Goal: Task Accomplishment & Management: Manage account settings

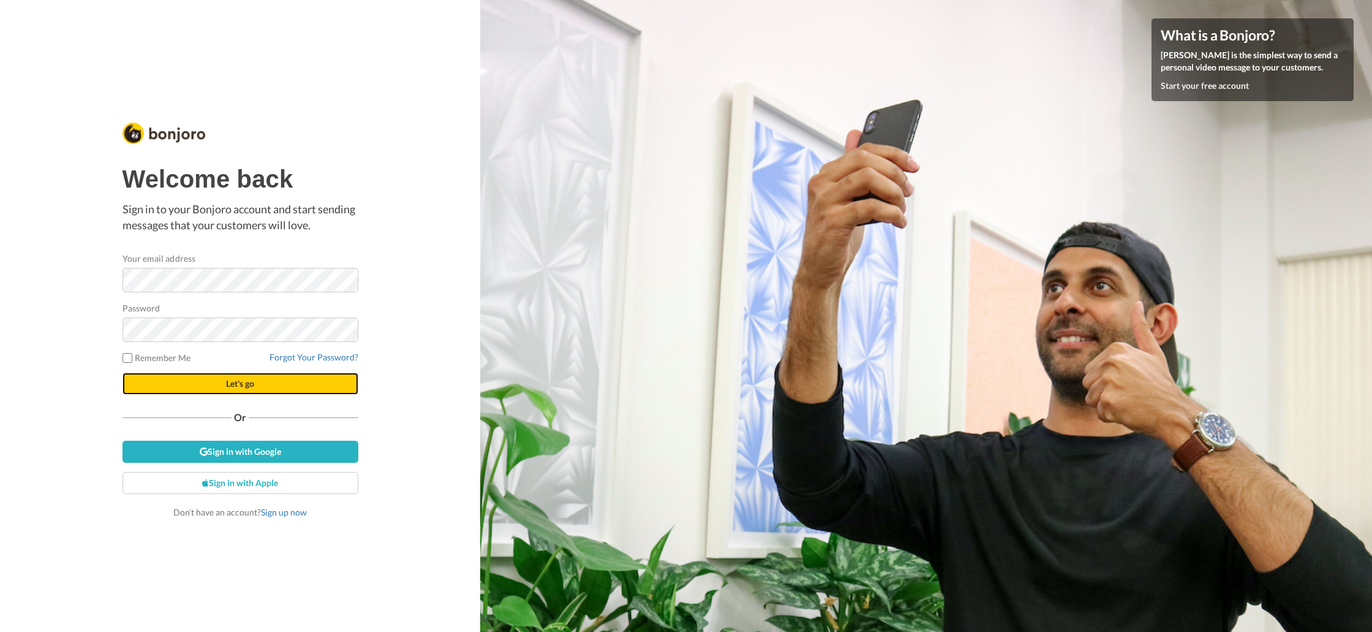
click at [257, 388] on button "Let's go" at bounding box center [241, 384] width 236 height 22
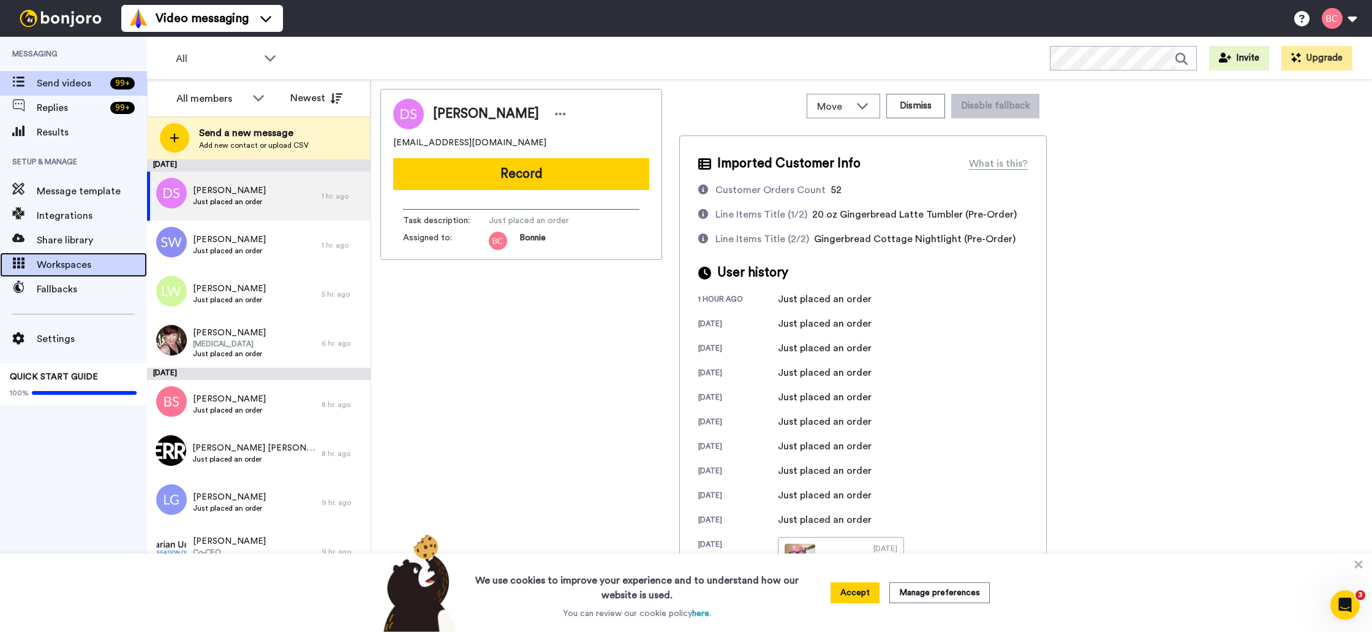
click at [96, 264] on span "Workspaces" at bounding box center [92, 264] width 110 height 15
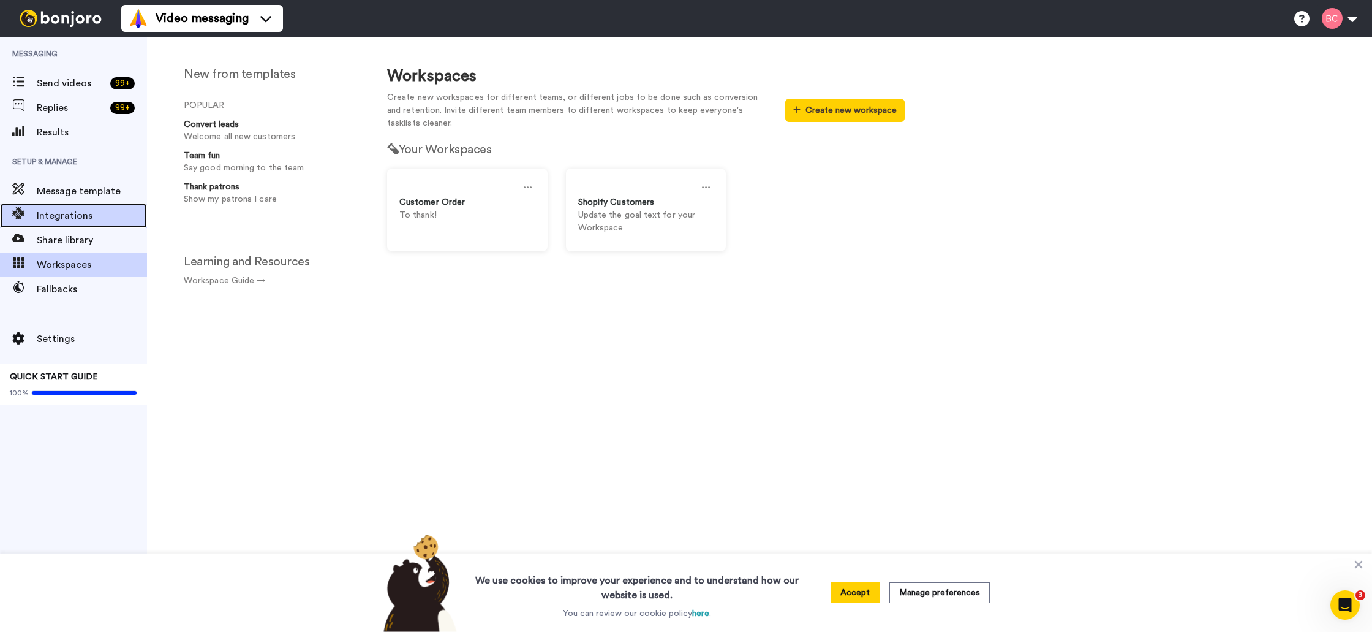
click at [75, 227] on div "Integrations" at bounding box center [73, 215] width 147 height 25
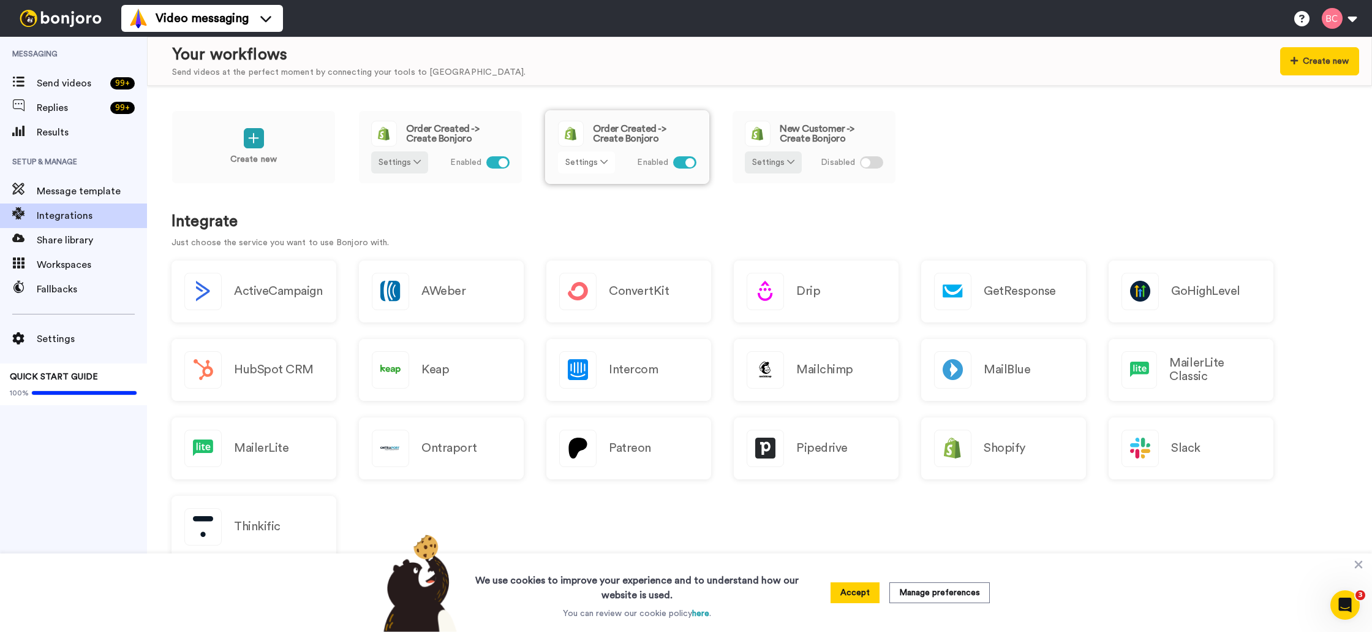
click at [602, 164] on icon at bounding box center [603, 161] width 7 height 9
click at [586, 195] on link "Edit" at bounding box center [587, 189] width 55 height 22
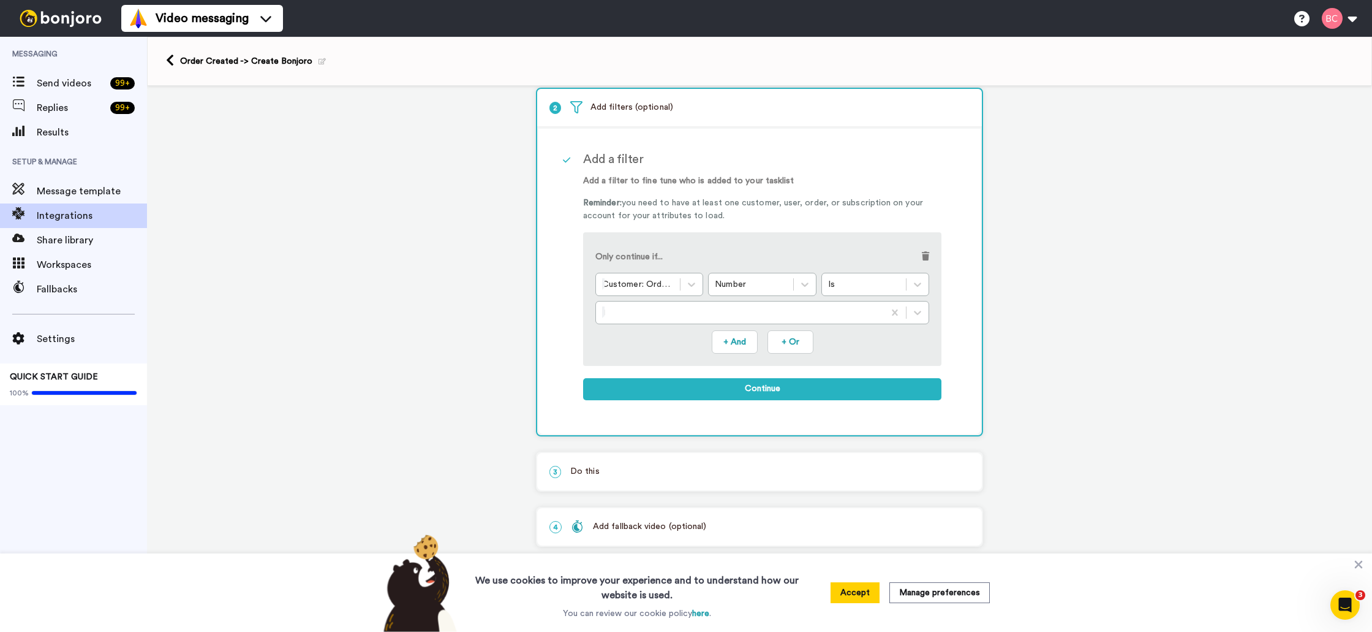
scroll to position [72, 0]
click at [168, 59] on icon at bounding box center [170, 60] width 8 height 13
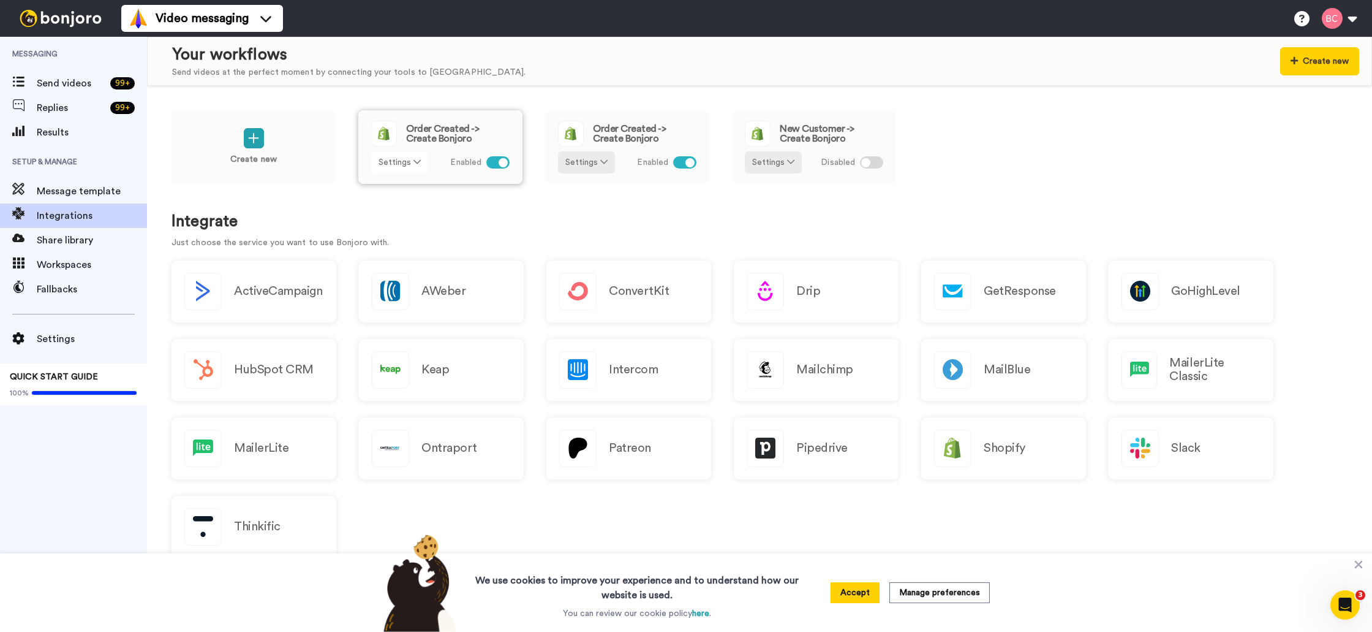
click at [415, 163] on icon at bounding box center [417, 161] width 7 height 9
click at [398, 196] on link "Edit" at bounding box center [400, 189] width 55 height 22
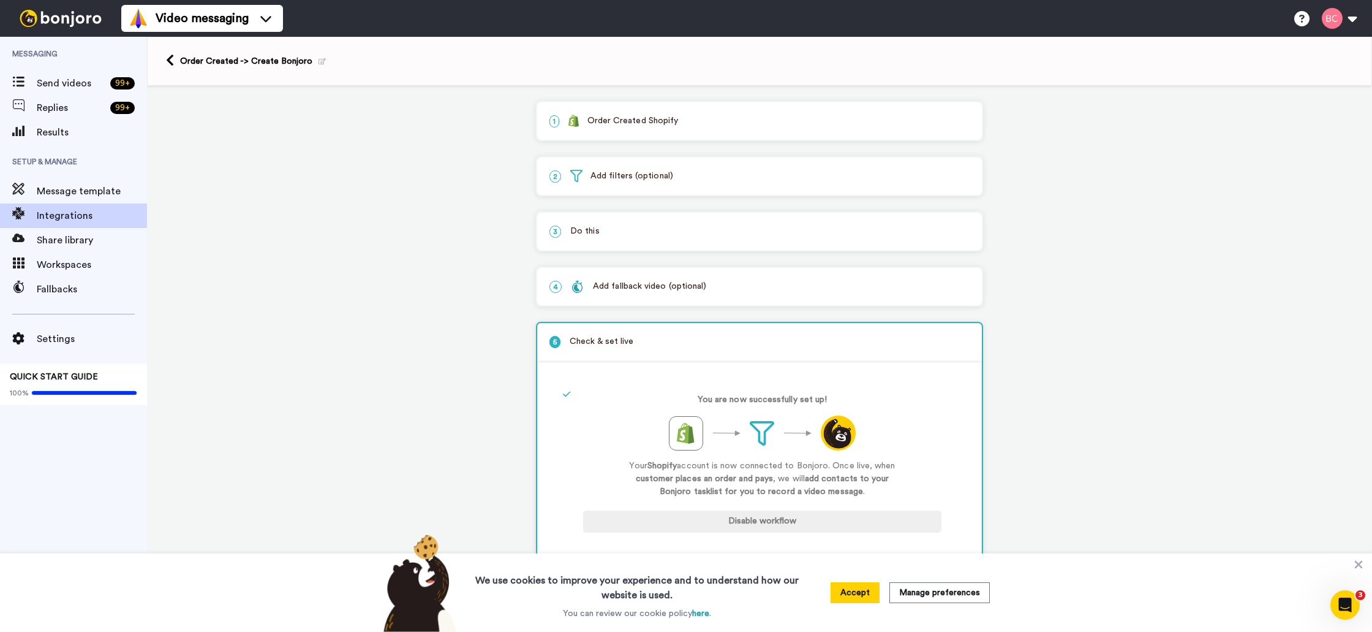
click at [654, 173] on p "2 Add filters (optional)" at bounding box center [760, 176] width 420 height 13
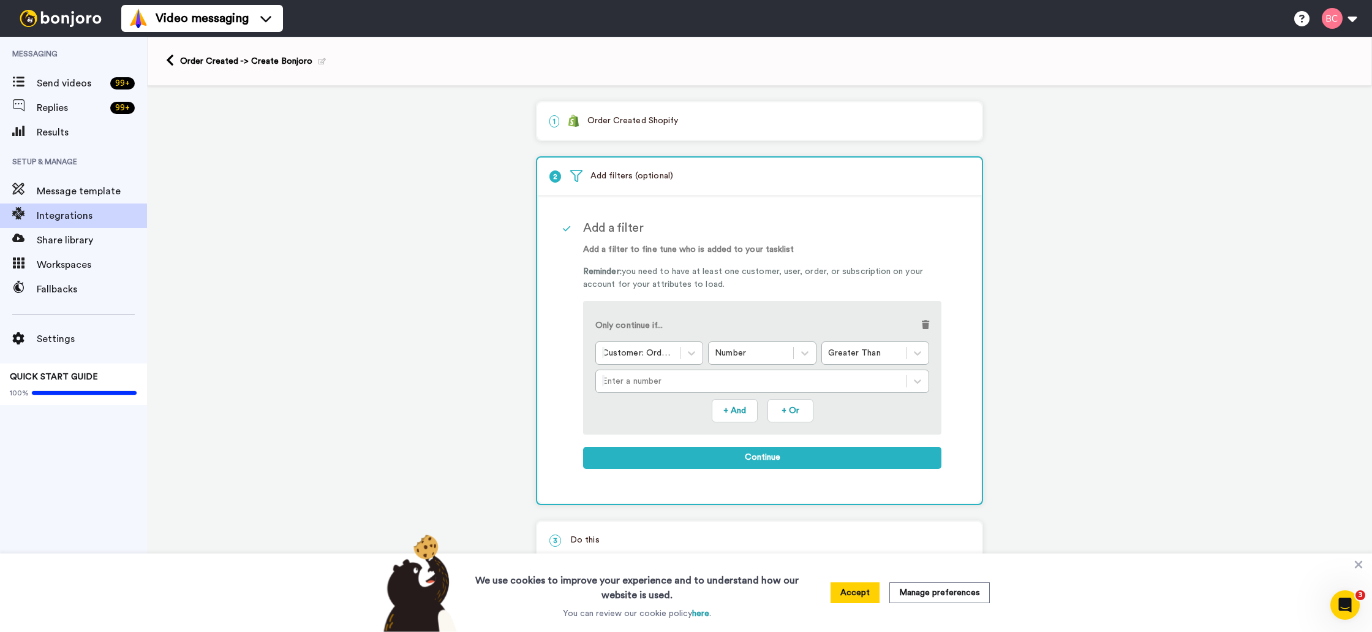
click at [635, 127] on p "1 Order Created Shopify" at bounding box center [760, 121] width 420 height 13
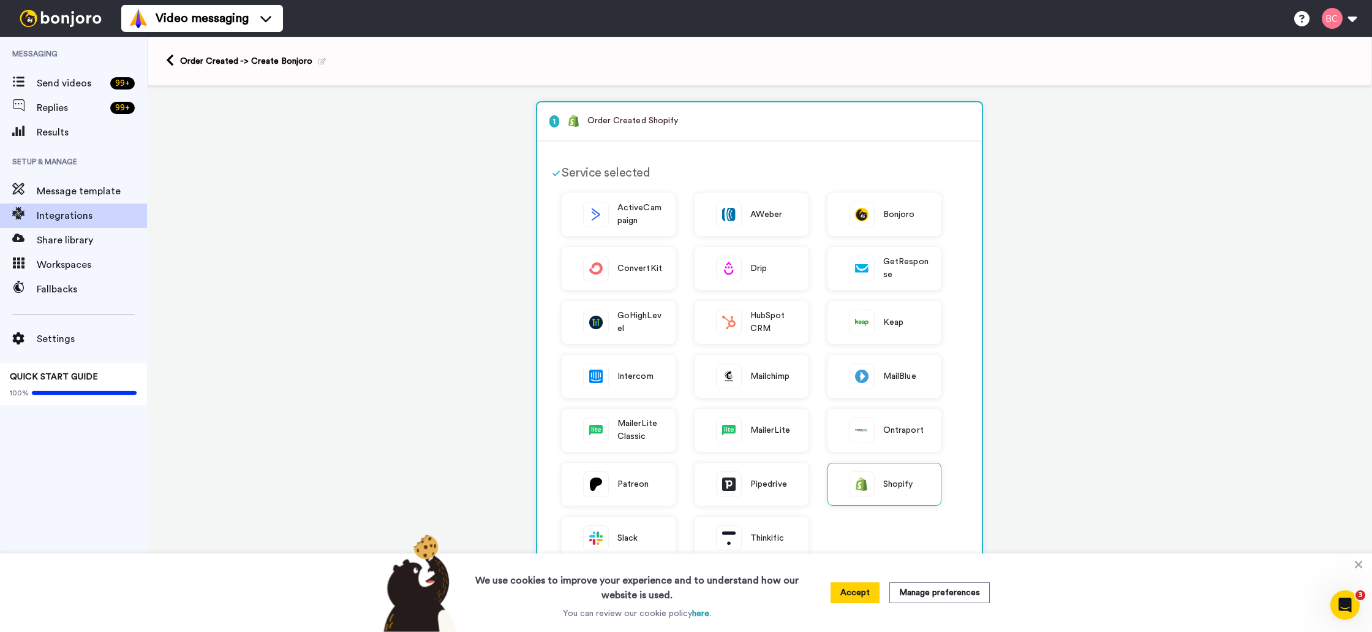
click at [392, 143] on div "1 Order Created Shopify Service selected ActiveCampaign AWeber Bonjoro ConvertK…" at bounding box center [759, 572] width 1225 height 973
click at [175, 63] on link at bounding box center [173, 61] width 14 height 15
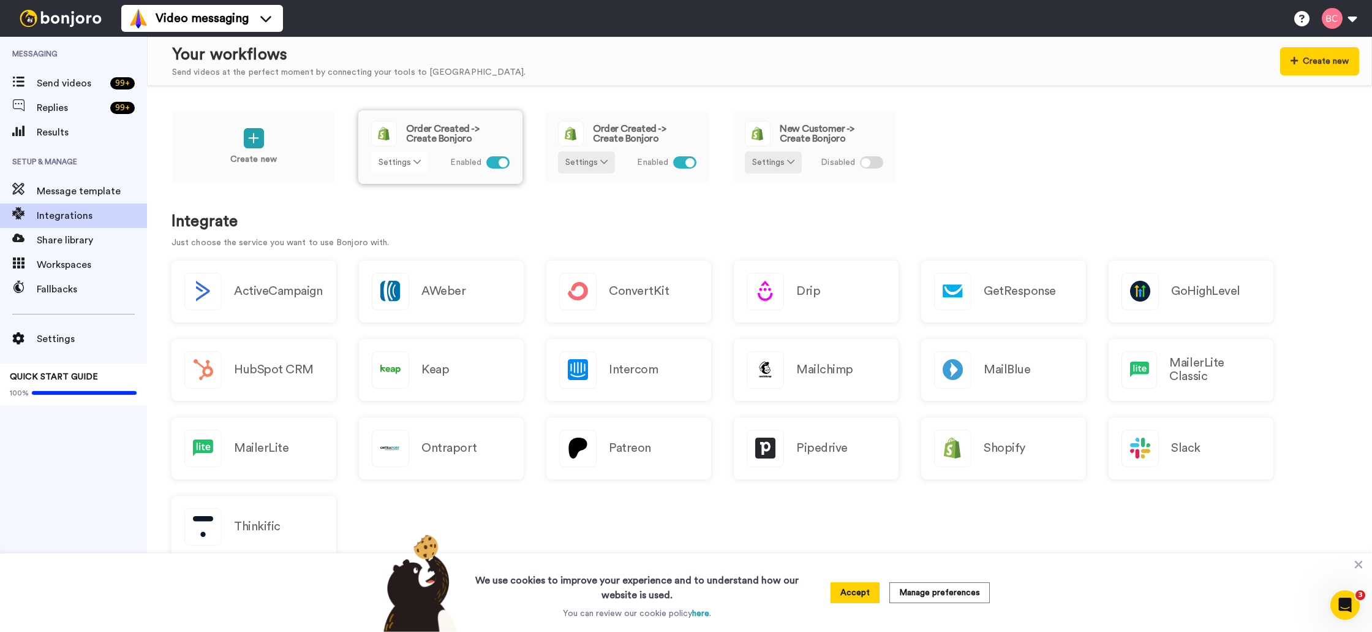
click at [414, 166] on icon at bounding box center [417, 161] width 7 height 9
click at [395, 206] on span "Rename" at bounding box center [400, 209] width 36 height 9
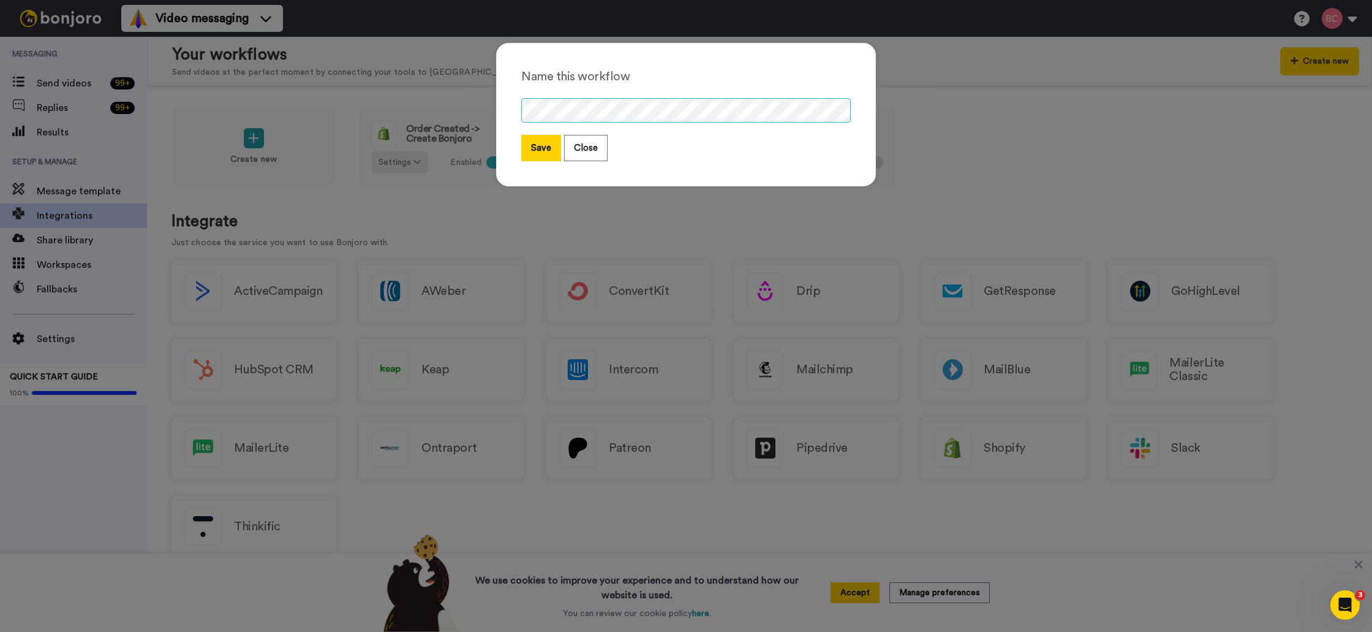
click at [504, 75] on div "Name this workflow Save Close" at bounding box center [686, 114] width 380 height 143
click at [536, 145] on button "Save" at bounding box center [541, 148] width 40 height 26
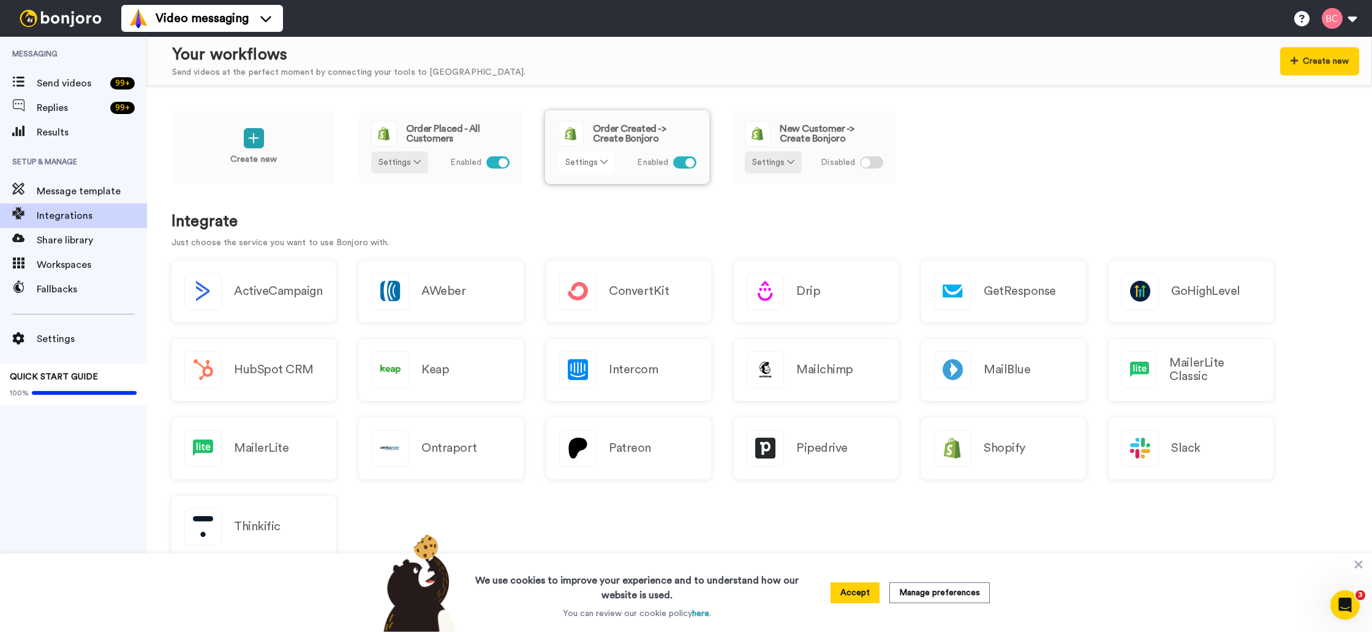
click at [604, 161] on icon at bounding box center [603, 161] width 7 height 9
click at [588, 210] on span "Rename" at bounding box center [587, 209] width 36 height 9
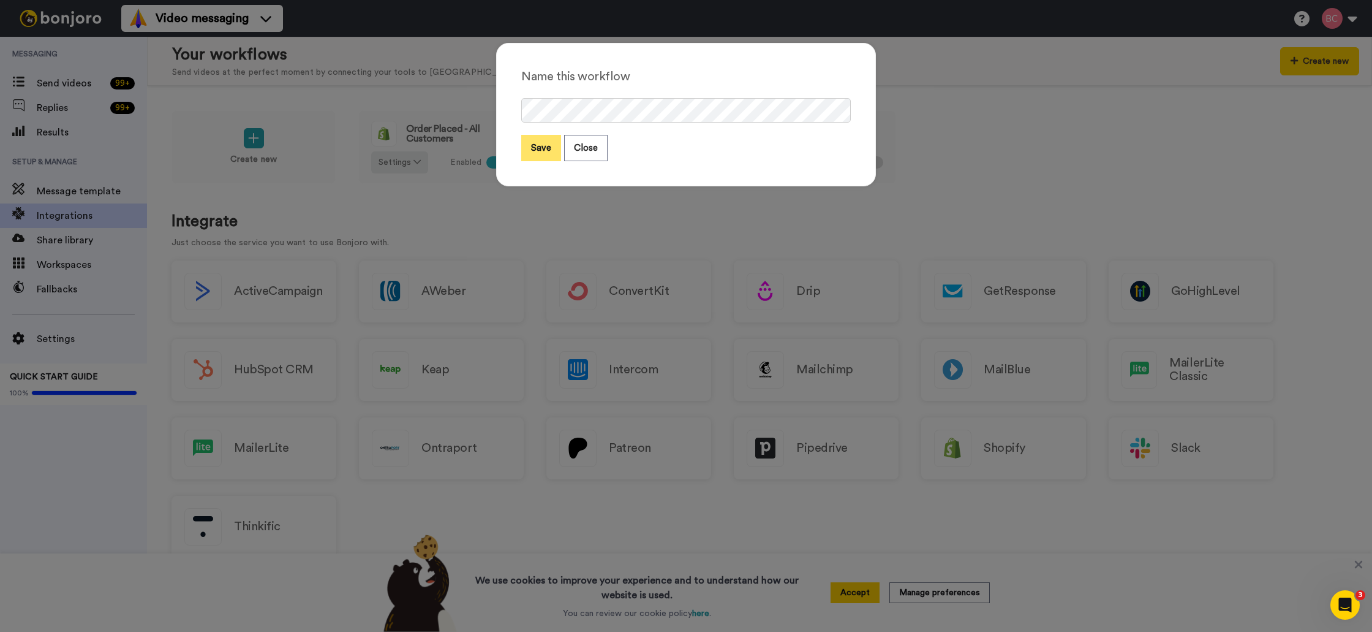
click at [536, 154] on button "Save" at bounding box center [541, 148] width 40 height 26
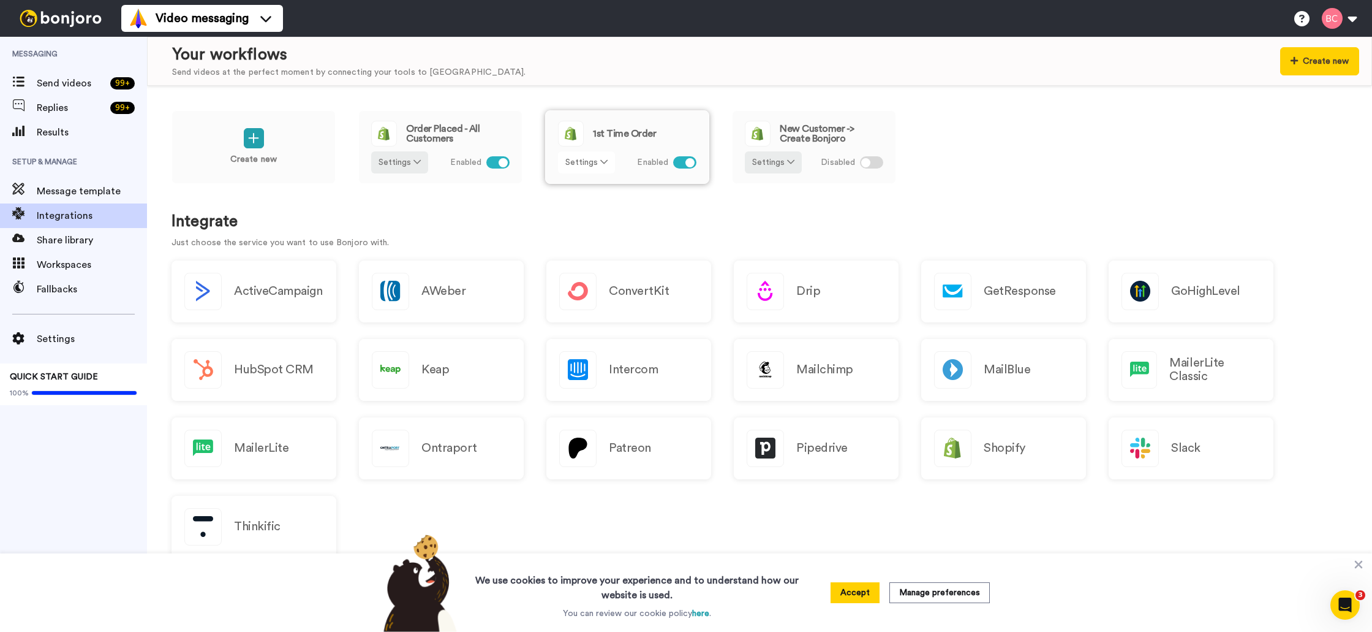
click at [597, 164] on button "Settings" at bounding box center [586, 162] width 57 height 22
click at [580, 205] on span "Rename" at bounding box center [587, 209] width 36 height 9
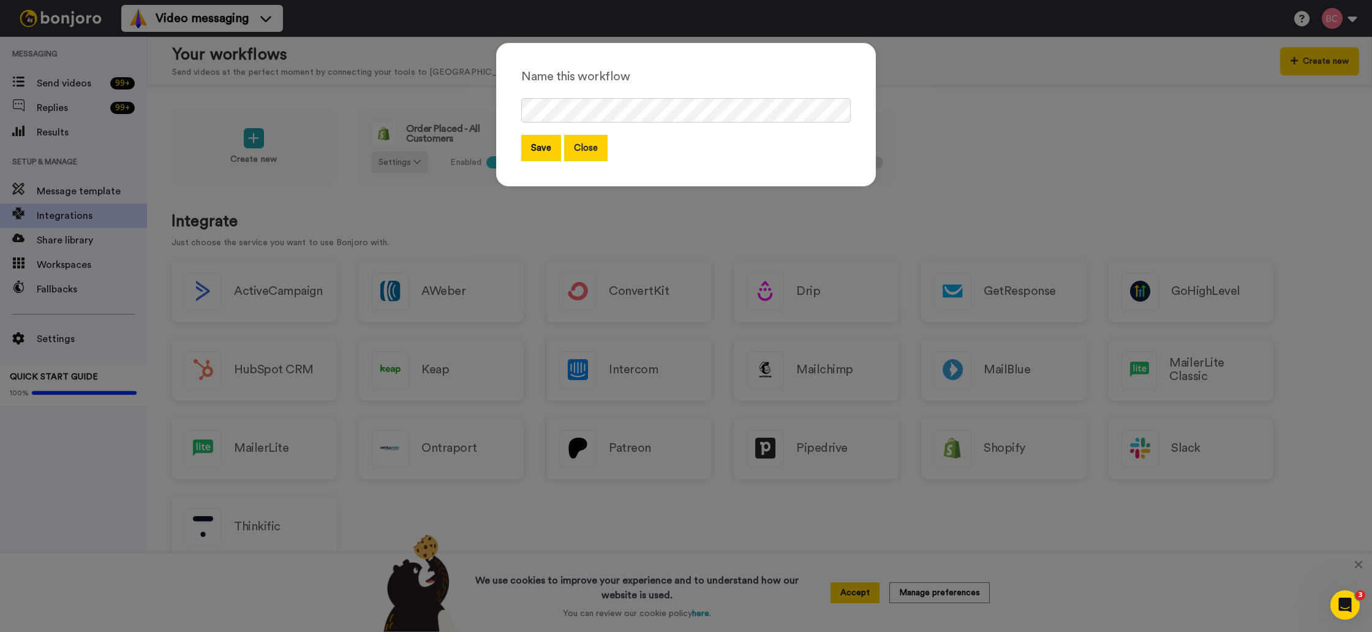
click at [585, 155] on button "Close" at bounding box center [586, 148] width 44 height 26
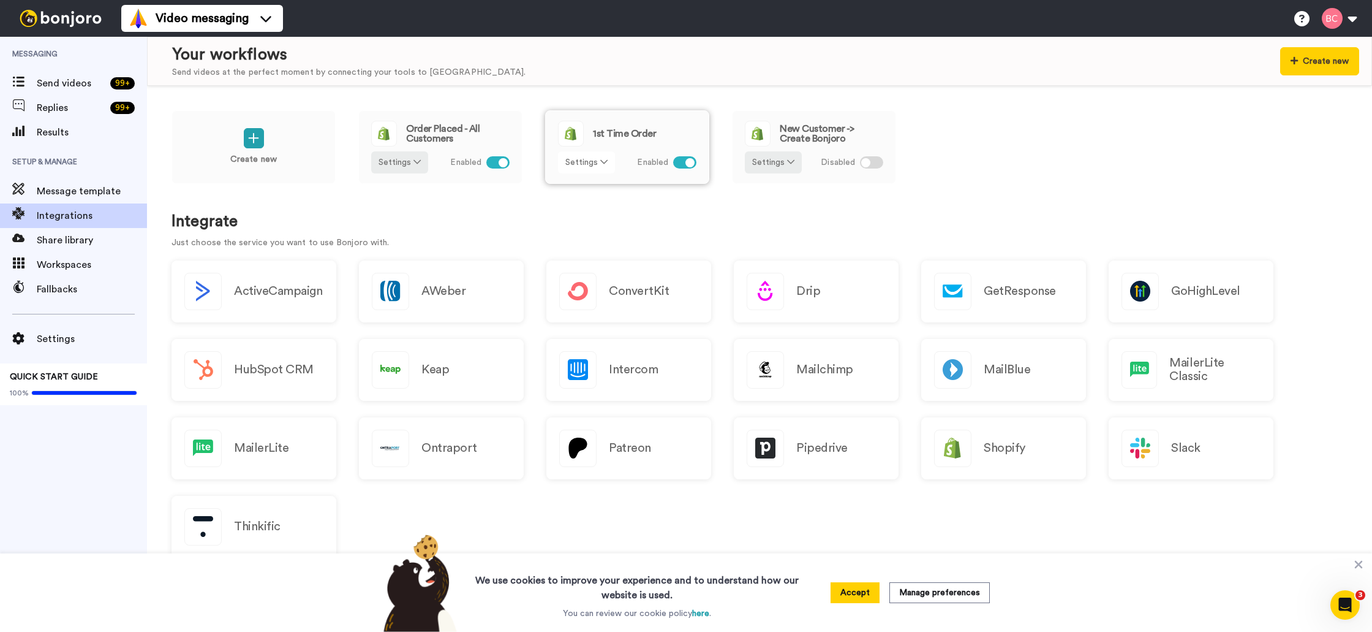
click at [585, 163] on button "Settings" at bounding box center [586, 162] width 57 height 22
click at [581, 184] on span "Edit" at bounding box center [577, 187] width 17 height 9
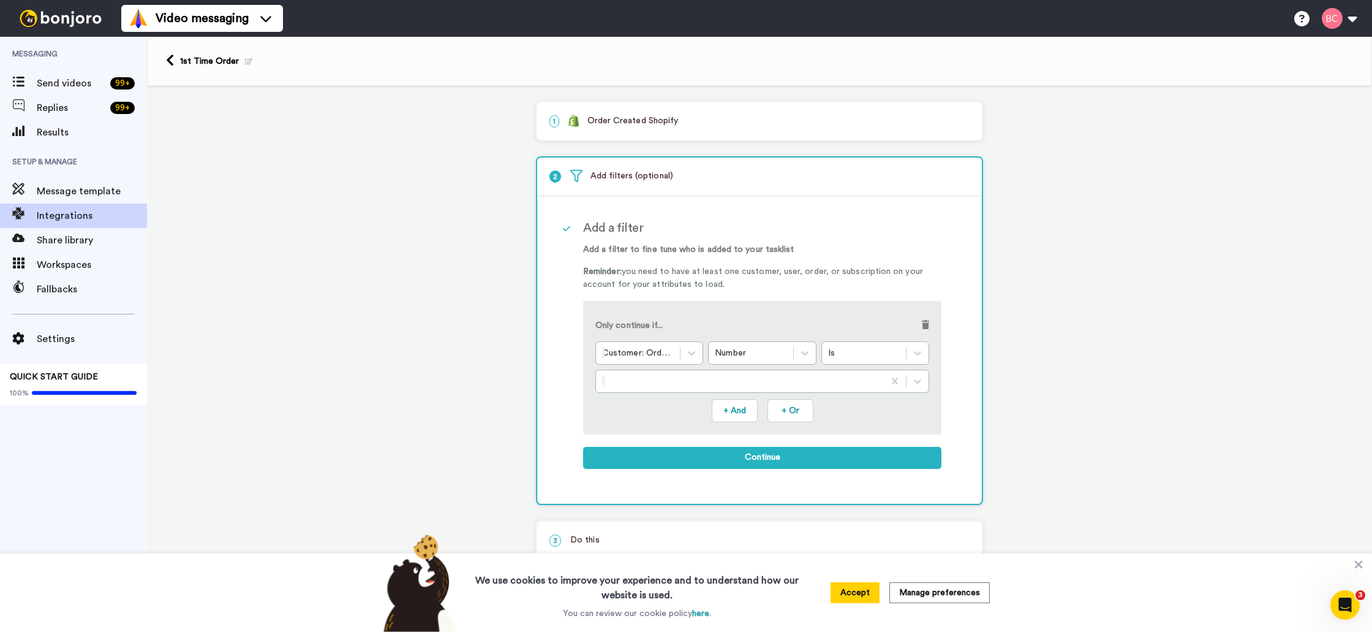
click at [1089, 172] on div "1 Order Created Shopify Service selected ActiveCampaign AWeber Bonjoro ConvertK…" at bounding box center [759, 393] width 1225 height 615
click at [318, 154] on div "1 Order Created Shopify Service selected ActiveCampaign AWeber Bonjoro ConvertK…" at bounding box center [759, 393] width 1225 height 615
click at [172, 64] on icon at bounding box center [170, 60] width 8 height 13
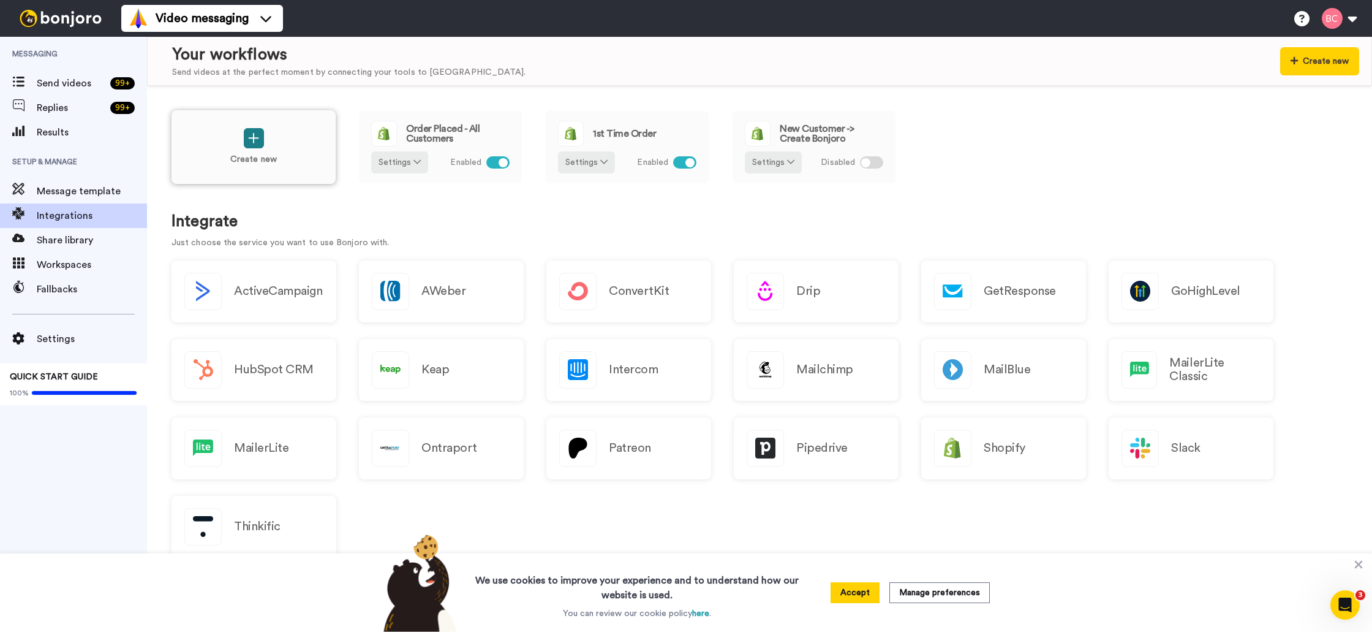
click at [256, 140] on icon at bounding box center [253, 138] width 11 height 13
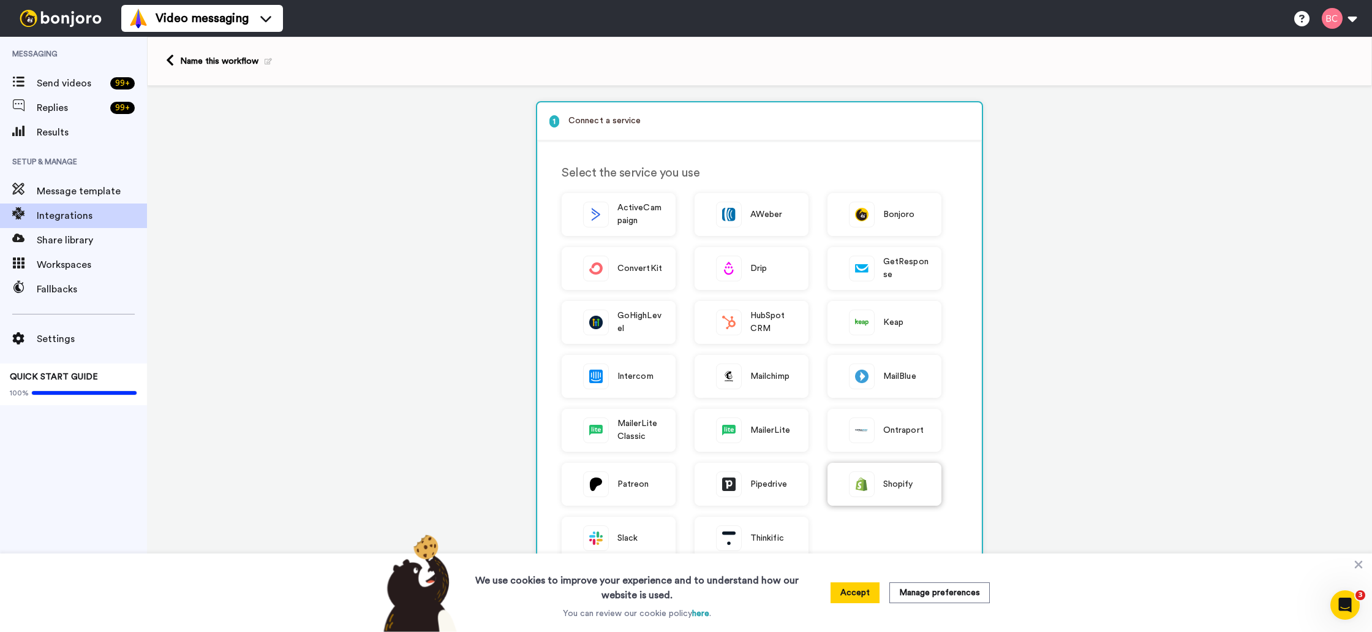
click at [900, 482] on span "Shopify" at bounding box center [899, 484] width 30 height 13
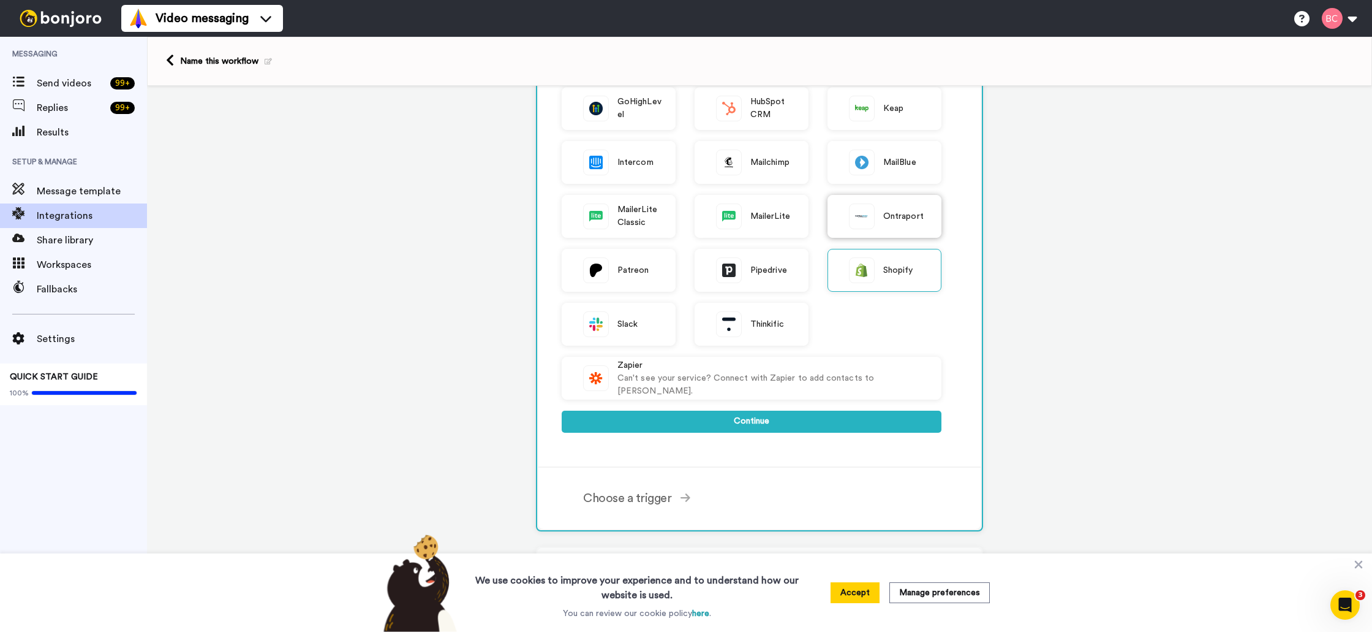
scroll to position [312, 0]
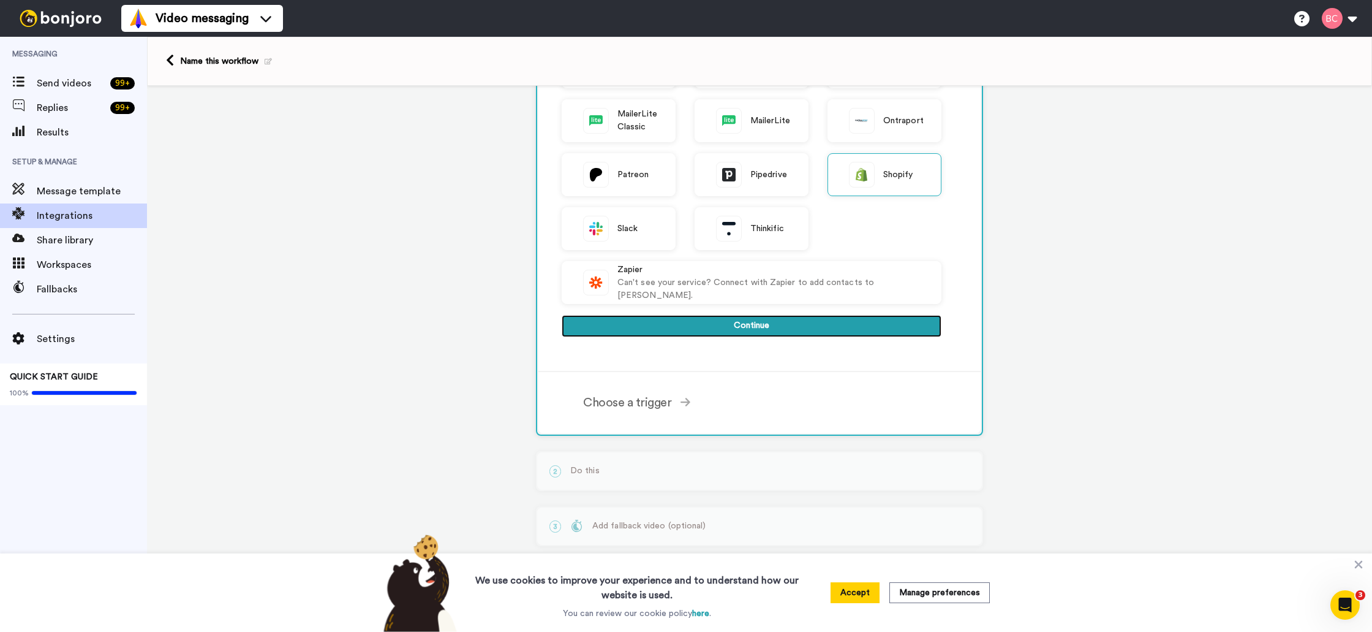
click at [768, 327] on button "Continue" at bounding box center [752, 326] width 380 height 22
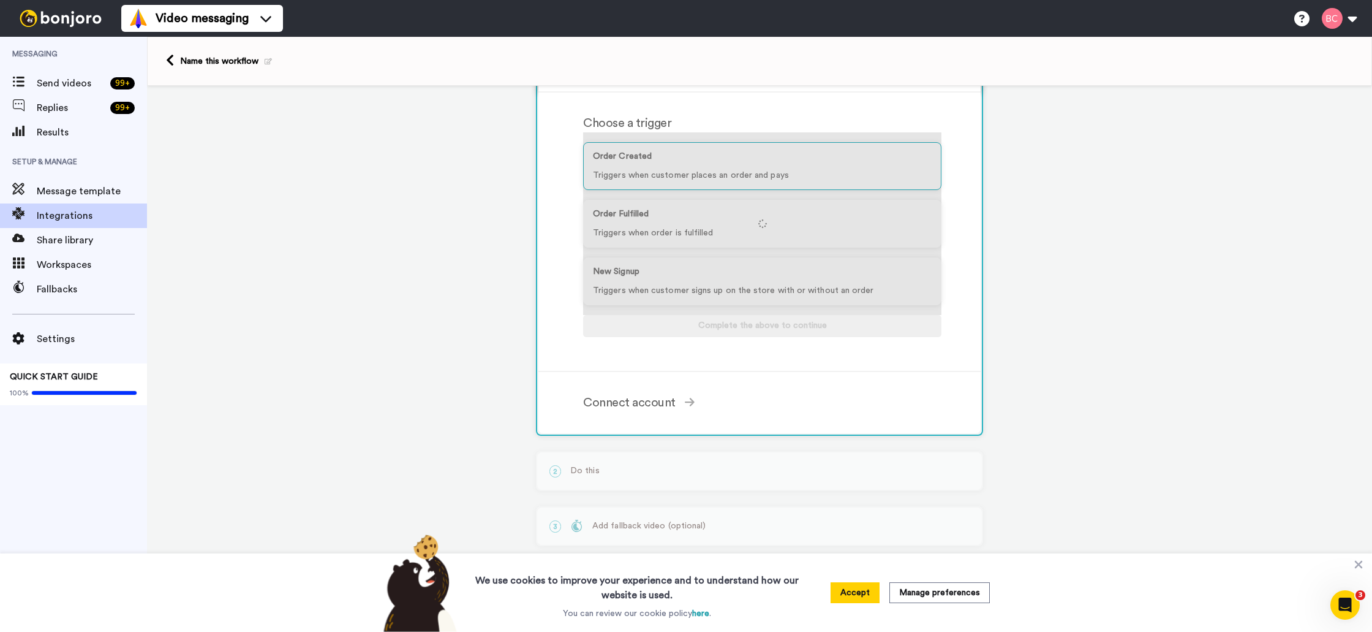
scroll to position [115, 0]
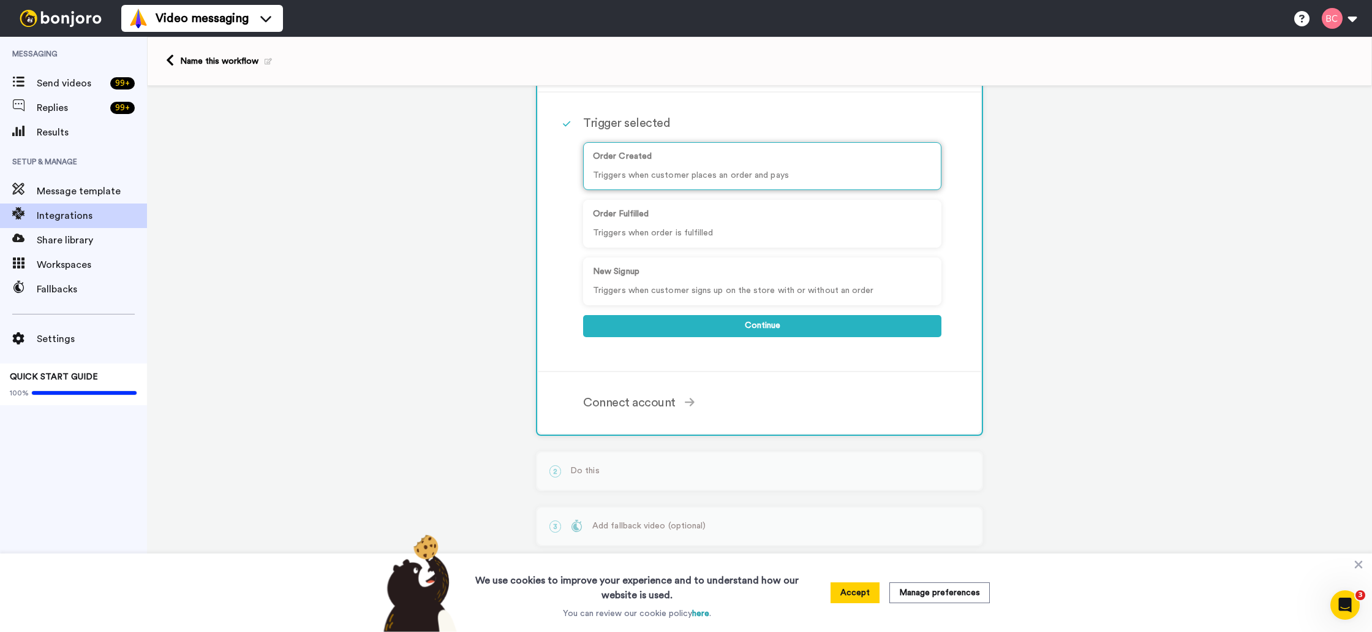
click at [721, 172] on p "Triggers when customer places an order and pays" at bounding box center [762, 175] width 339 height 13
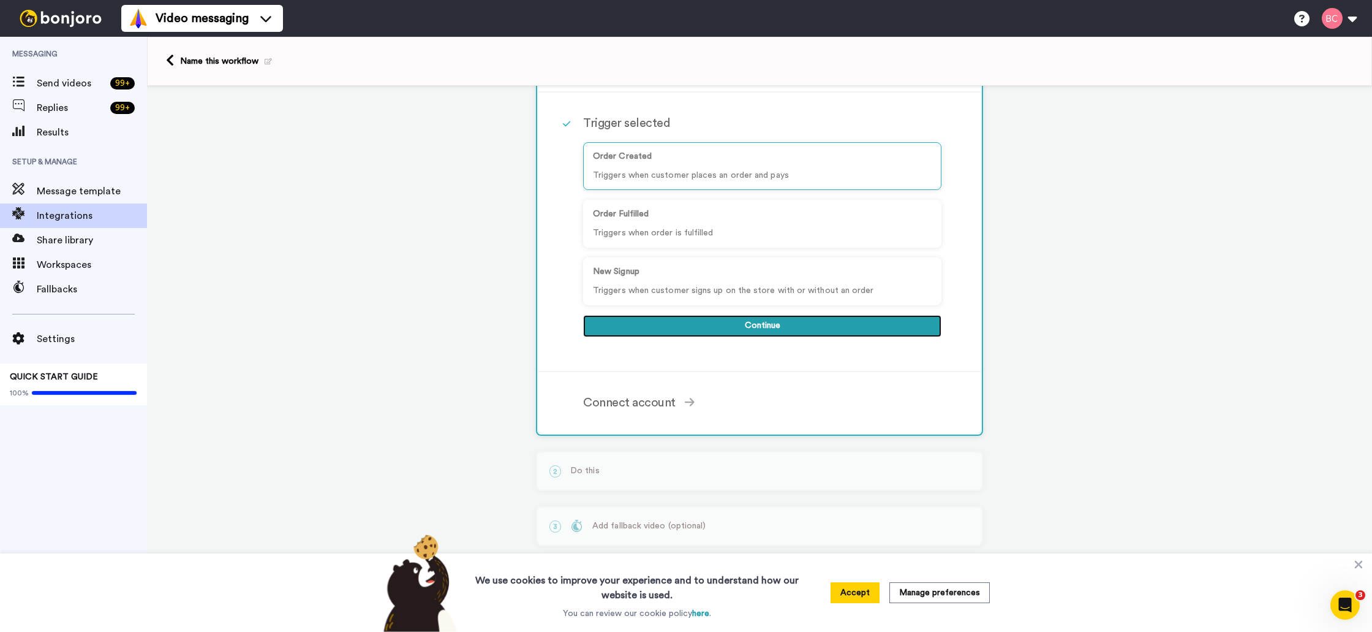
click at [761, 333] on button "Continue" at bounding box center [762, 326] width 358 height 22
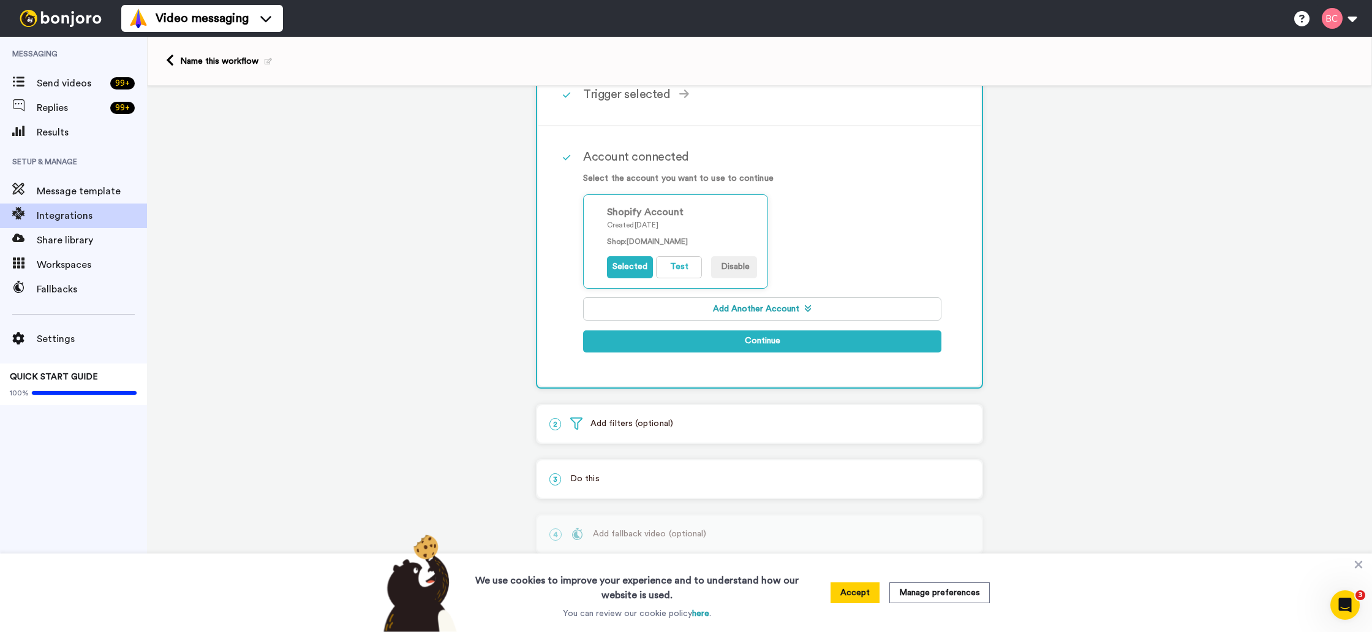
scroll to position [152, 0]
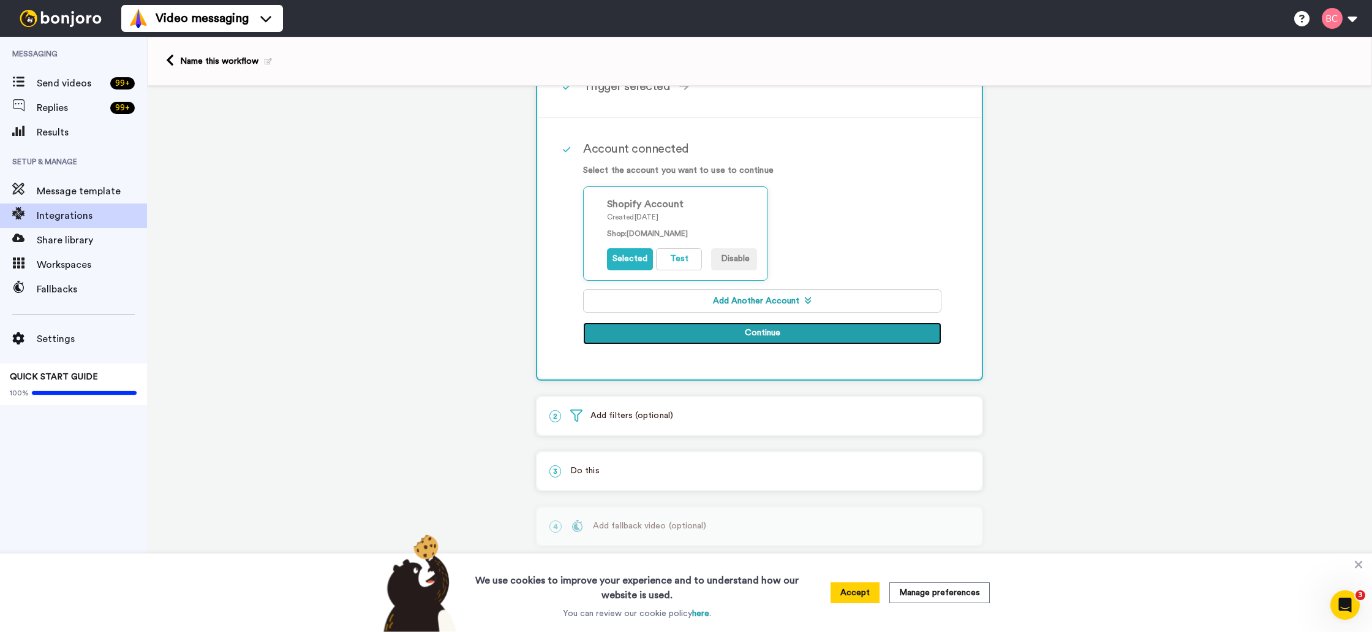
click at [773, 331] on button "Continue" at bounding box center [762, 333] width 358 height 22
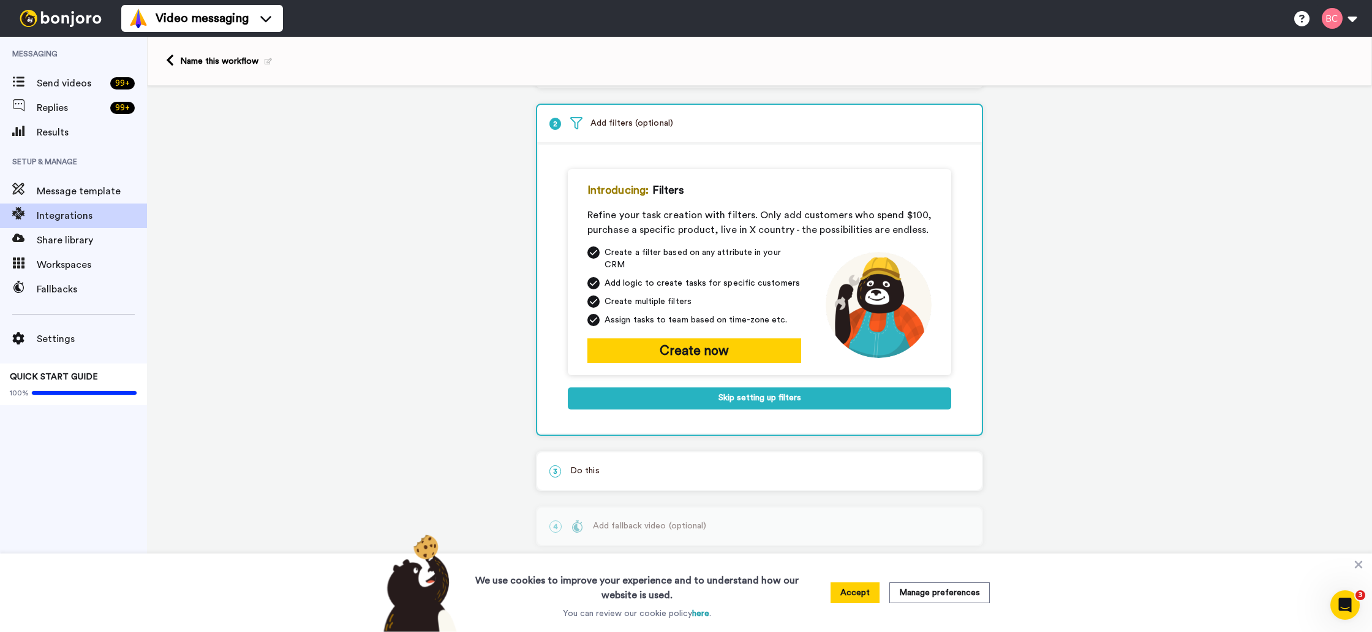
scroll to position [57, 0]
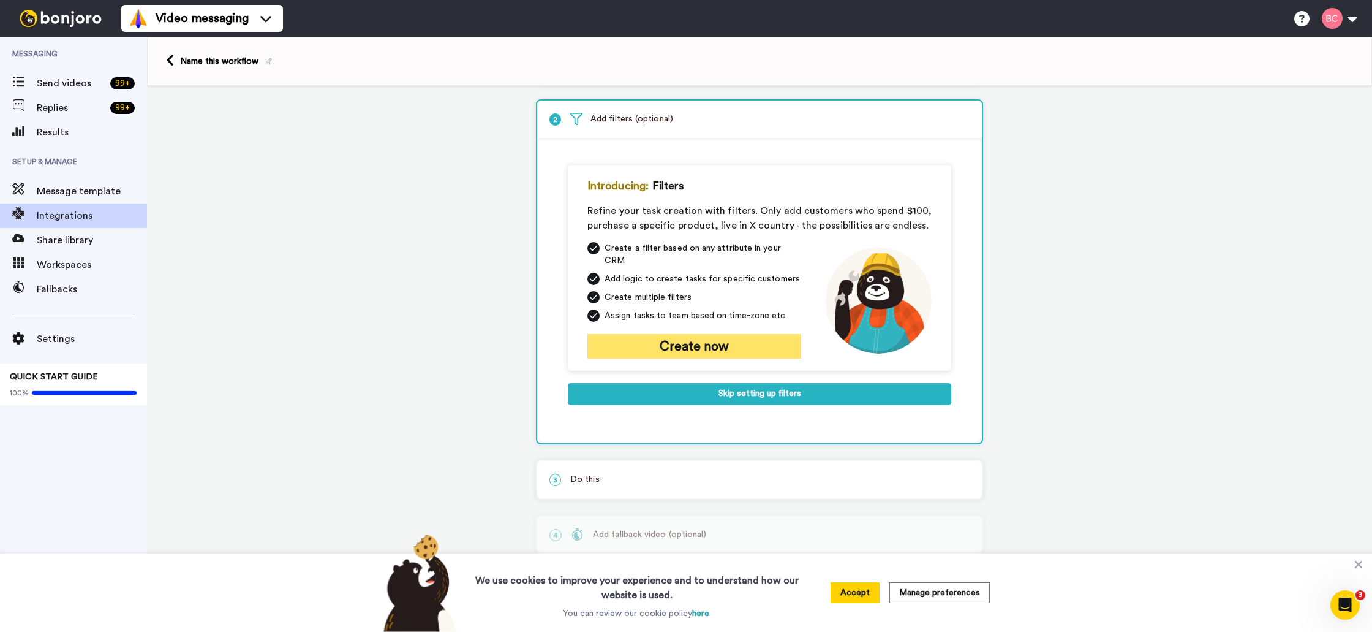
click at [706, 339] on button "Create now" at bounding box center [695, 346] width 214 height 25
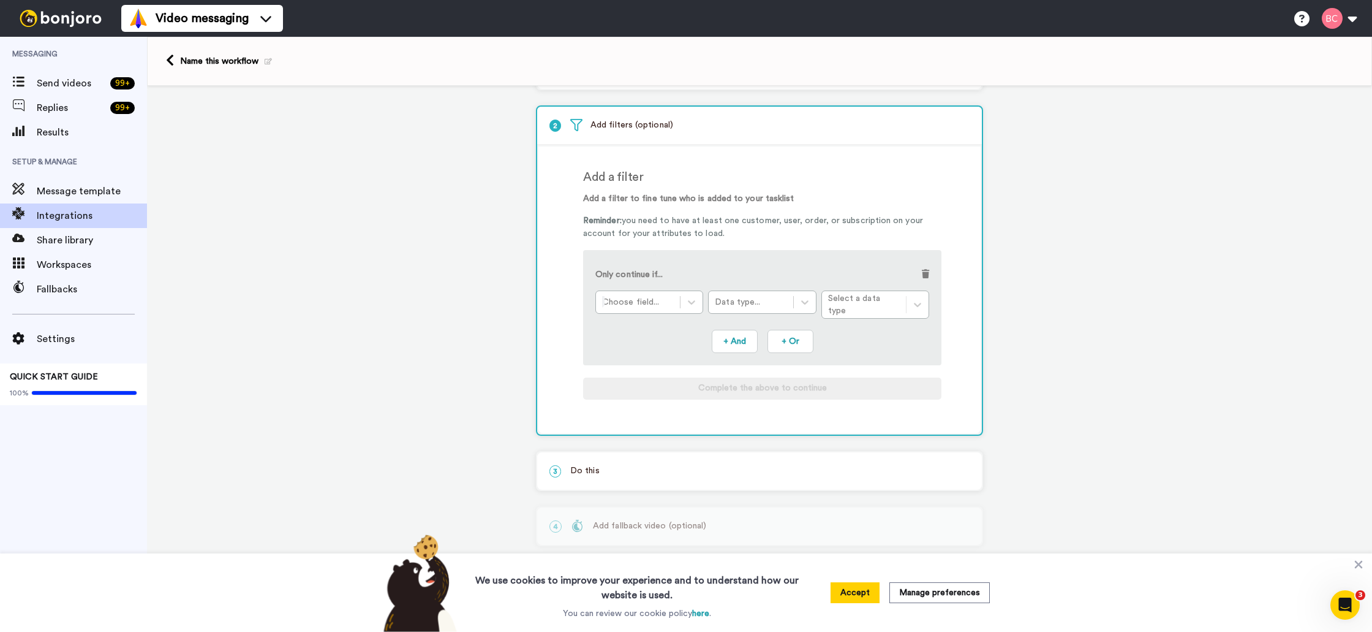
scroll to position [49, 0]
click at [691, 307] on icon at bounding box center [692, 304] width 12 height 12
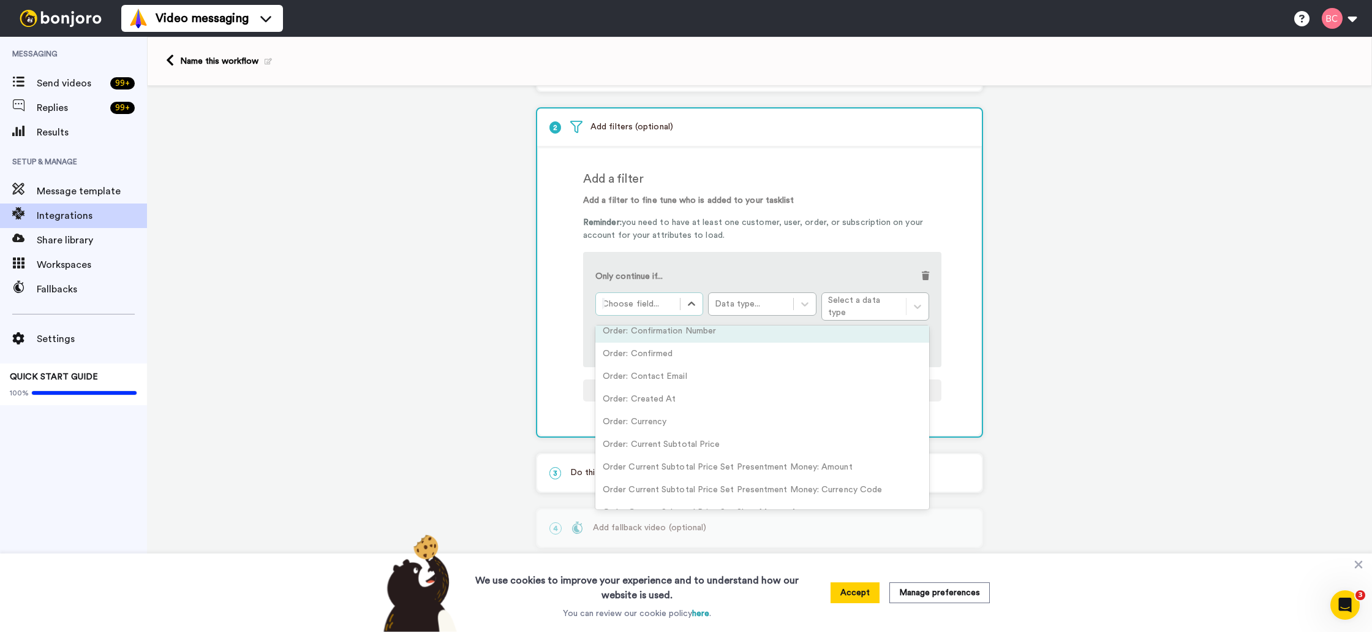
scroll to position [1236, 0]
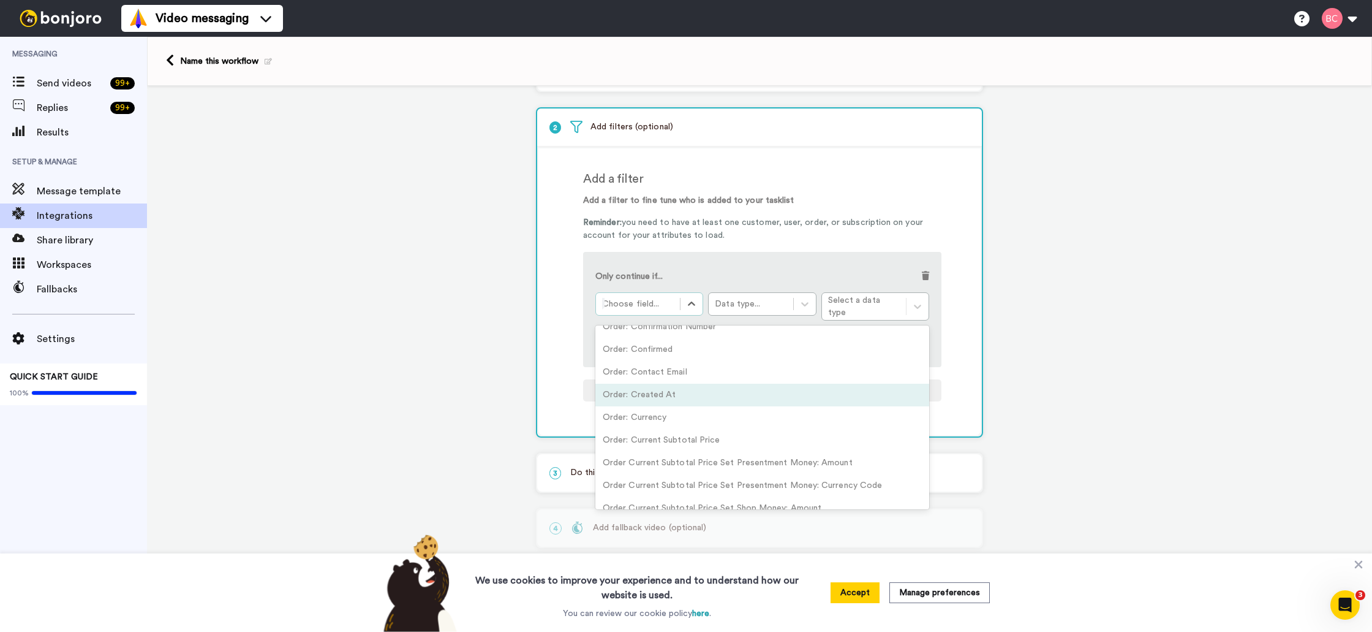
click at [692, 390] on div "Order: Created At" at bounding box center [763, 395] width 334 height 23
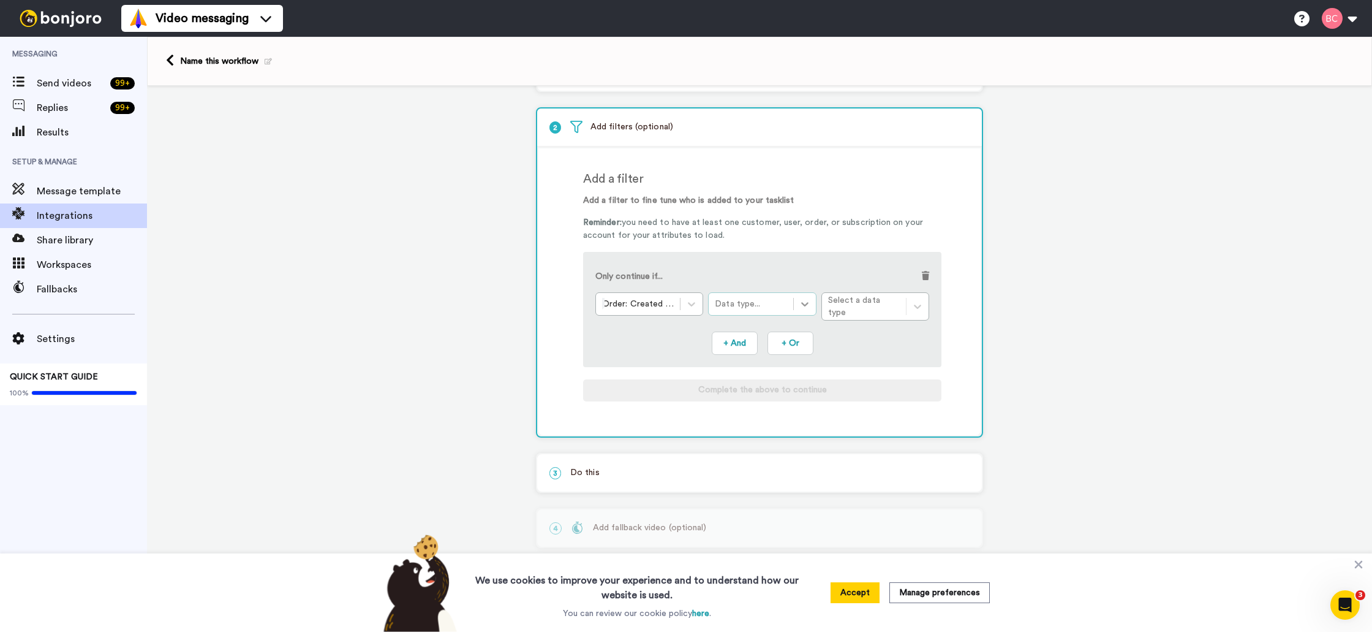
click at [799, 304] on icon at bounding box center [805, 304] width 12 height 12
click at [758, 355] on div "Number" at bounding box center [762, 361] width 108 height 23
click at [857, 309] on div "Condition..." at bounding box center [864, 307] width 72 height 12
click at [847, 447] on div "Is" at bounding box center [876, 441] width 108 height 23
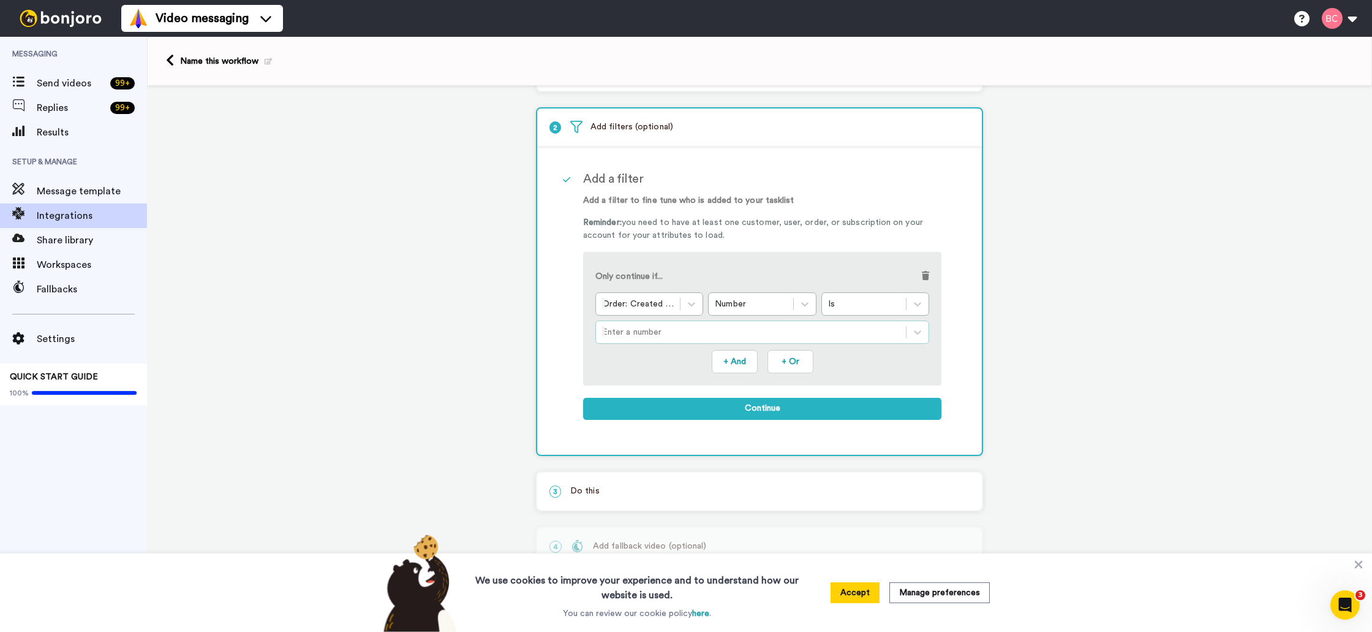
click at [674, 336] on div at bounding box center [751, 332] width 298 height 15
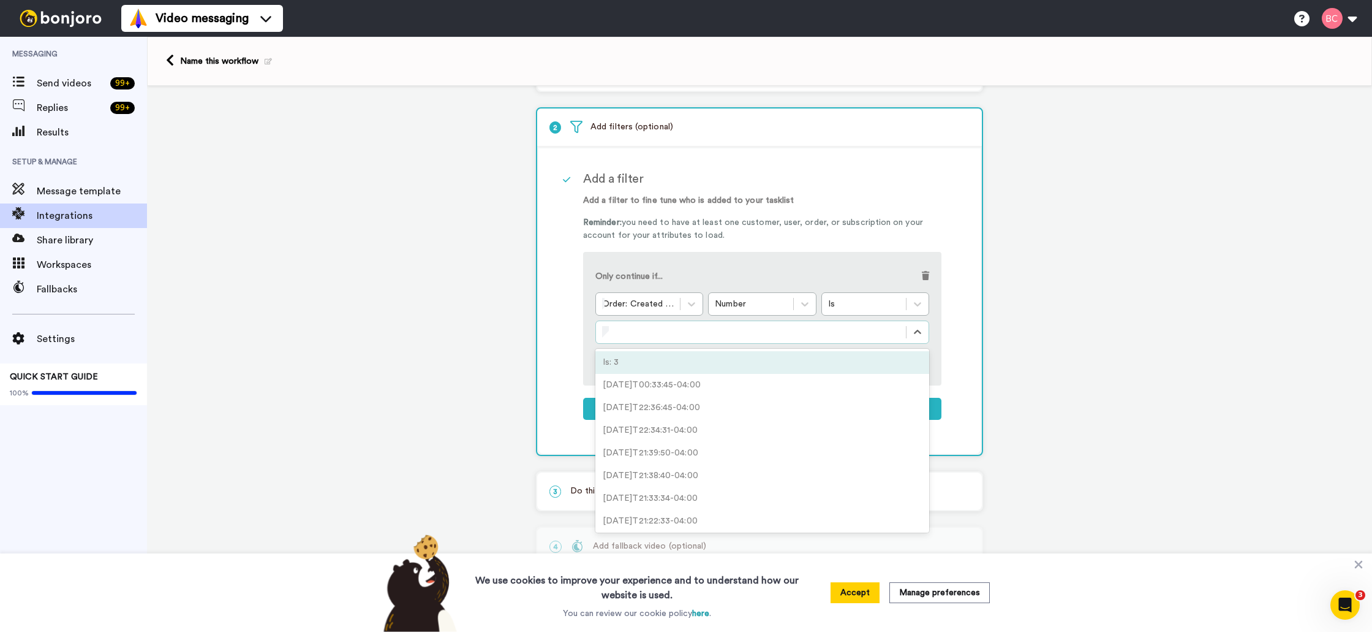
click at [566, 331] on div "Add a filter Add a filter to fine tune who is added to your tasklist Reminder: …" at bounding box center [760, 300] width 442 height 305
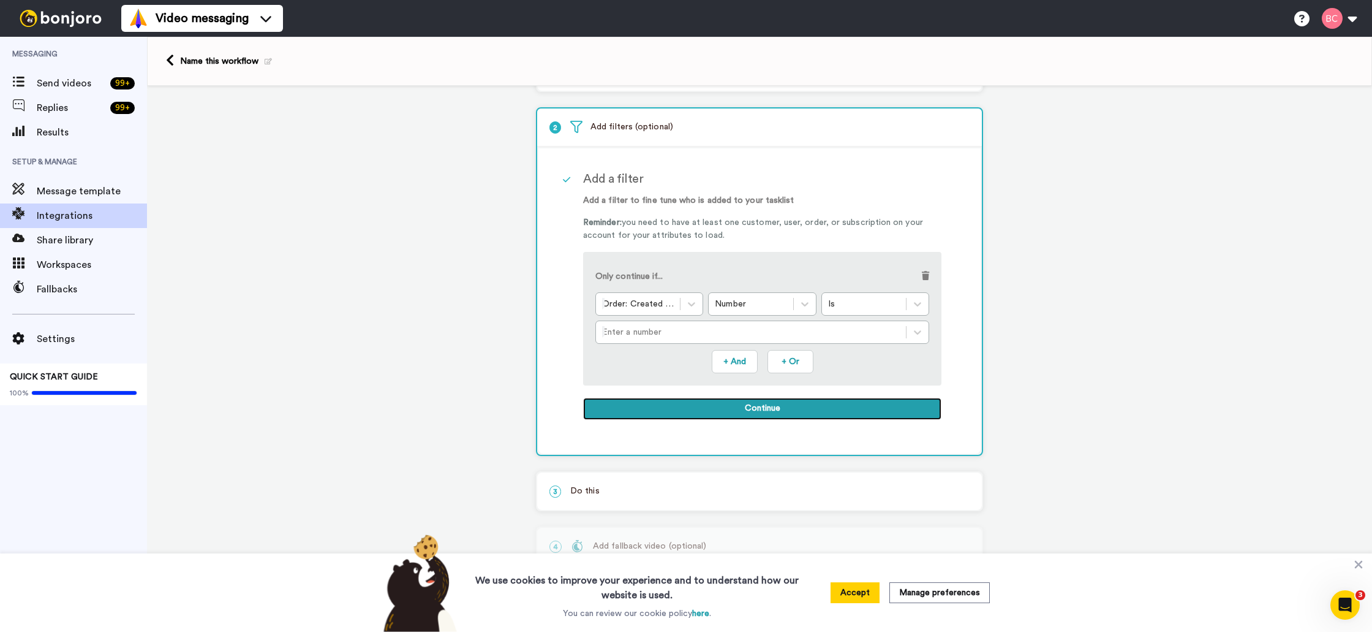
click at [778, 412] on button "Continue" at bounding box center [762, 409] width 358 height 22
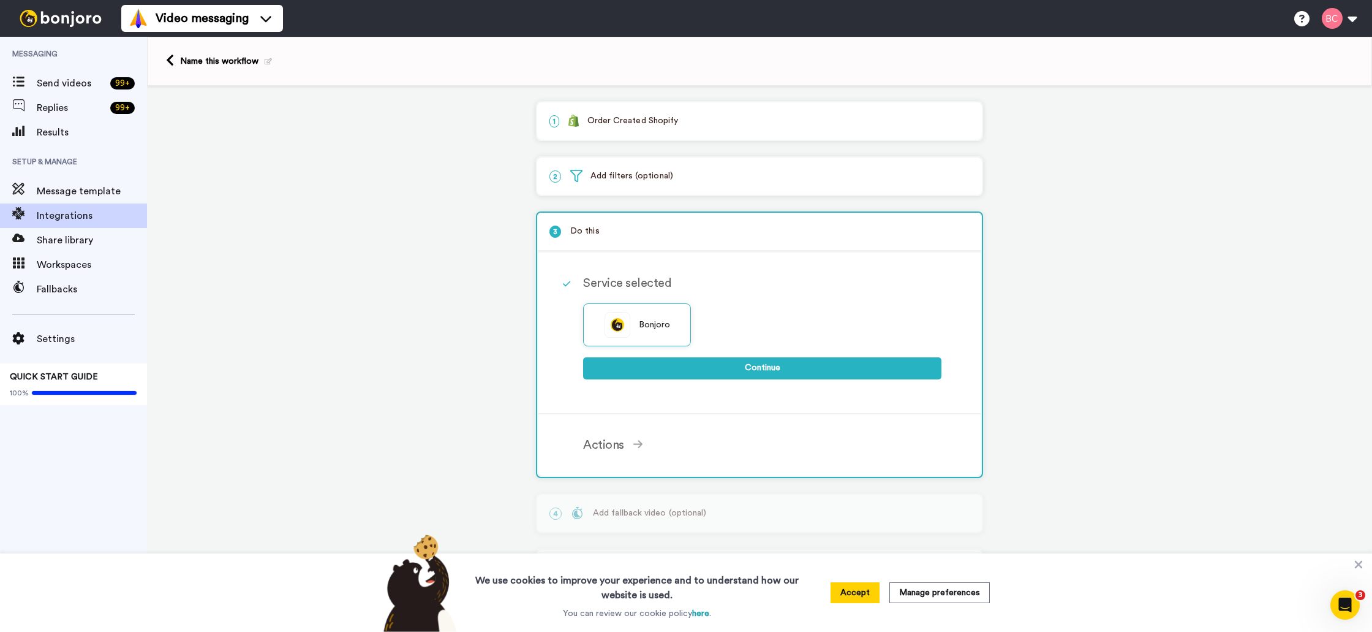
scroll to position [0, 0]
click at [762, 372] on button "Continue" at bounding box center [762, 368] width 358 height 22
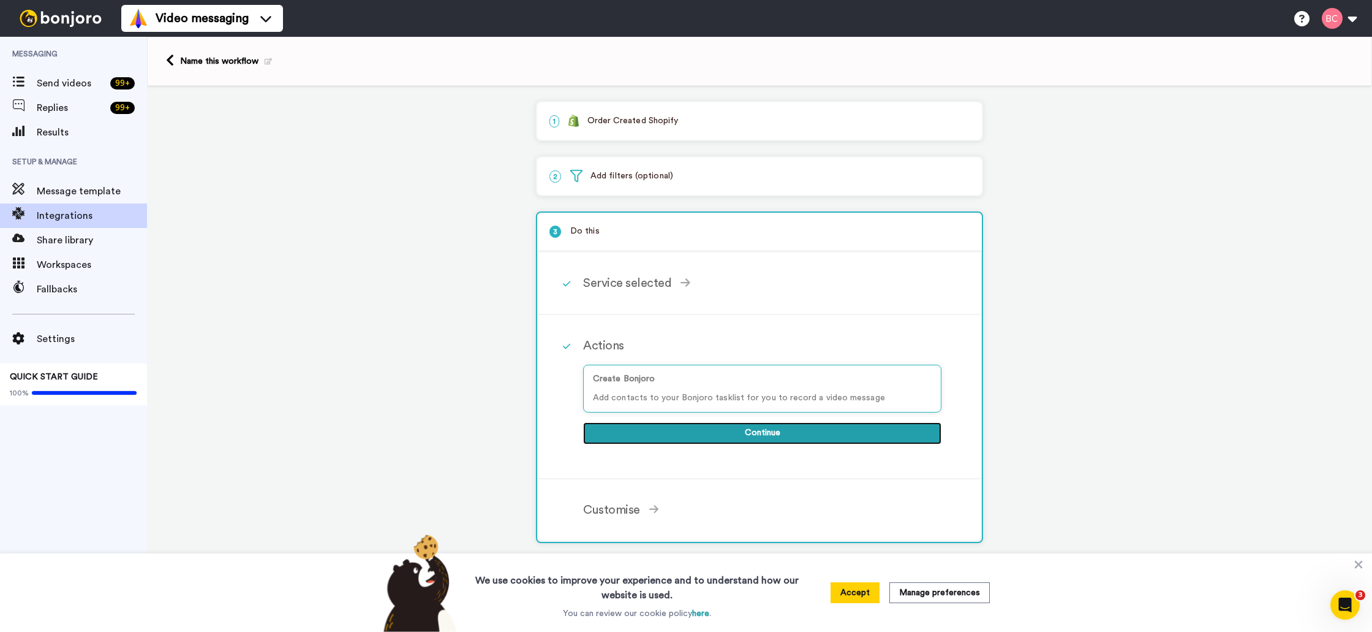
click at [736, 439] on button "Continue" at bounding box center [762, 433] width 358 height 22
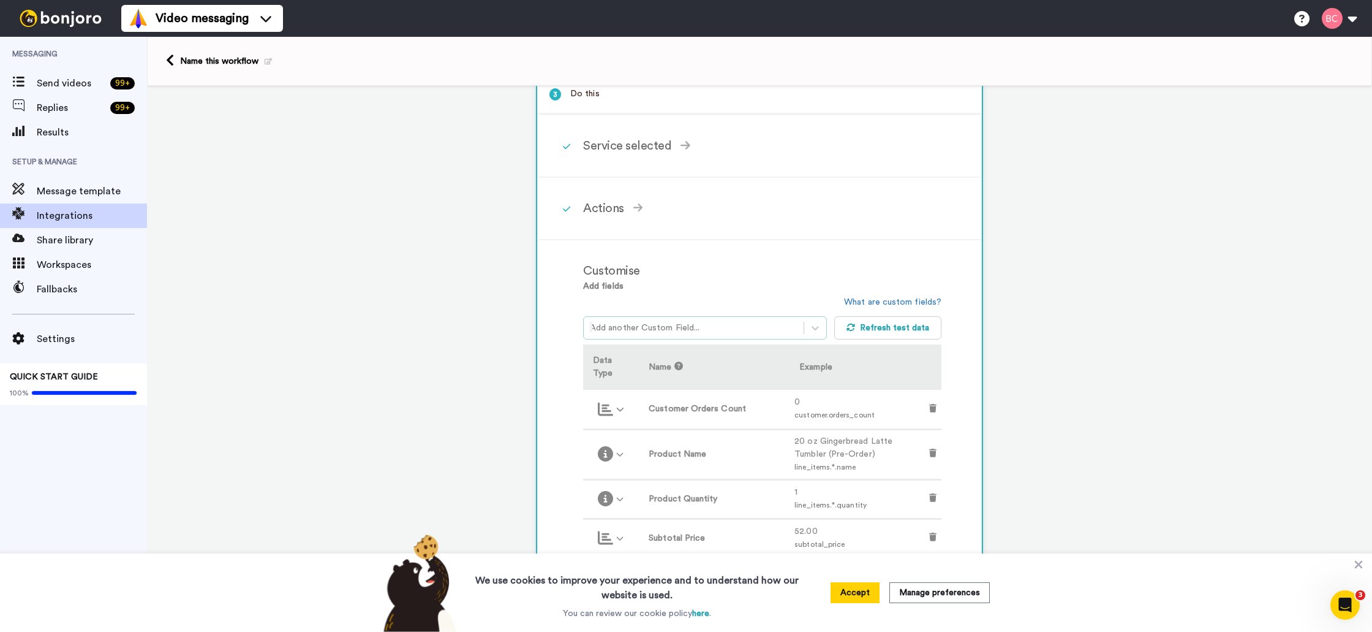
scroll to position [142, 0]
click at [607, 417] on div at bounding box center [611, 404] width 46 height 25
click at [710, 404] on label "Customer Orders Count" at bounding box center [714, 404] width 131 height 13
click at [797, 407] on td "0 customer.orders_count" at bounding box center [857, 404] width 135 height 39
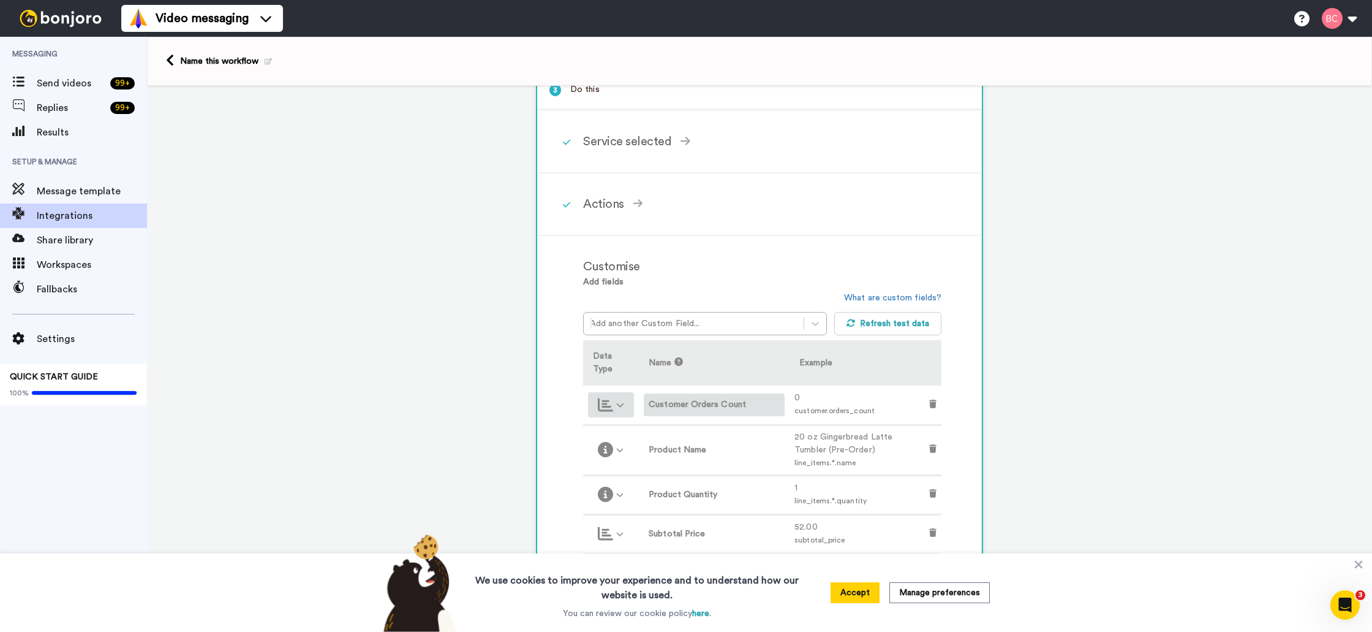
click at [612, 404] on icon at bounding box center [605, 404] width 15 height 15
click at [589, 479] on div "Number" at bounding box center [611, 481] width 108 height 12
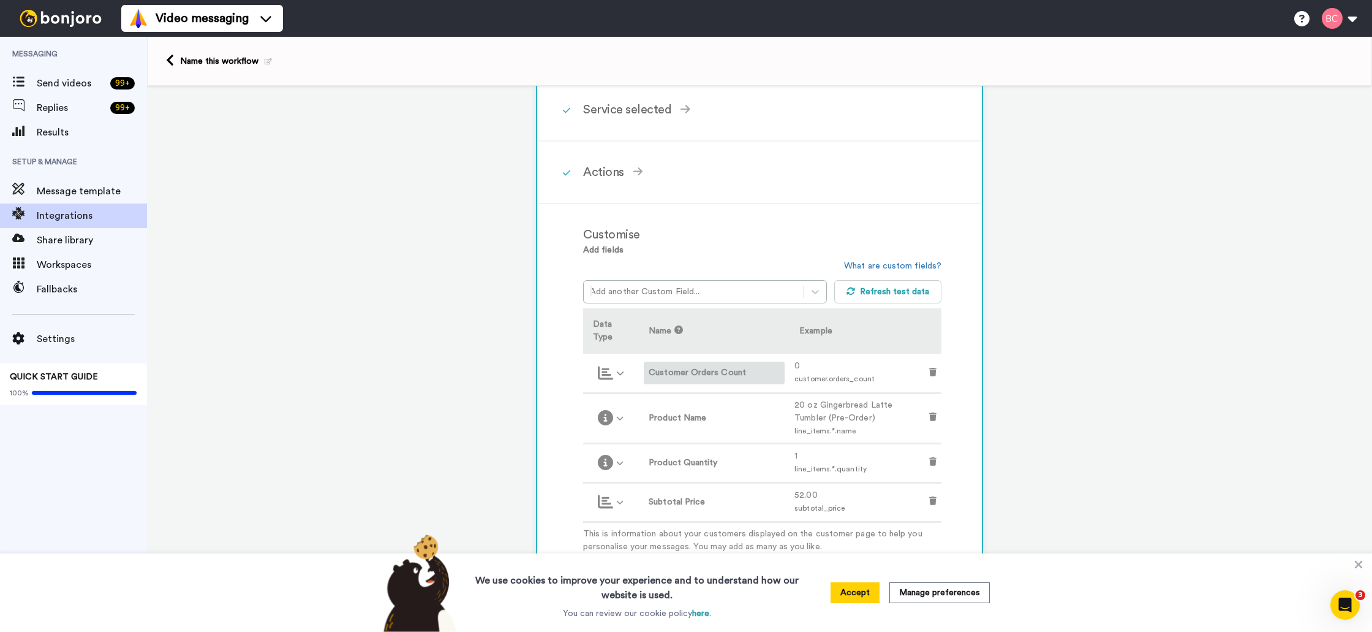
scroll to position [189, 0]
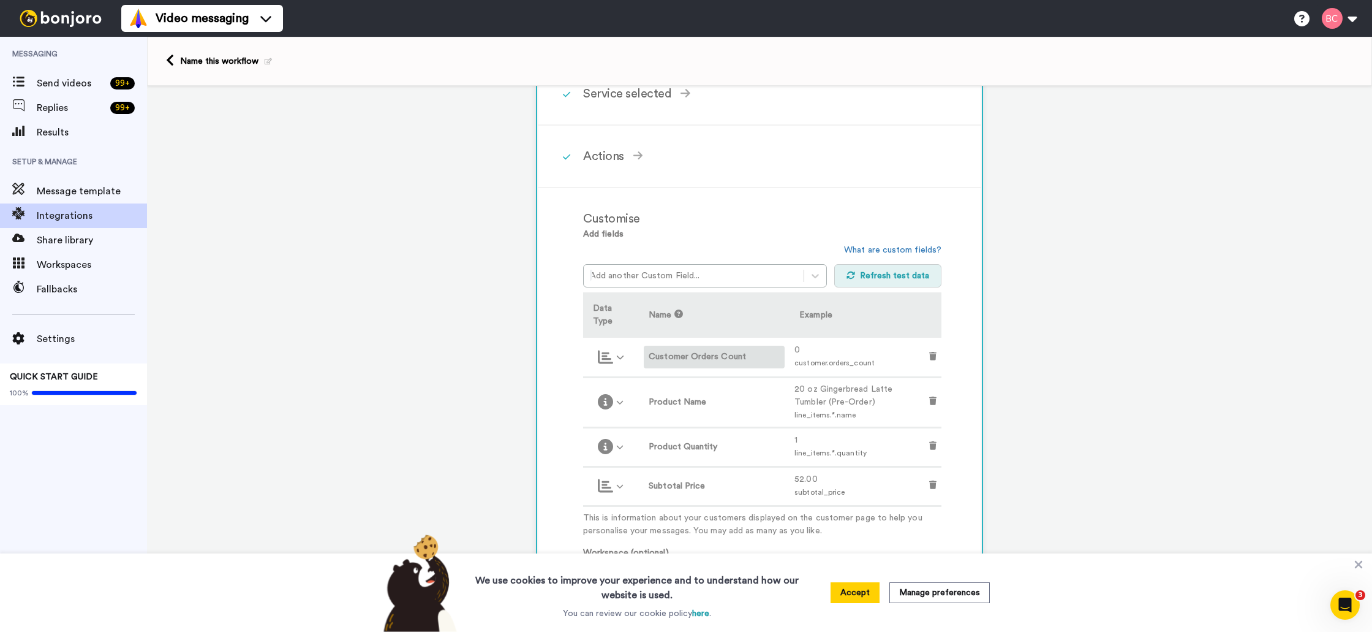
click at [858, 278] on button "Refresh test data" at bounding box center [889, 275] width 108 height 23
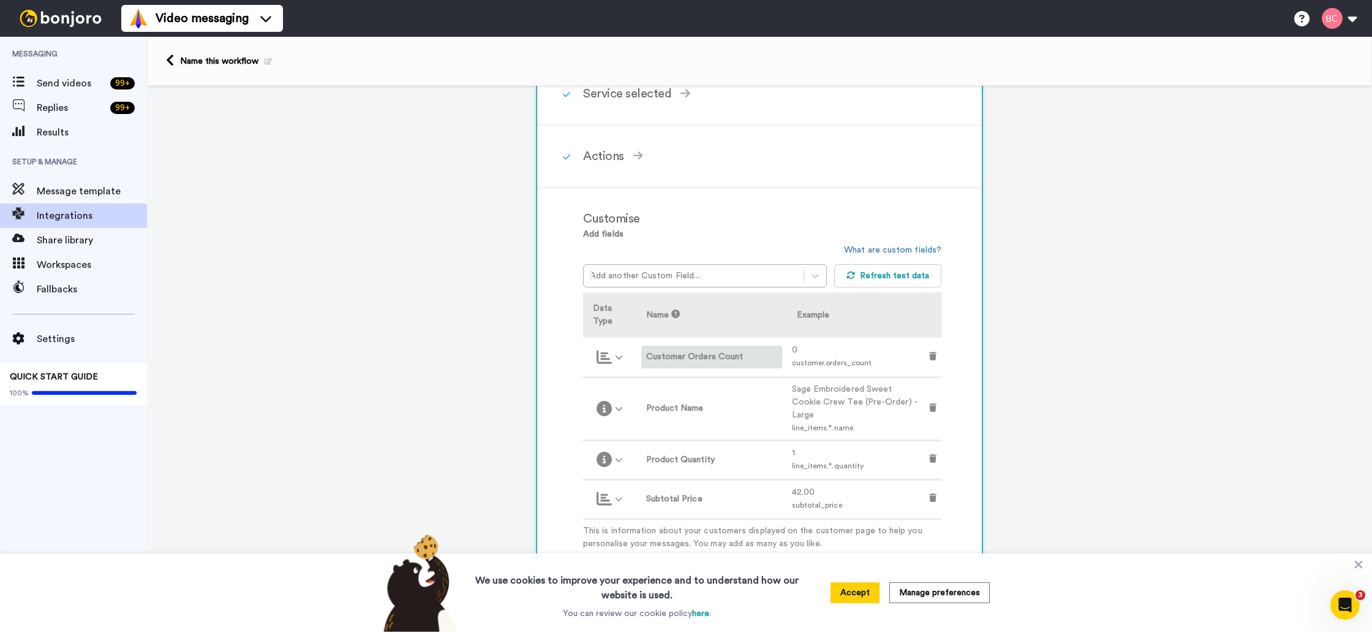
click at [700, 358] on label "Customer Orders Count" at bounding box center [711, 356] width 131 height 13
click at [764, 301] on th "Name" at bounding box center [712, 314] width 151 height 45
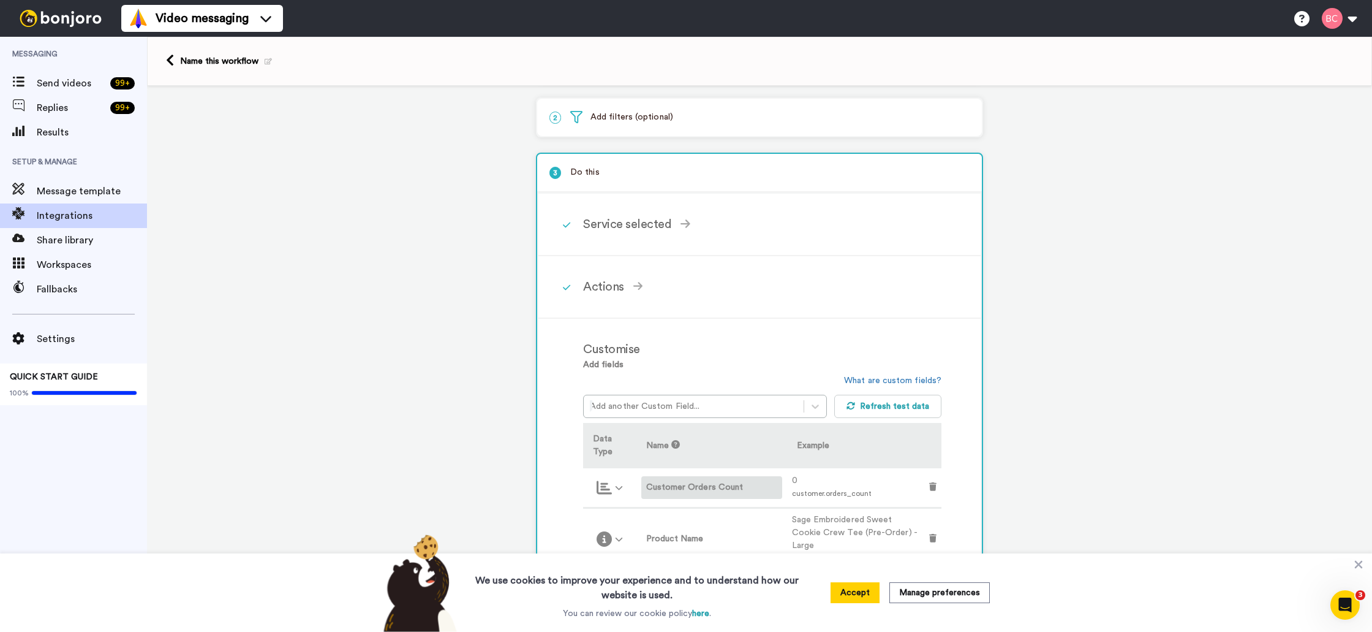
scroll to position [0, 0]
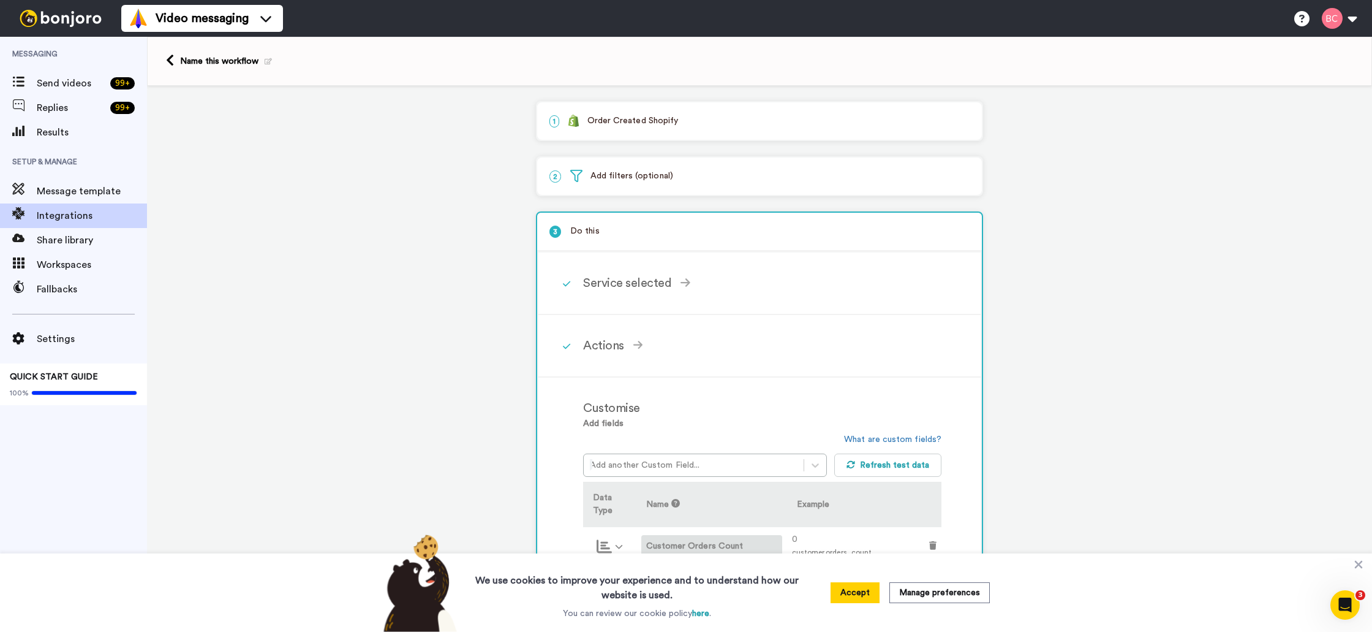
click at [714, 178] on p "2 Add filters (optional)" at bounding box center [760, 176] width 420 height 13
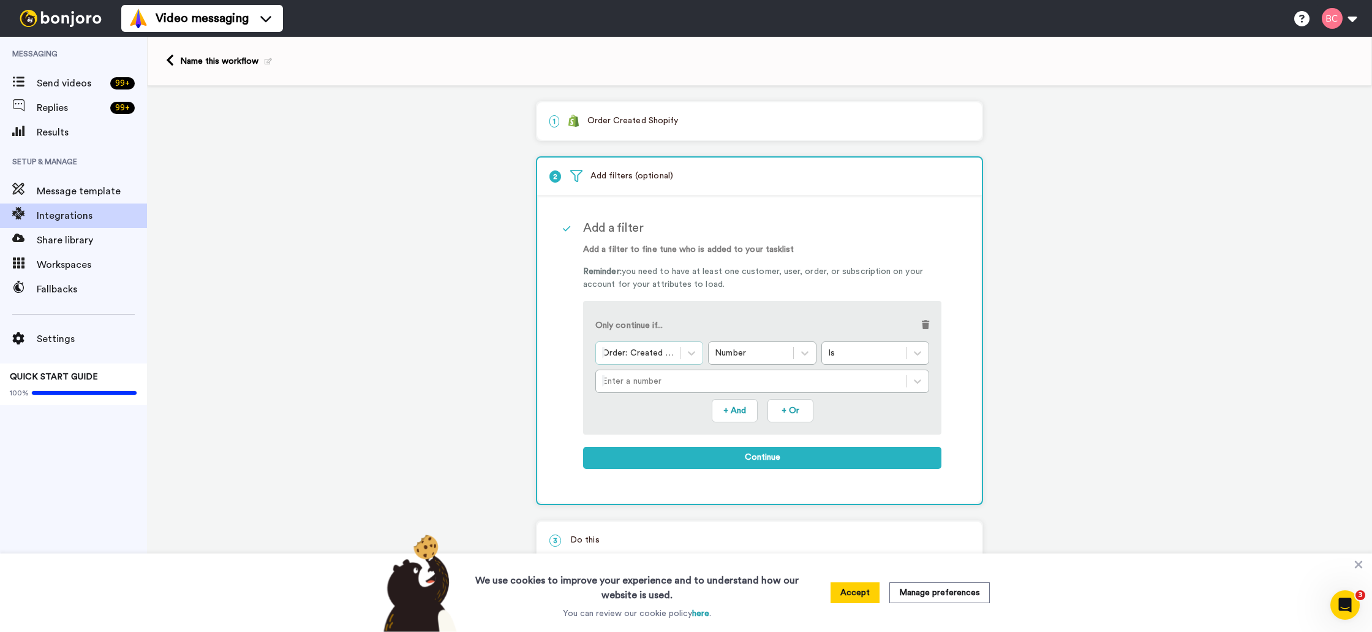
click at [651, 357] on div at bounding box center [638, 353] width 72 height 15
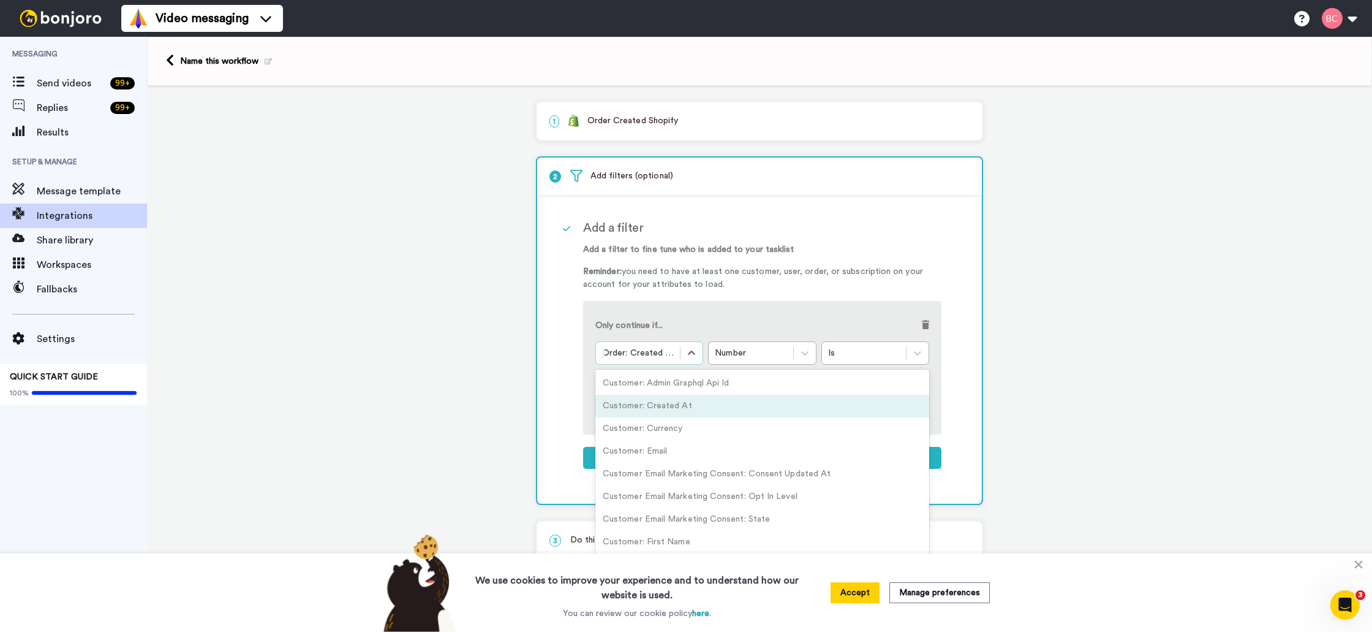
scroll to position [1, 0]
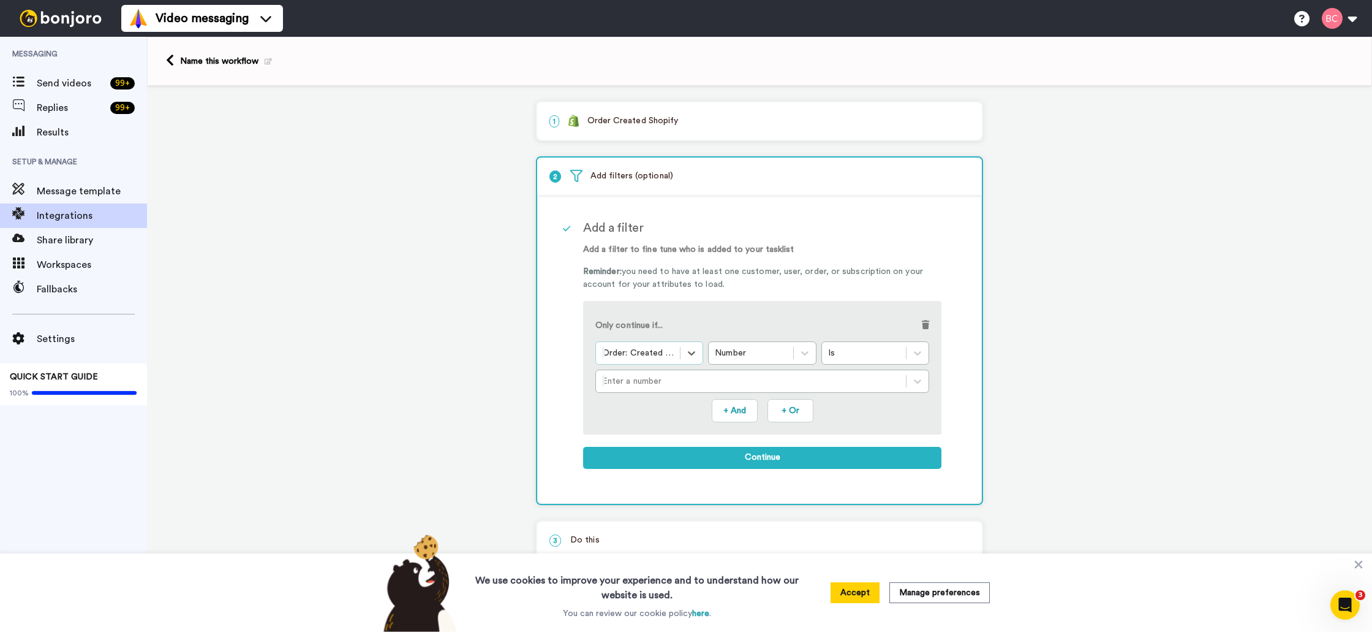
click at [675, 348] on div "Order: Created At" at bounding box center [638, 353] width 84 height 20
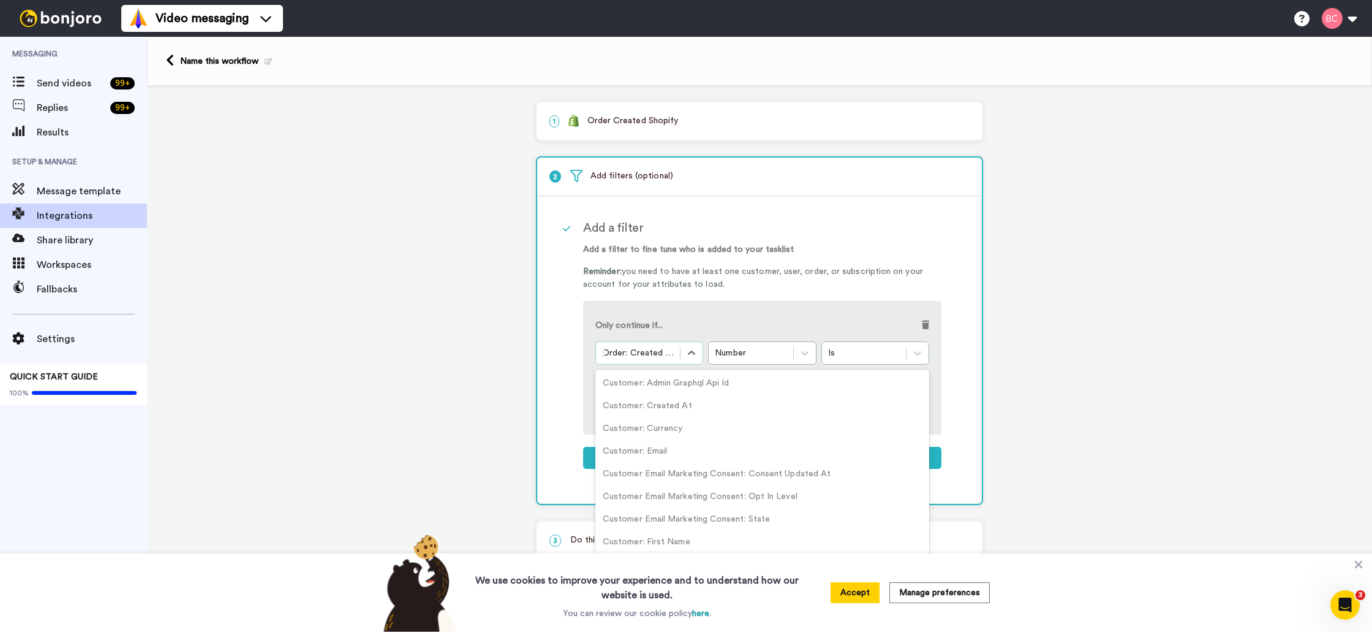
click at [670, 352] on div at bounding box center [638, 353] width 72 height 15
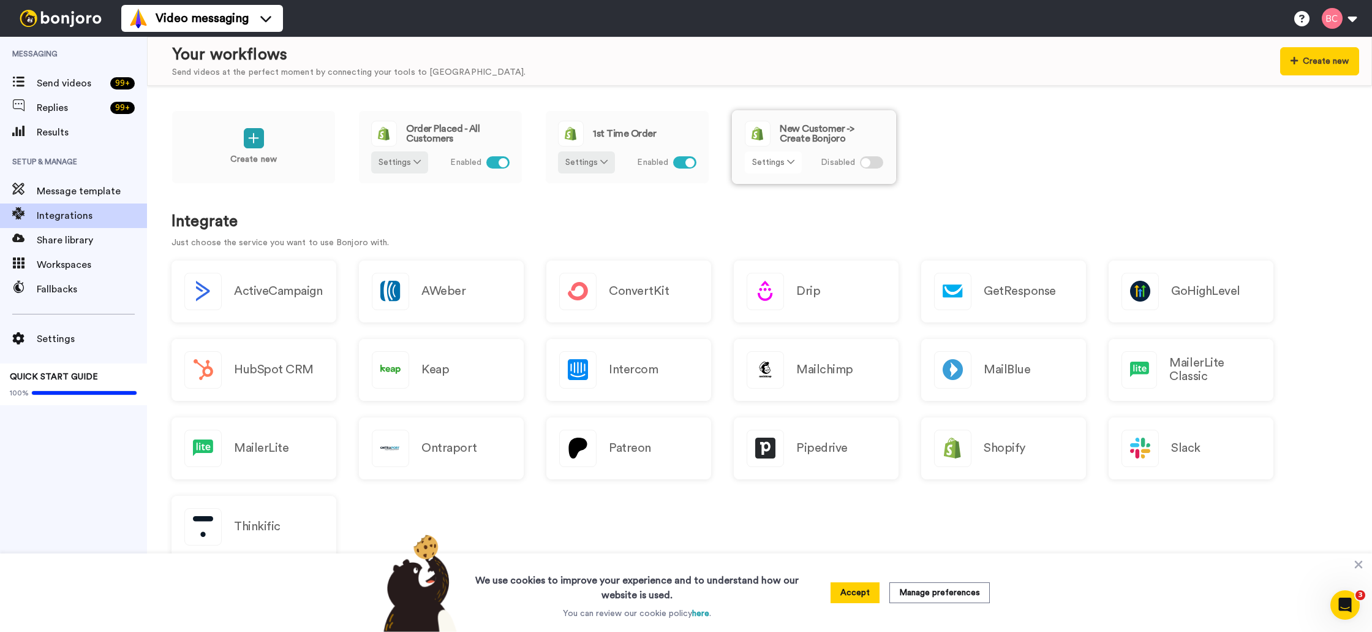
click at [792, 165] on icon at bounding box center [790, 161] width 7 height 9
click at [781, 232] on span "Remove" at bounding box center [774, 231] width 36 height 9
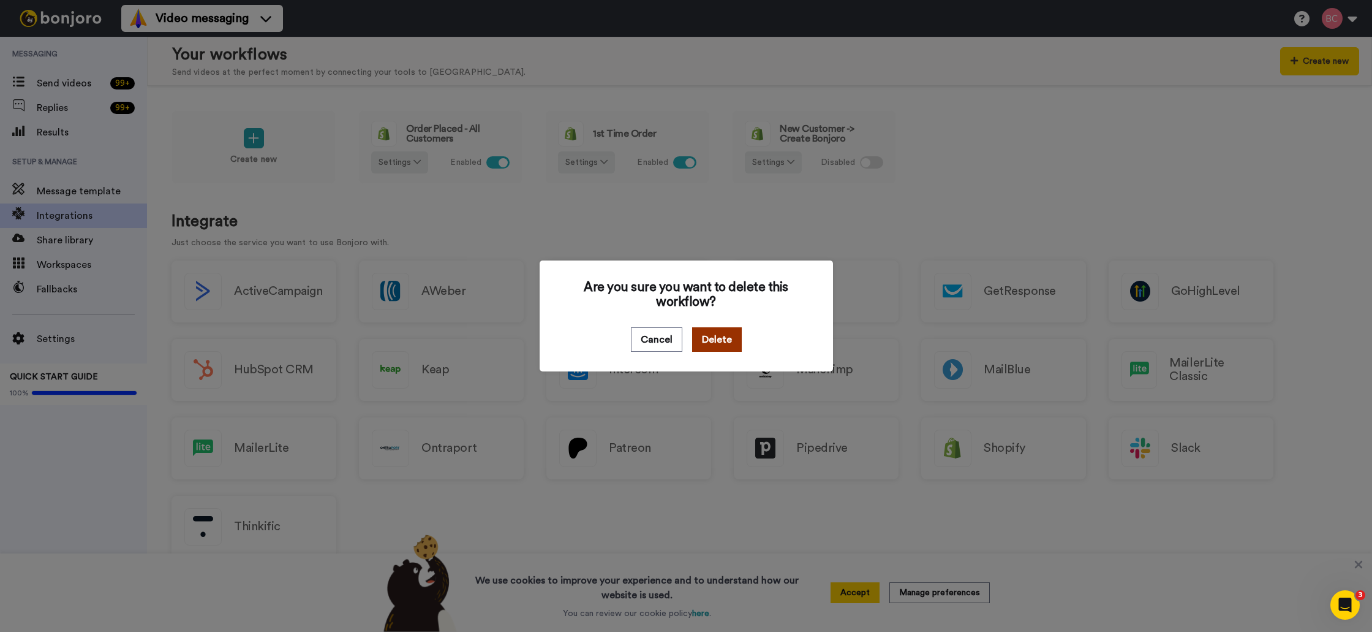
click at [720, 342] on button "Delete" at bounding box center [717, 339] width 50 height 25
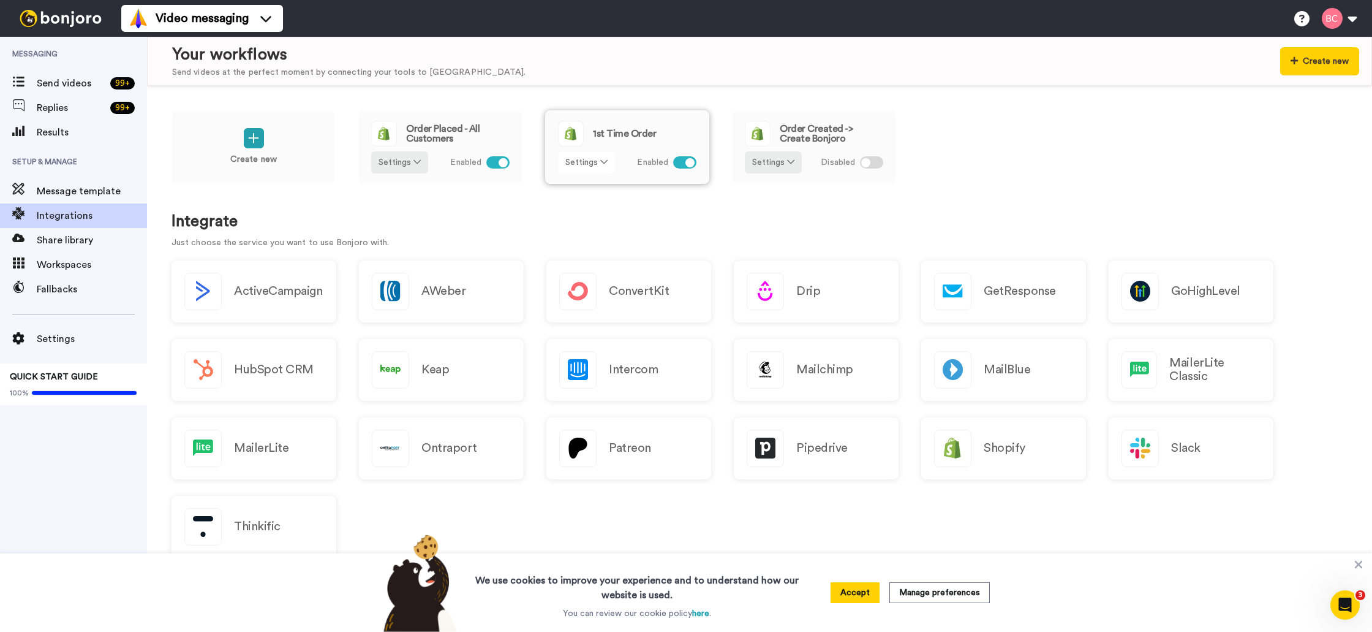
click at [604, 168] on button "Settings" at bounding box center [586, 162] width 57 height 22
click at [602, 166] on icon at bounding box center [603, 161] width 7 height 9
click at [586, 184] on link "Edit" at bounding box center [587, 189] width 55 height 22
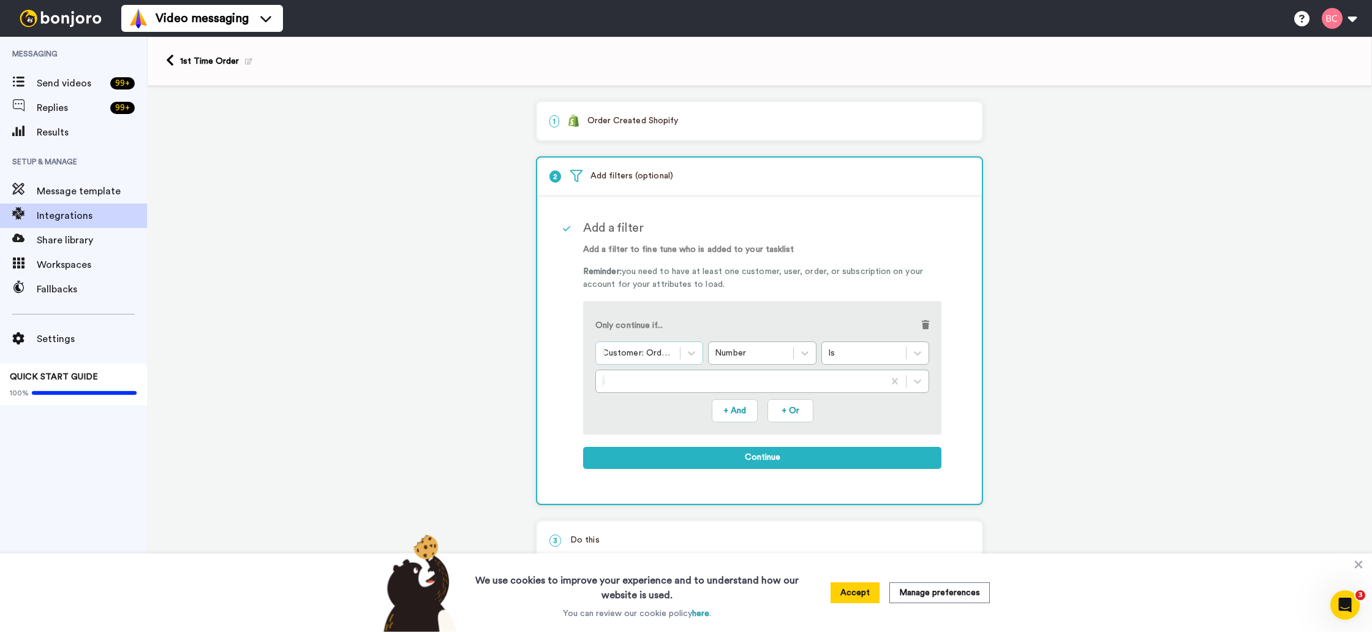
click at [673, 356] on div at bounding box center [638, 353] width 72 height 15
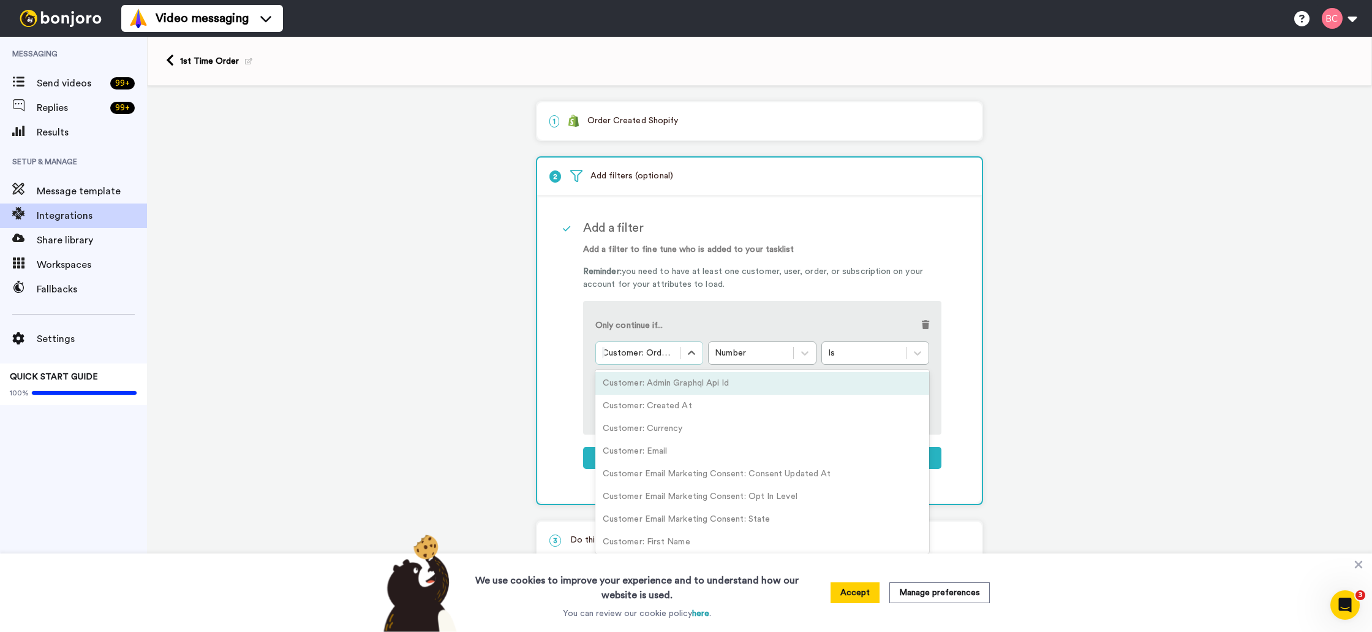
click at [671, 356] on div at bounding box center [638, 353] width 72 height 15
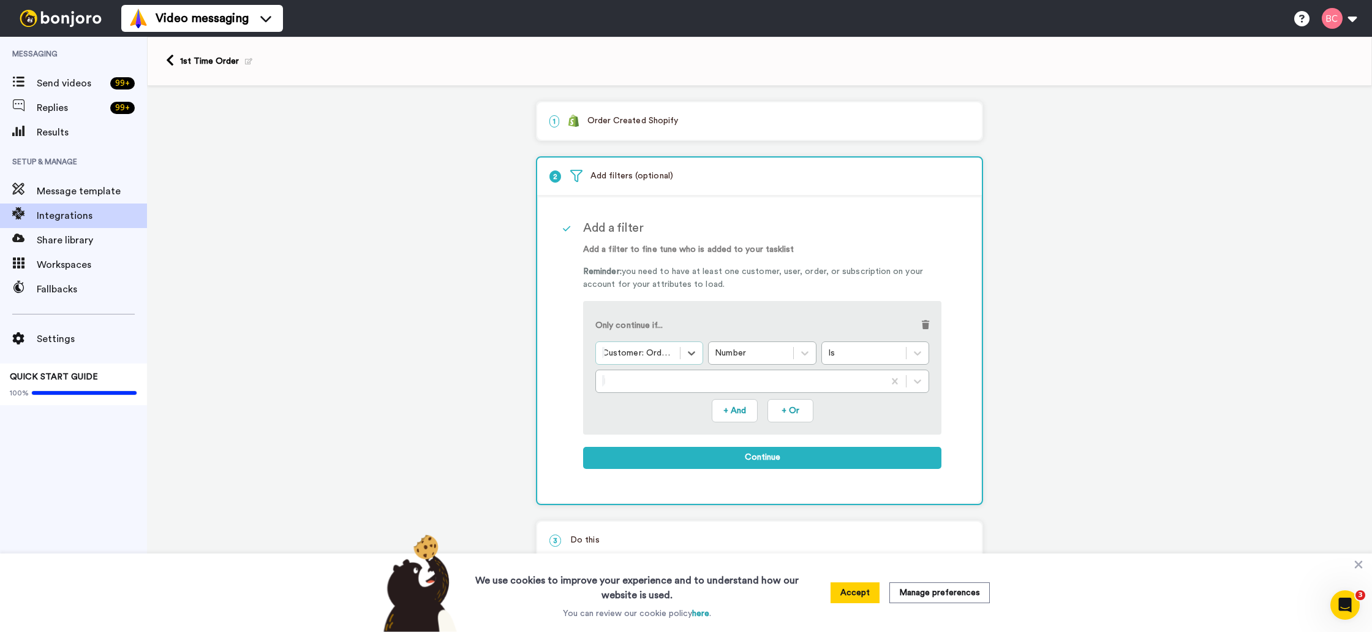
click at [668, 355] on div at bounding box center [638, 353] width 72 height 15
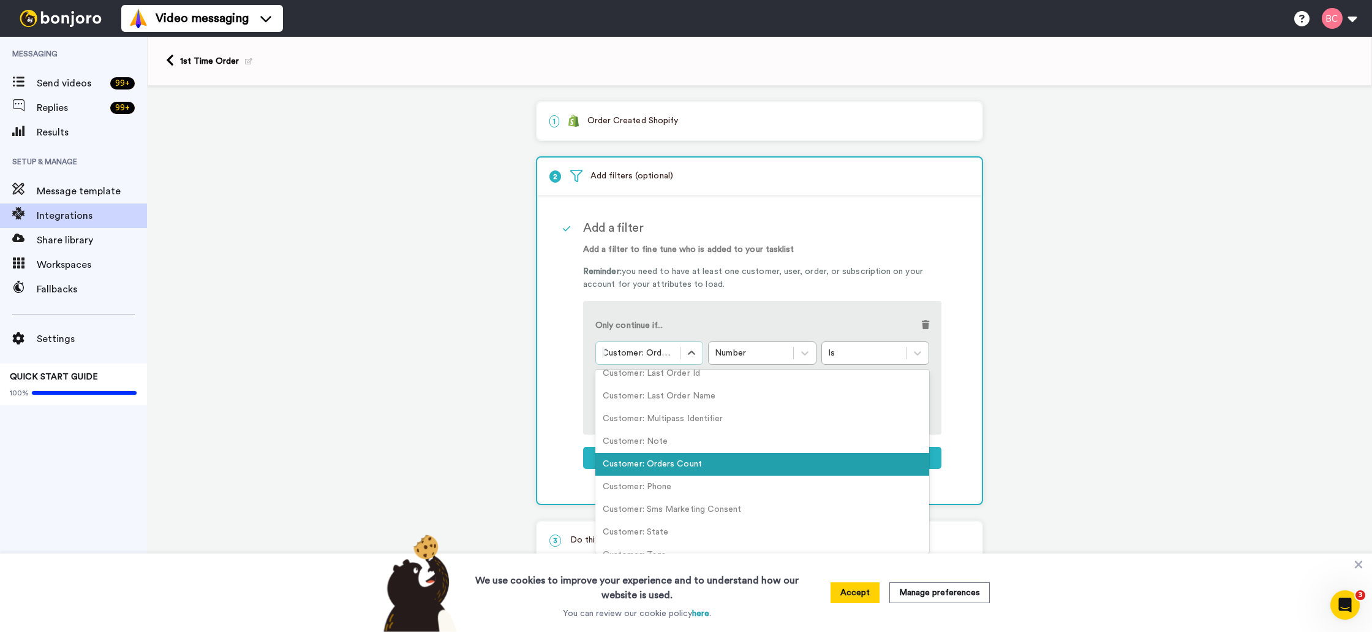
scroll to position [238, 0]
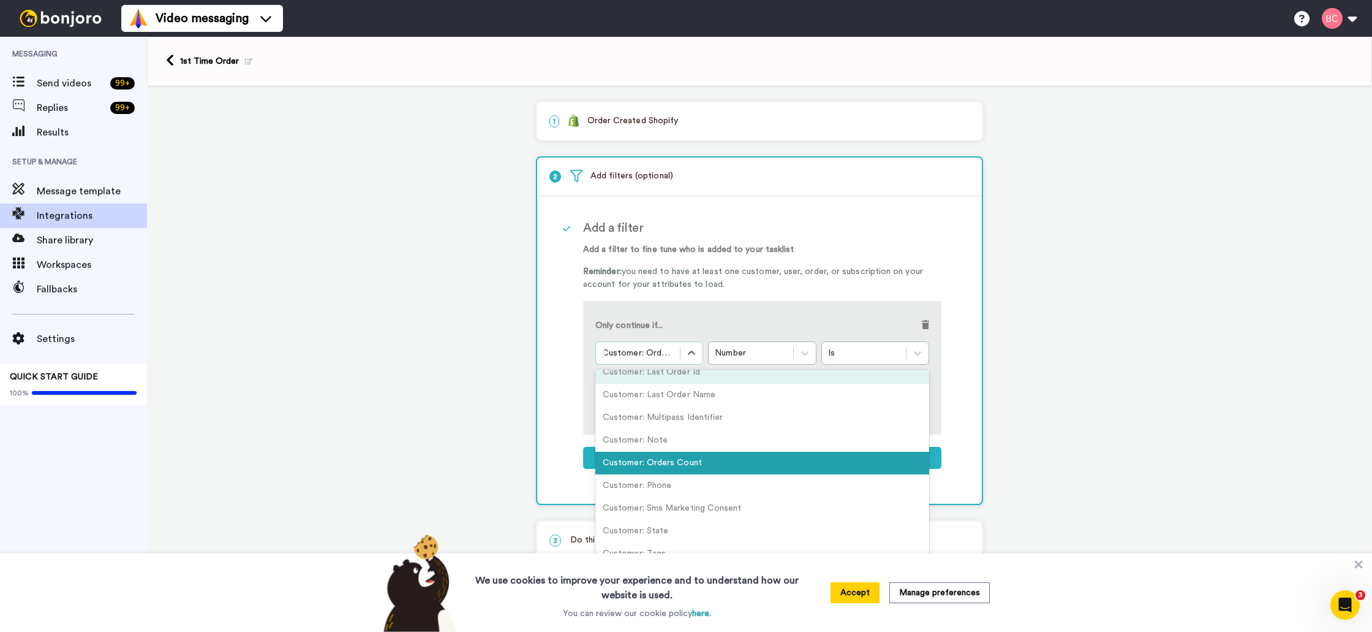
click at [509, 263] on div "1 Order Created Shopify Service selected ActiveCampaign AWeber Bonjoro ConvertK…" at bounding box center [759, 393] width 1225 height 615
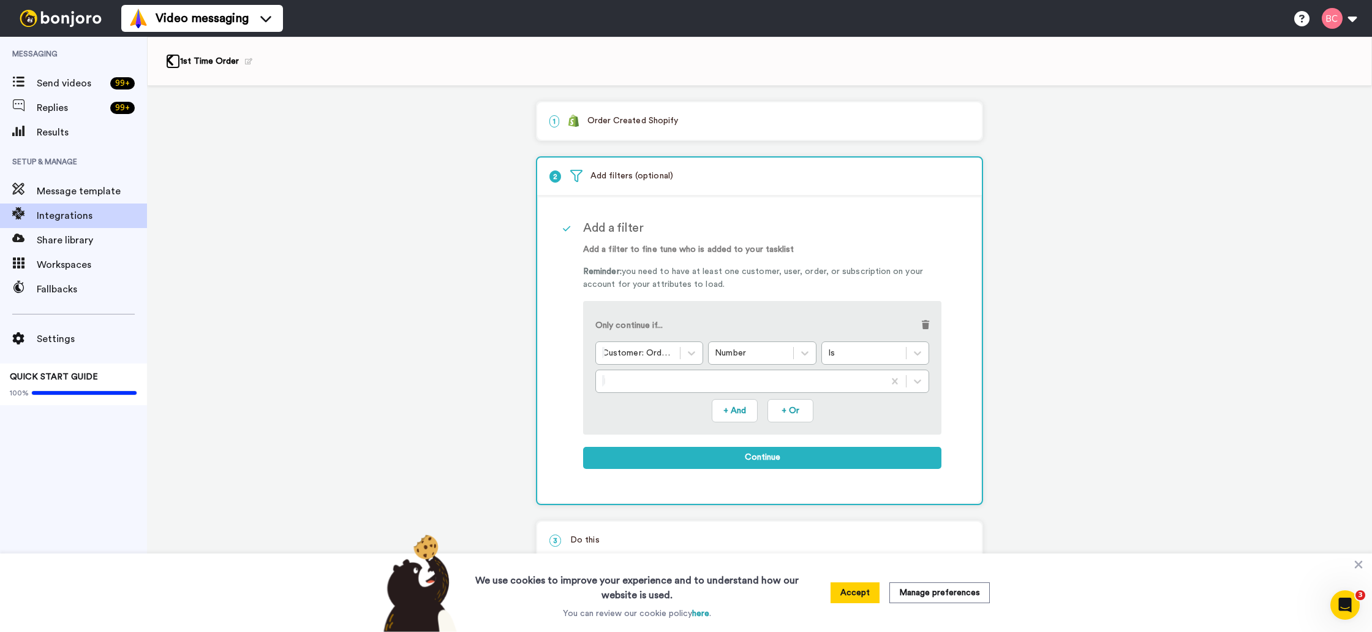
click at [172, 60] on icon at bounding box center [170, 60] width 8 height 13
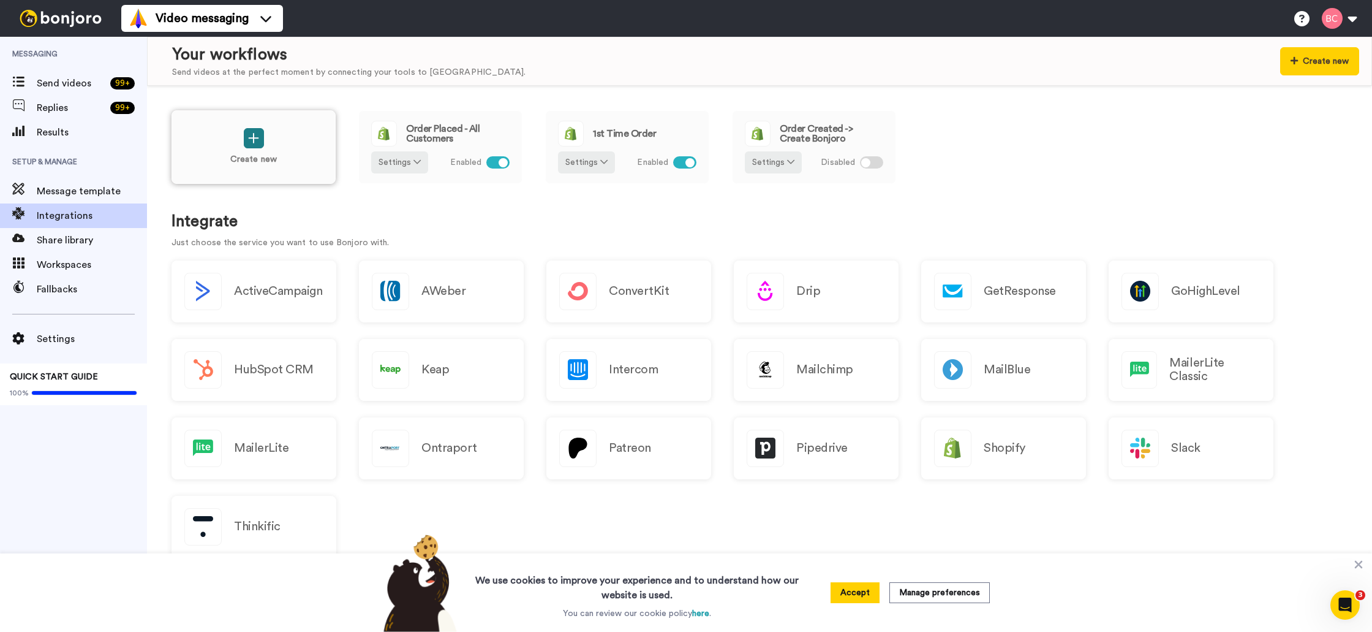
click at [253, 143] on icon at bounding box center [253, 138] width 11 height 13
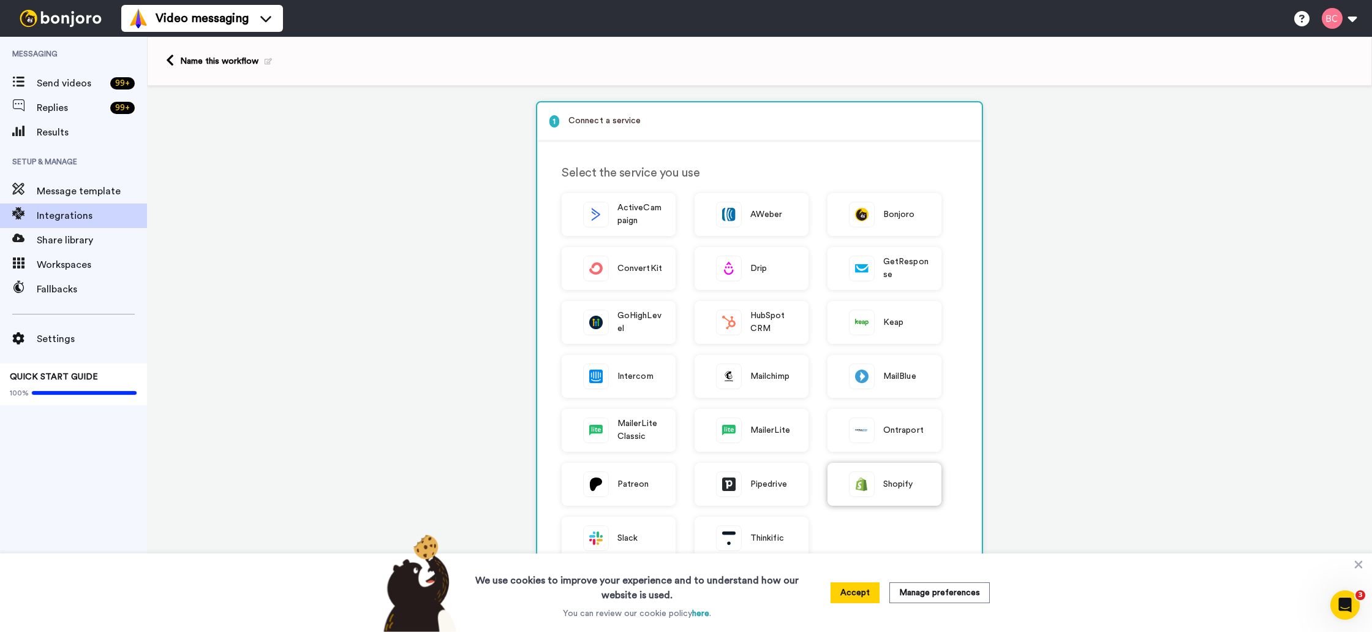
click at [901, 490] on span "Shopify" at bounding box center [899, 484] width 30 height 13
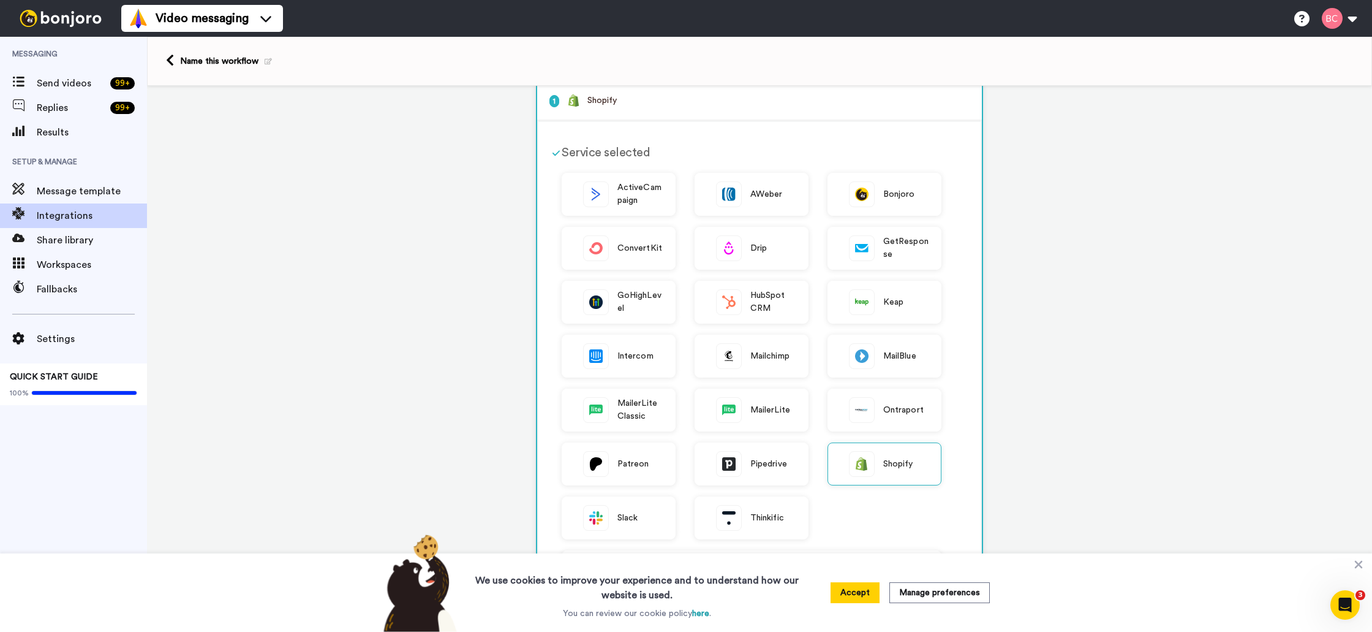
scroll to position [24, 0]
click at [865, 599] on button "Accept" at bounding box center [855, 592] width 49 height 21
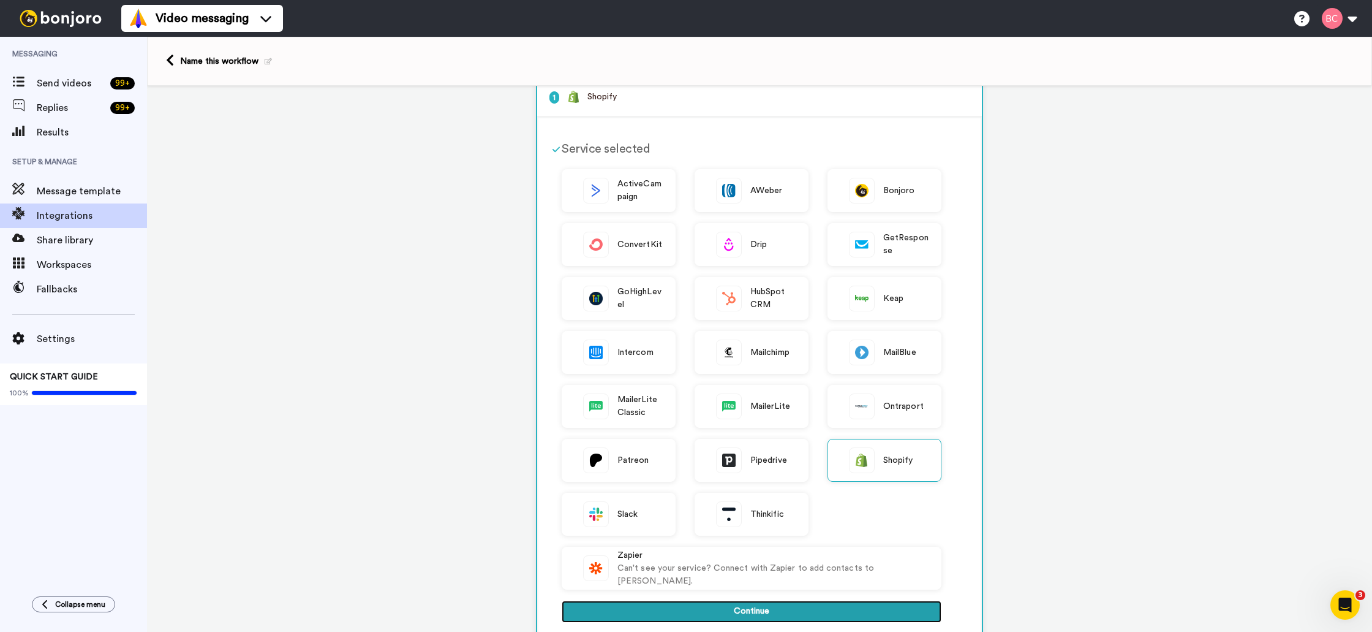
click at [795, 619] on button "Continue" at bounding box center [752, 611] width 380 height 22
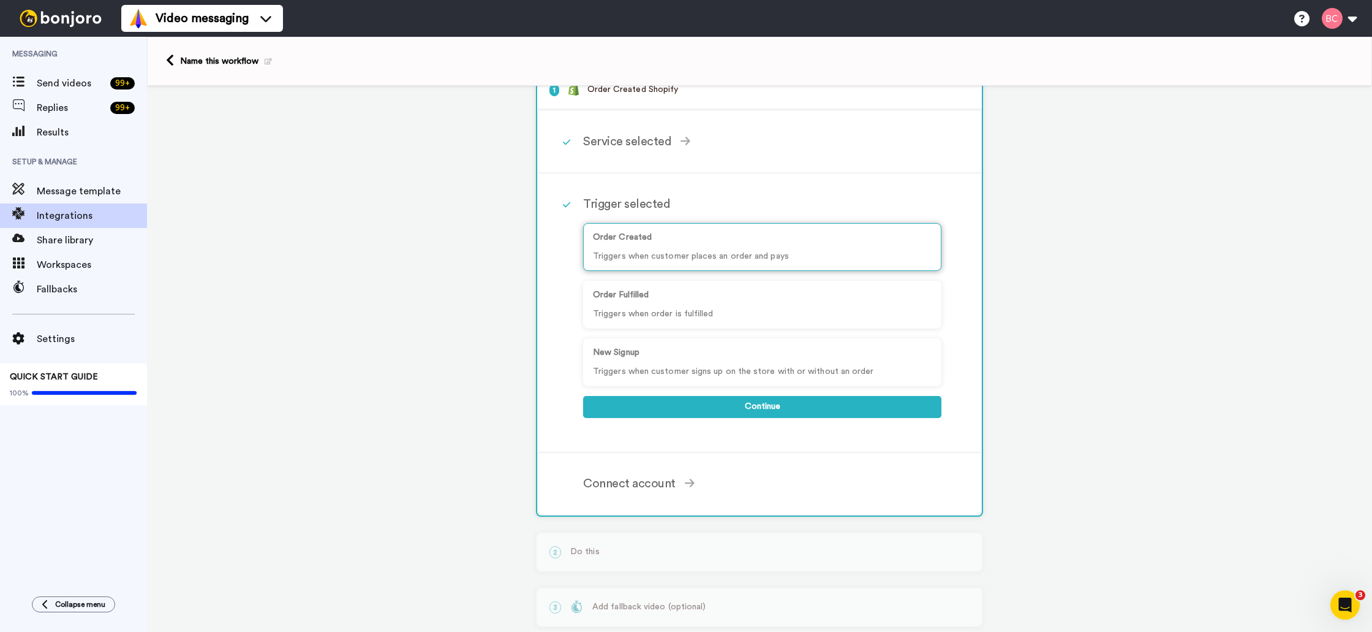
scroll to position [30, 0]
click at [681, 262] on p "Triggers when customer places an order and pays" at bounding box center [762, 257] width 339 height 13
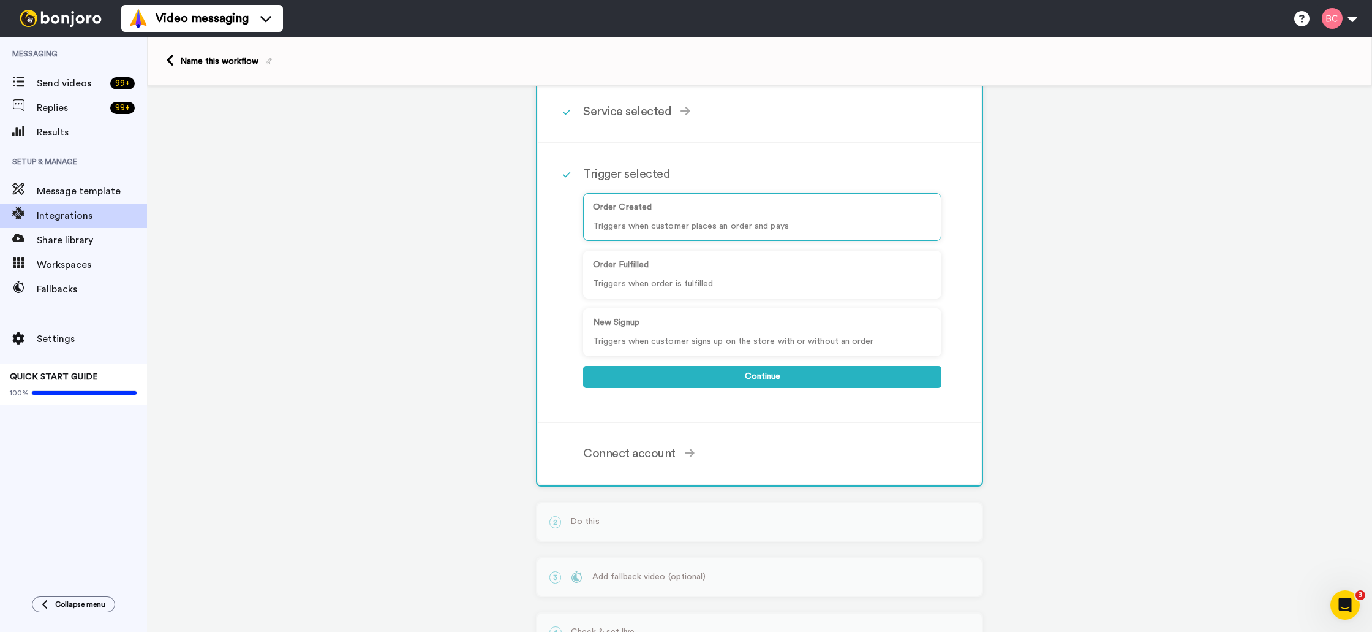
scroll to position [89, 0]
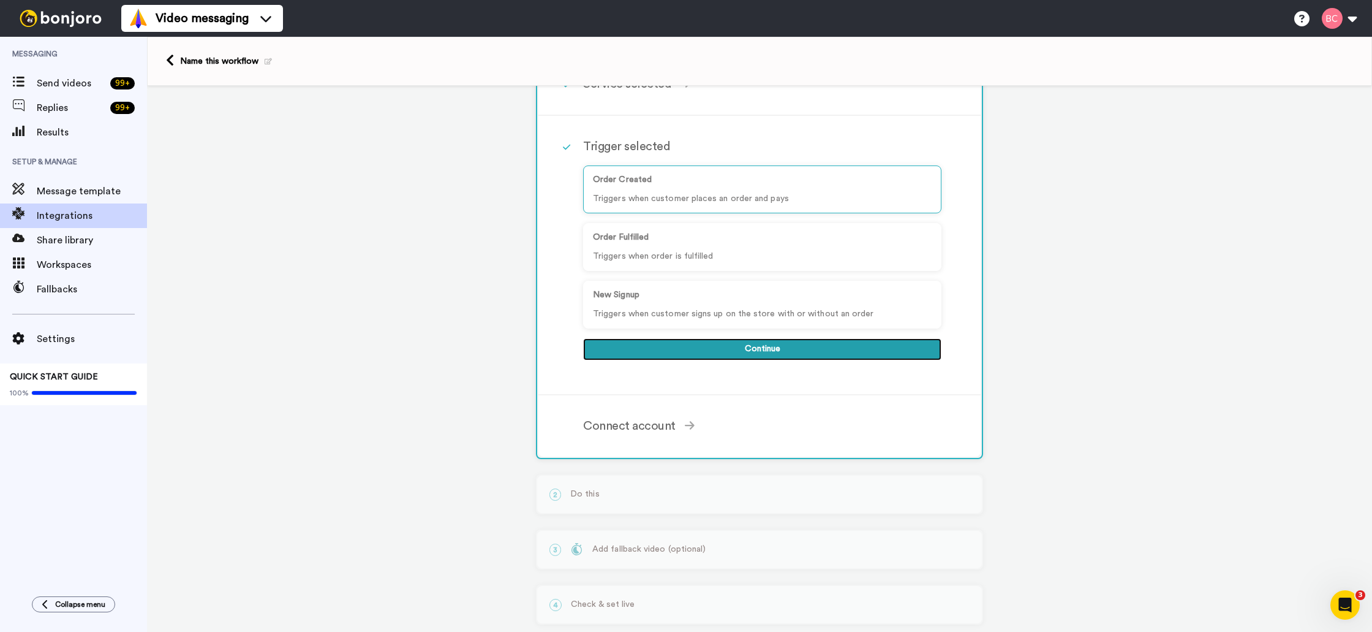
click at [769, 349] on button "Continue" at bounding box center [762, 349] width 358 height 22
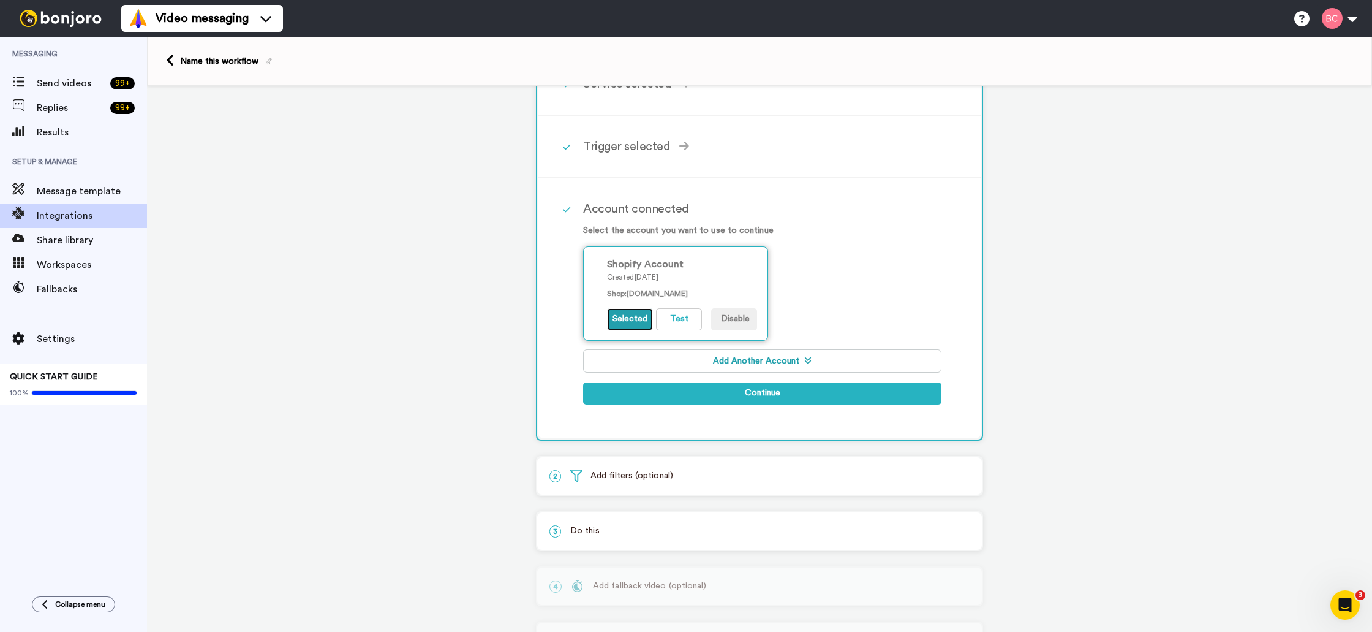
click at [637, 322] on button "Selected" at bounding box center [630, 319] width 46 height 22
click at [688, 395] on button "Continue" at bounding box center [762, 393] width 358 height 22
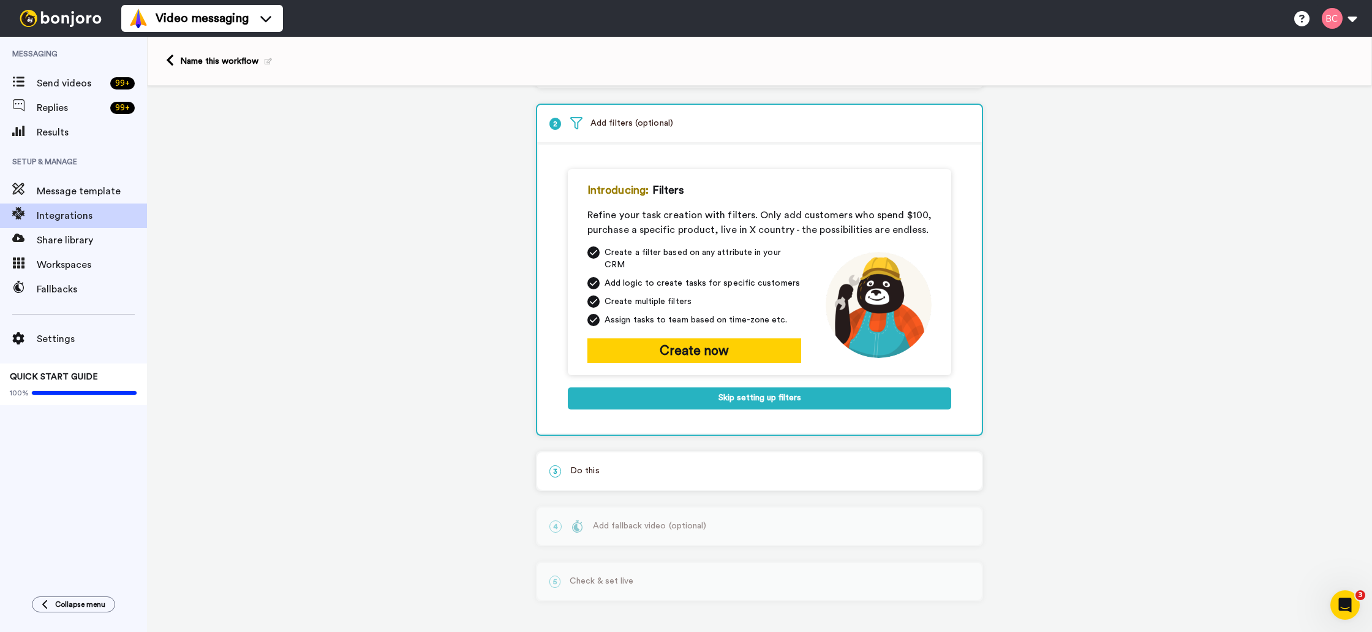
scroll to position [57, 0]
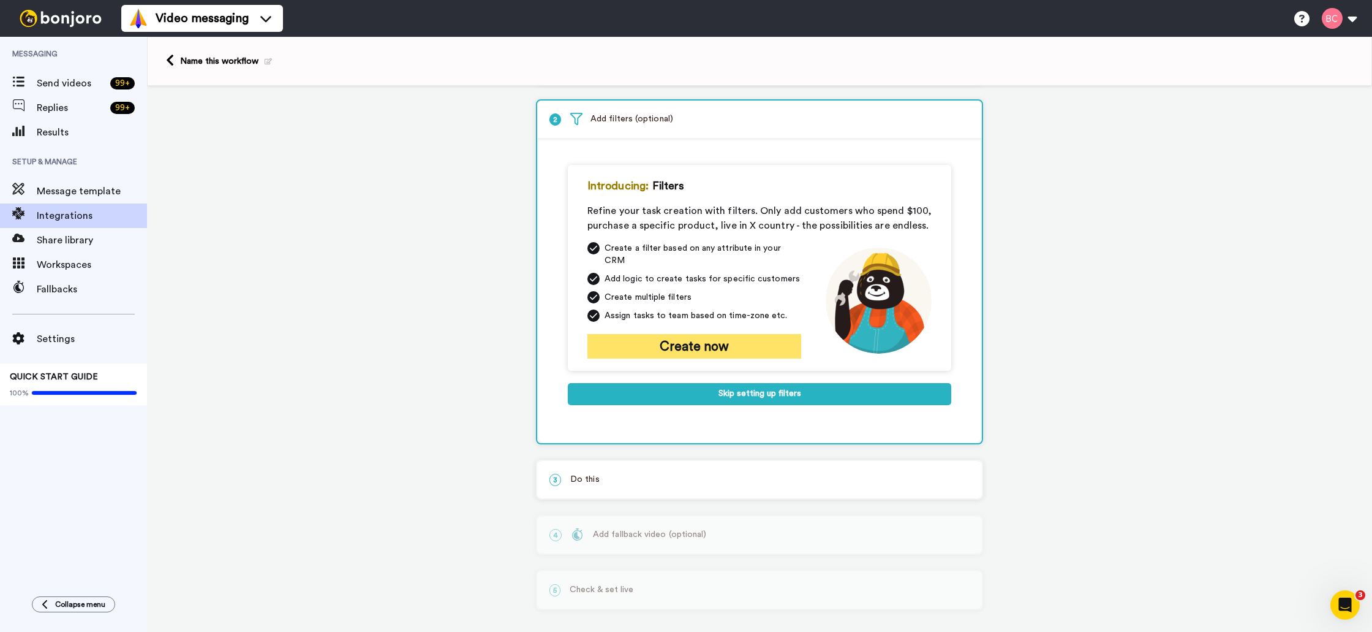
click at [708, 335] on button "Create now" at bounding box center [695, 346] width 214 height 25
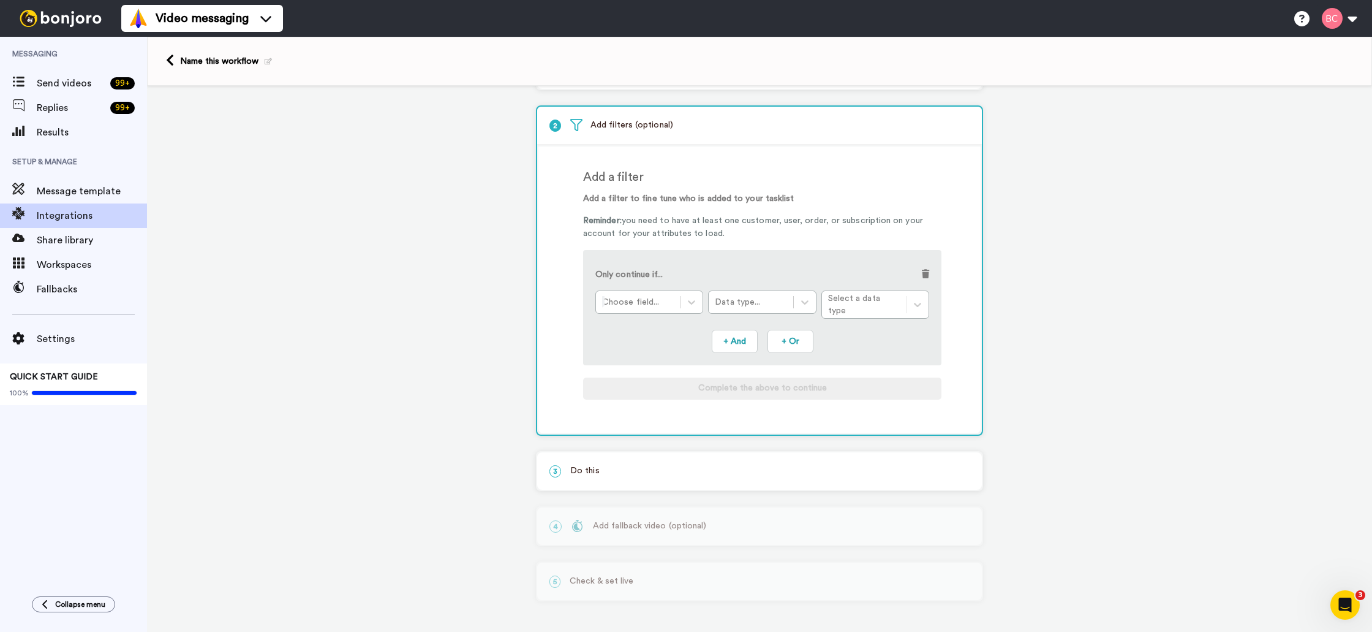
scroll to position [49, 0]
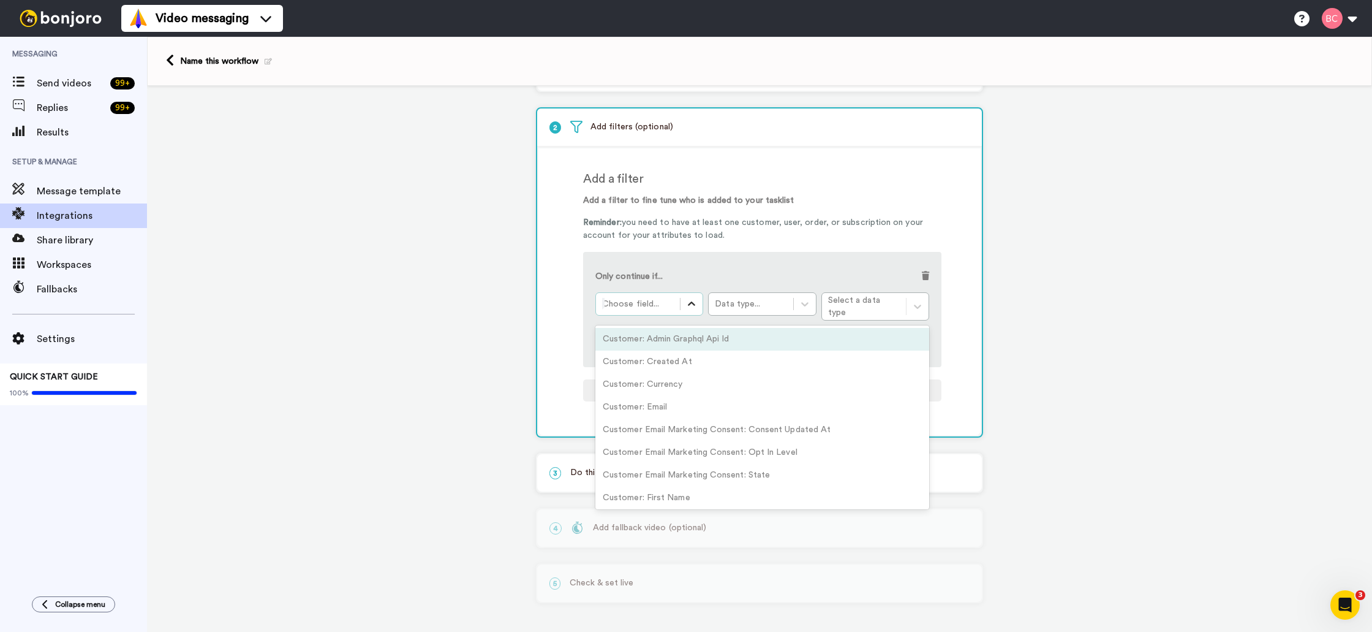
click at [694, 303] on icon at bounding box center [692, 304] width 12 height 12
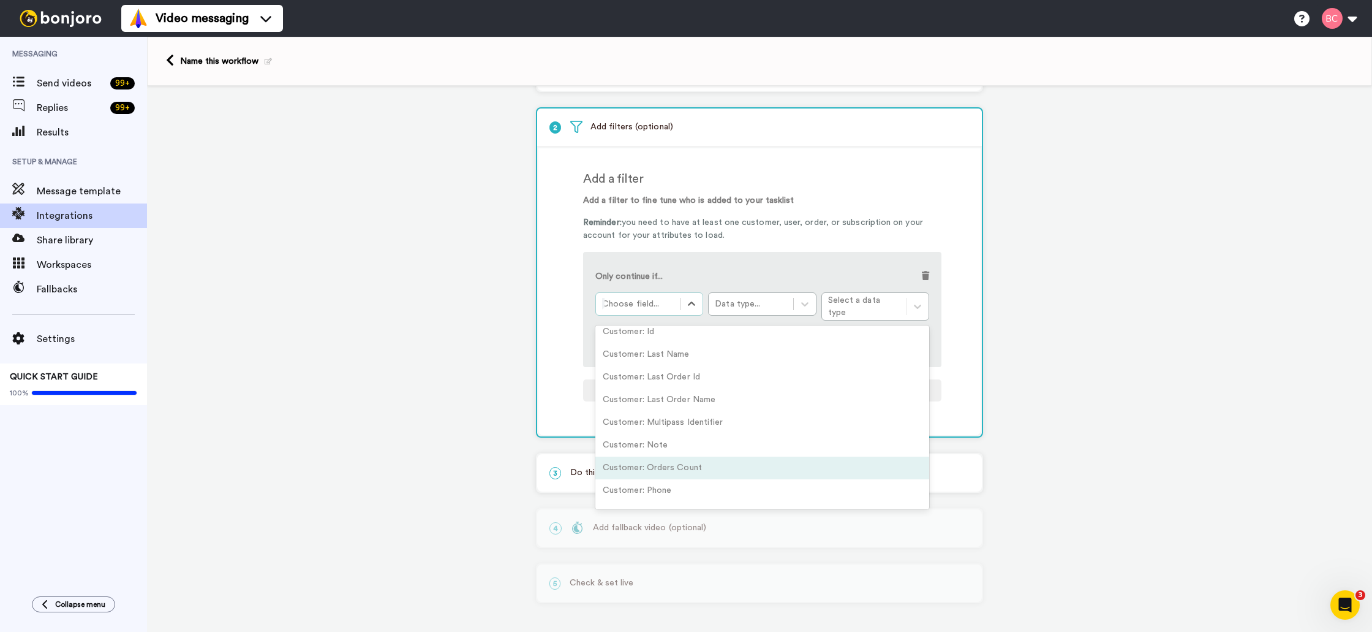
click at [701, 458] on div "Customer: Orders Count" at bounding box center [763, 467] width 334 height 23
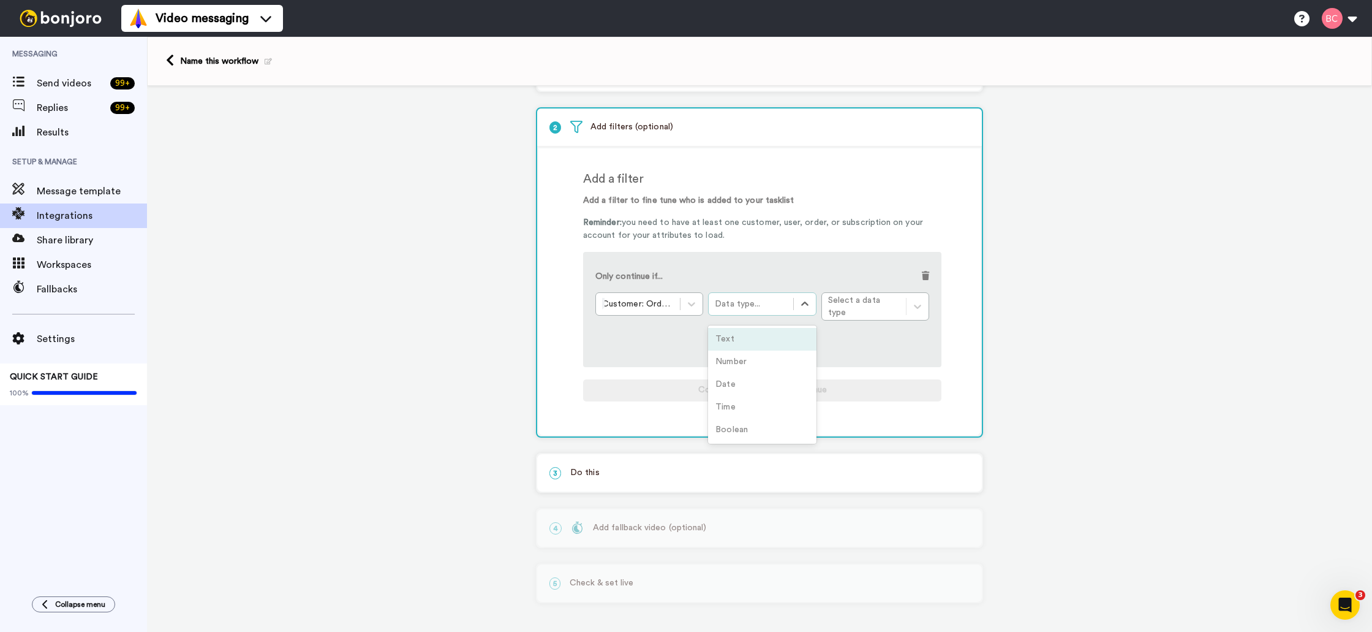
click at [782, 300] on div "Data type..." at bounding box center [751, 304] width 72 height 12
click at [748, 360] on div "Number" at bounding box center [762, 361] width 108 height 23
click at [860, 308] on div "Condition..." at bounding box center [864, 307] width 72 height 12
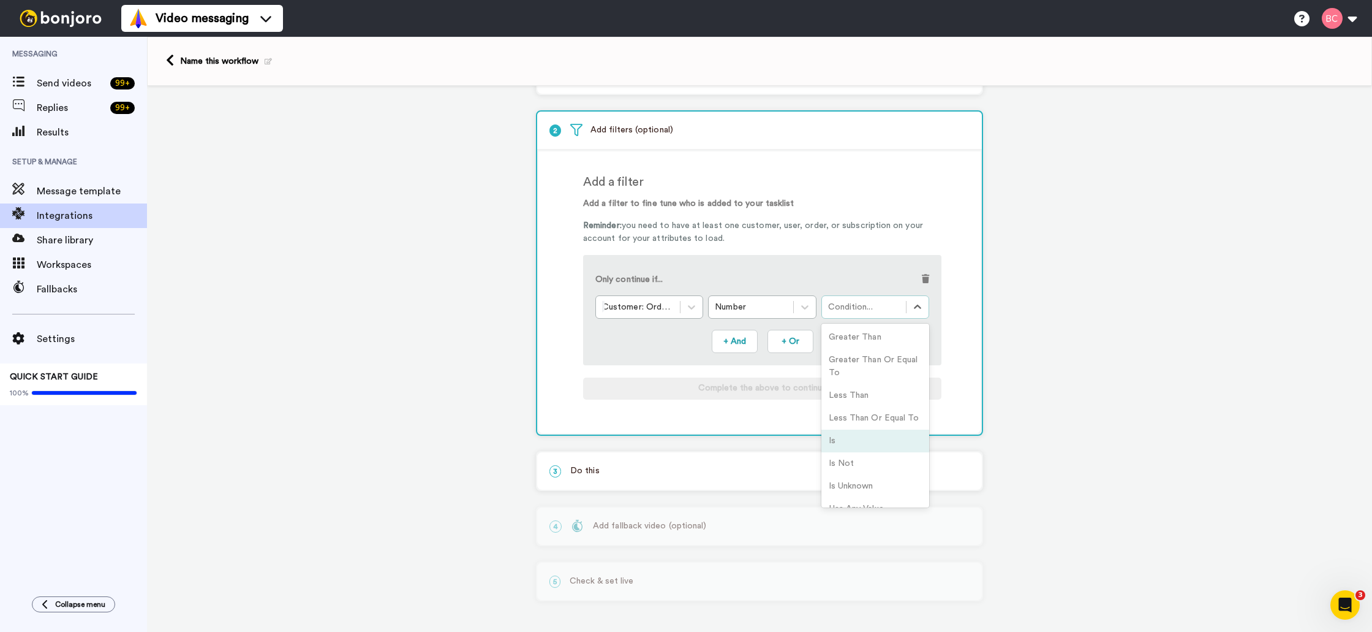
click at [847, 436] on div "Is" at bounding box center [876, 441] width 108 height 23
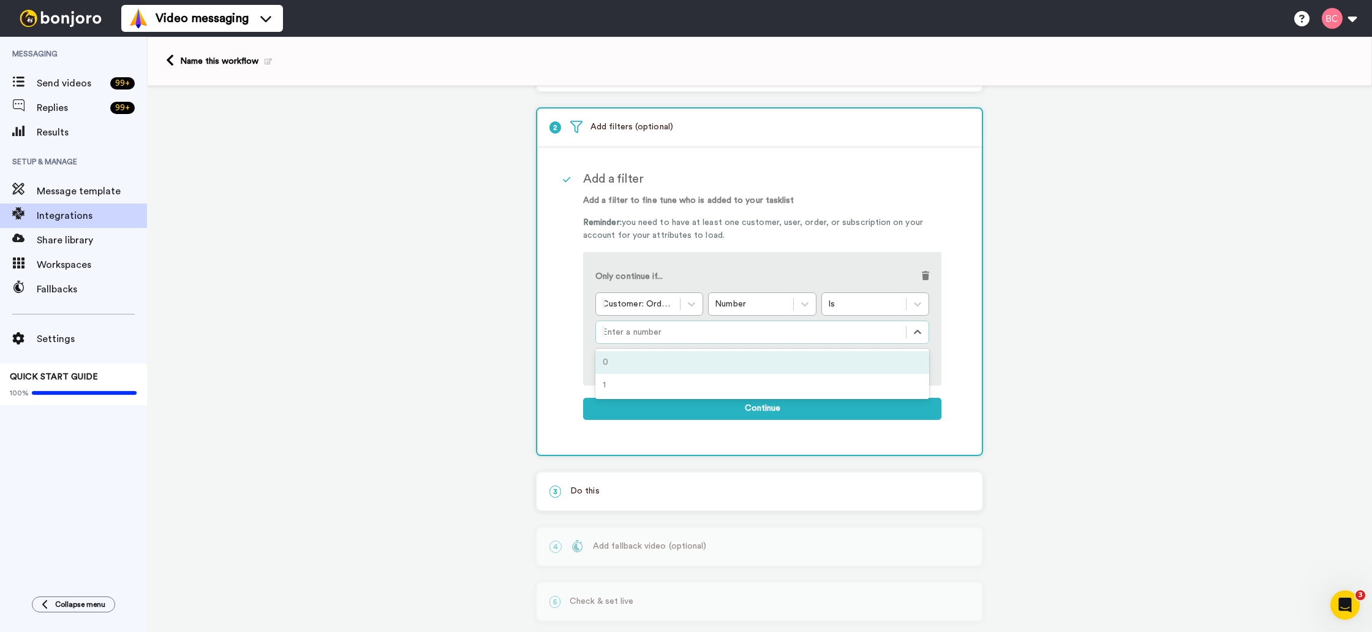
click at [655, 333] on div at bounding box center [751, 332] width 298 height 15
click at [648, 330] on div at bounding box center [751, 332] width 298 height 15
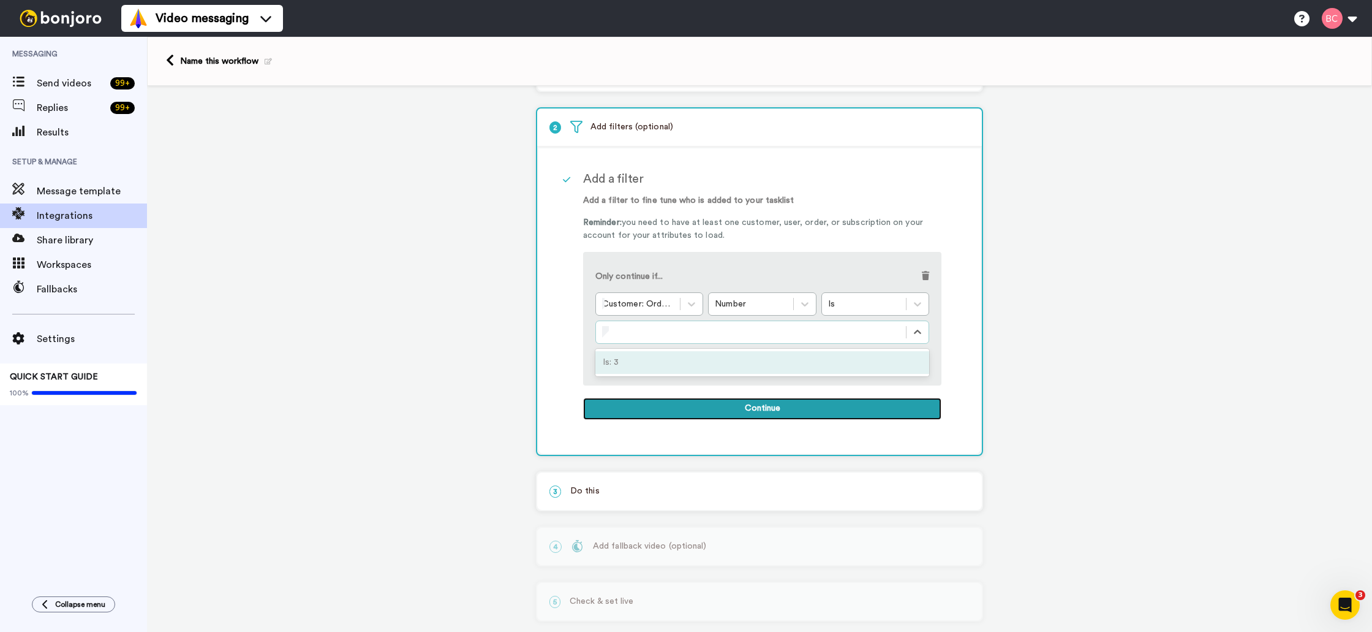
click at [740, 405] on button "Continue" at bounding box center [762, 409] width 358 height 22
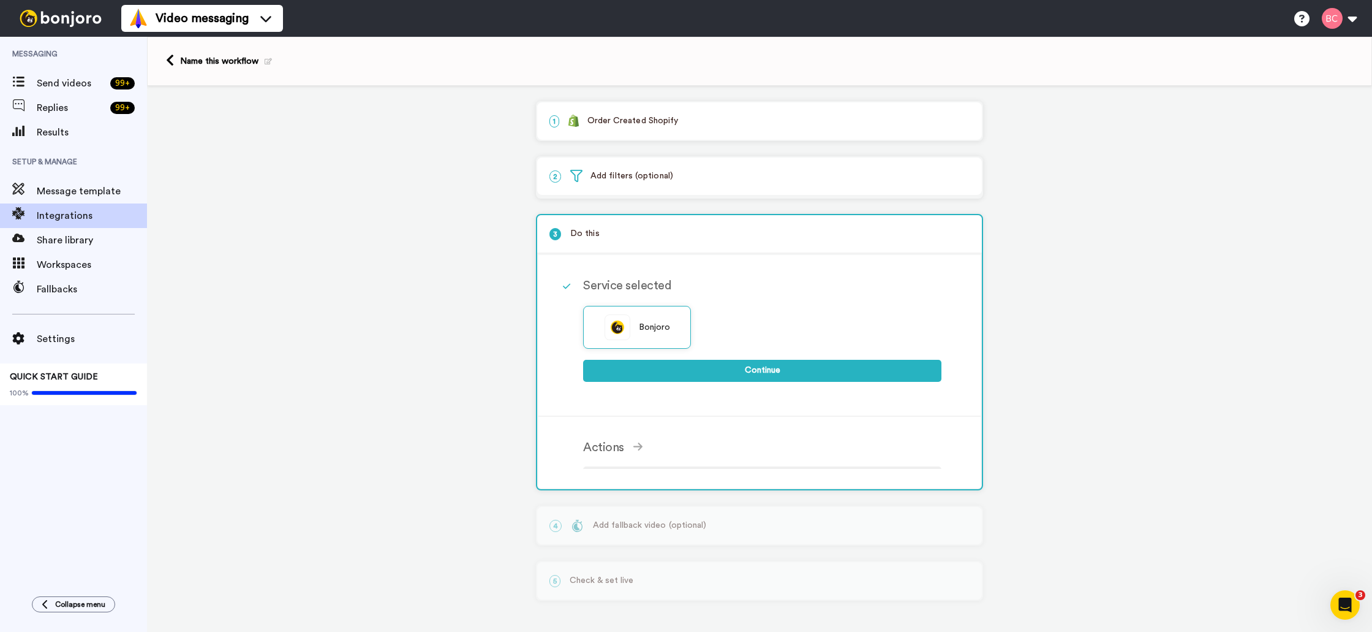
scroll to position [0, 0]
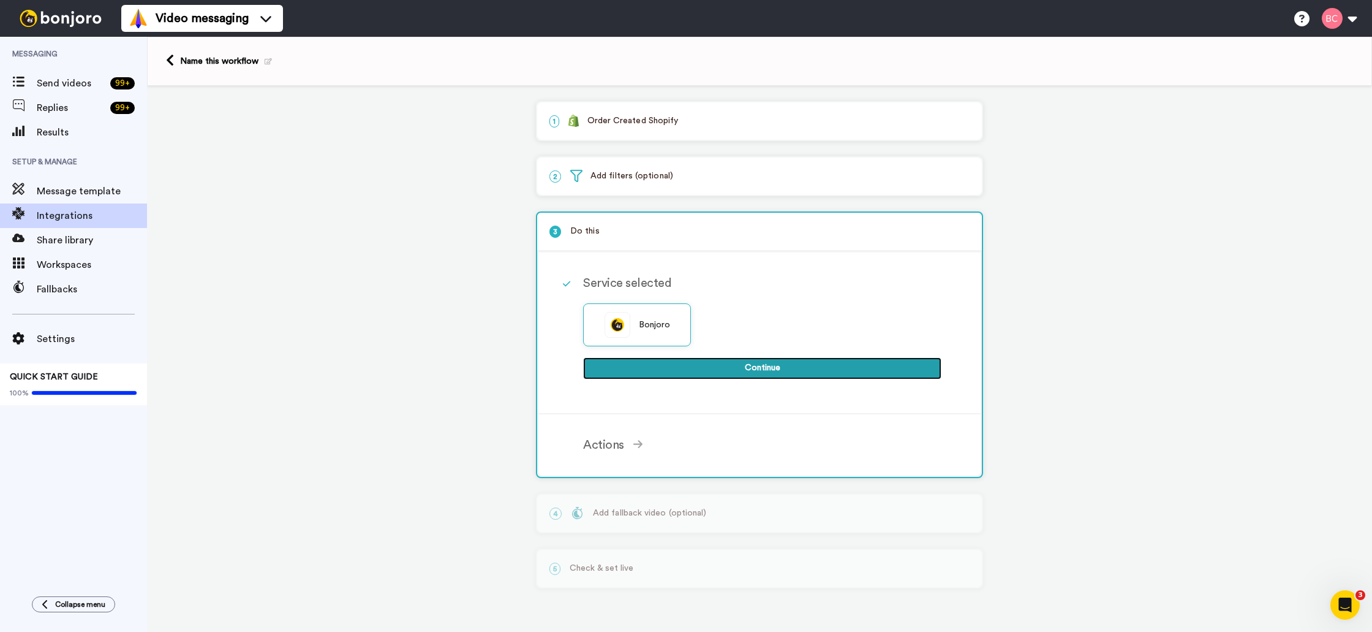
click at [754, 370] on button "Continue" at bounding box center [762, 368] width 358 height 22
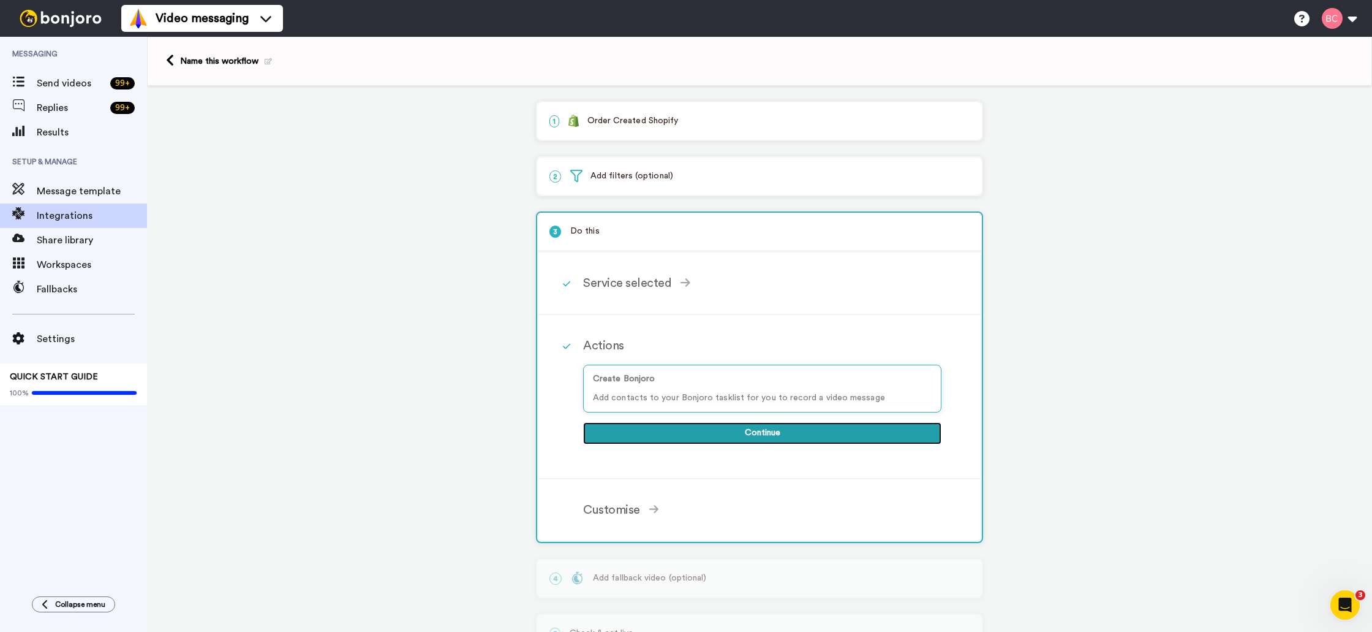
click at [776, 437] on button "Continue" at bounding box center [762, 433] width 358 height 22
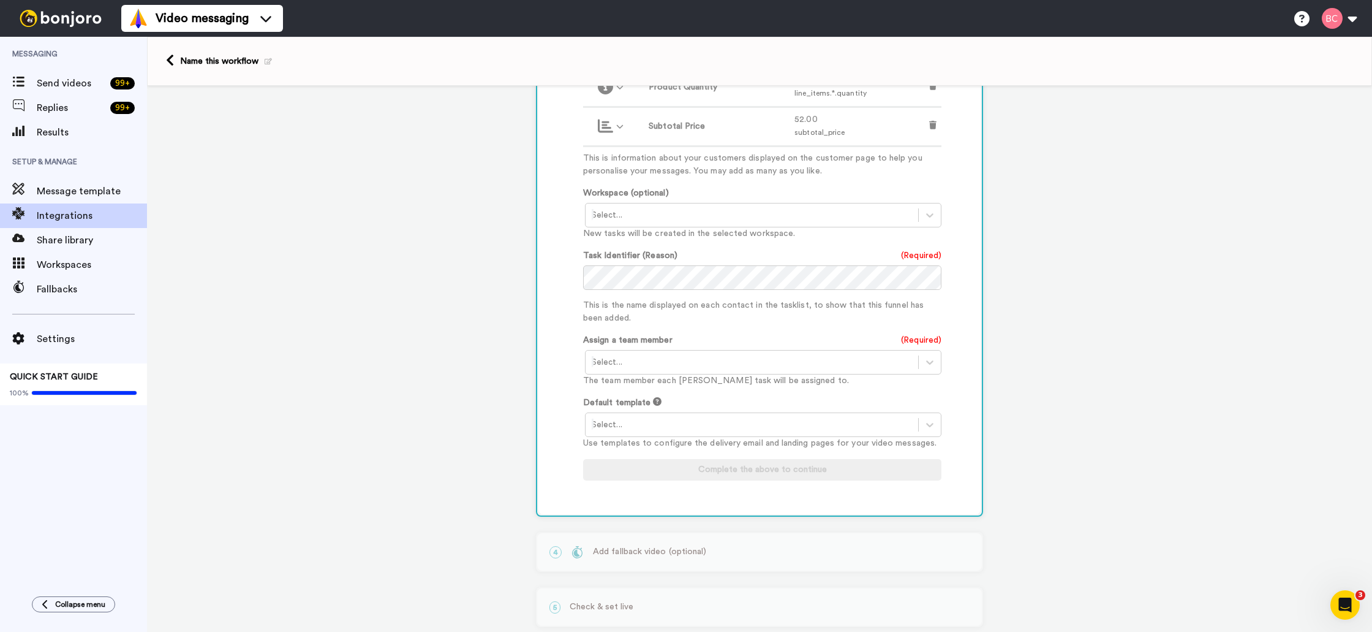
scroll to position [553, 0]
click at [959, 282] on div "Customise Add fields Add another Custom Field... What are custom fields? Refres…" at bounding box center [775, 167] width 385 height 661
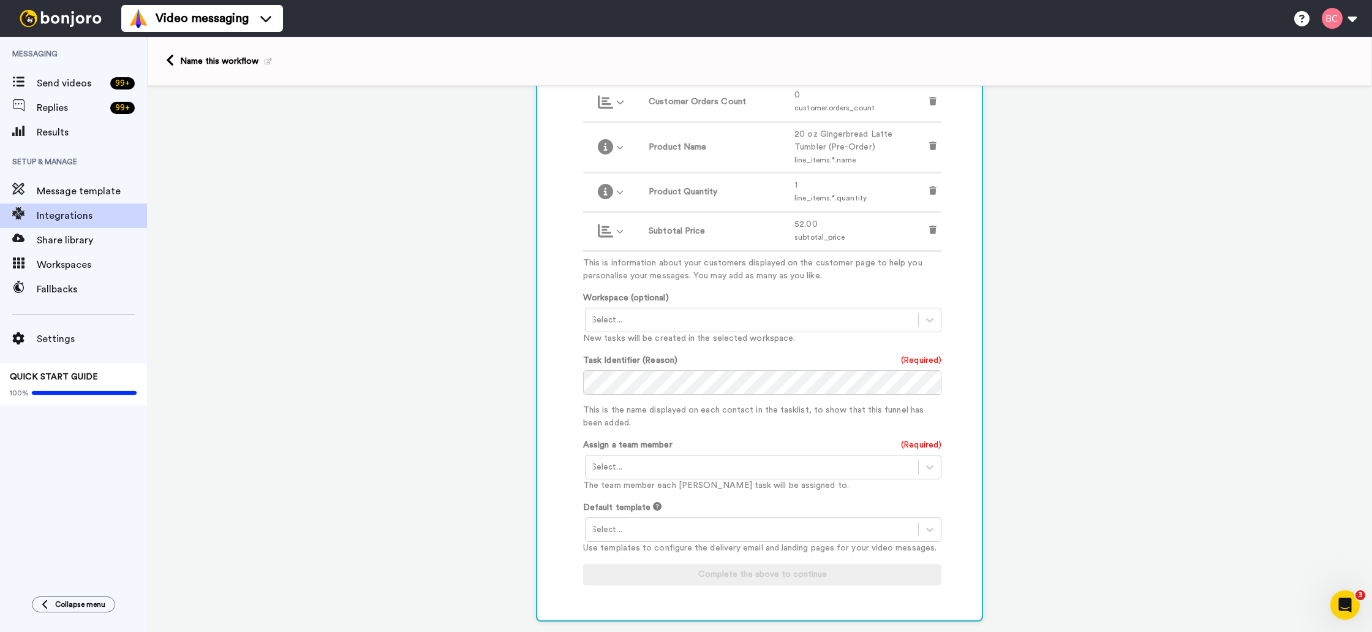
scroll to position [445, 0]
click at [674, 320] on div at bounding box center [752, 318] width 320 height 15
click at [682, 347] on div "Shopify Customers <Default>" at bounding box center [764, 344] width 358 height 23
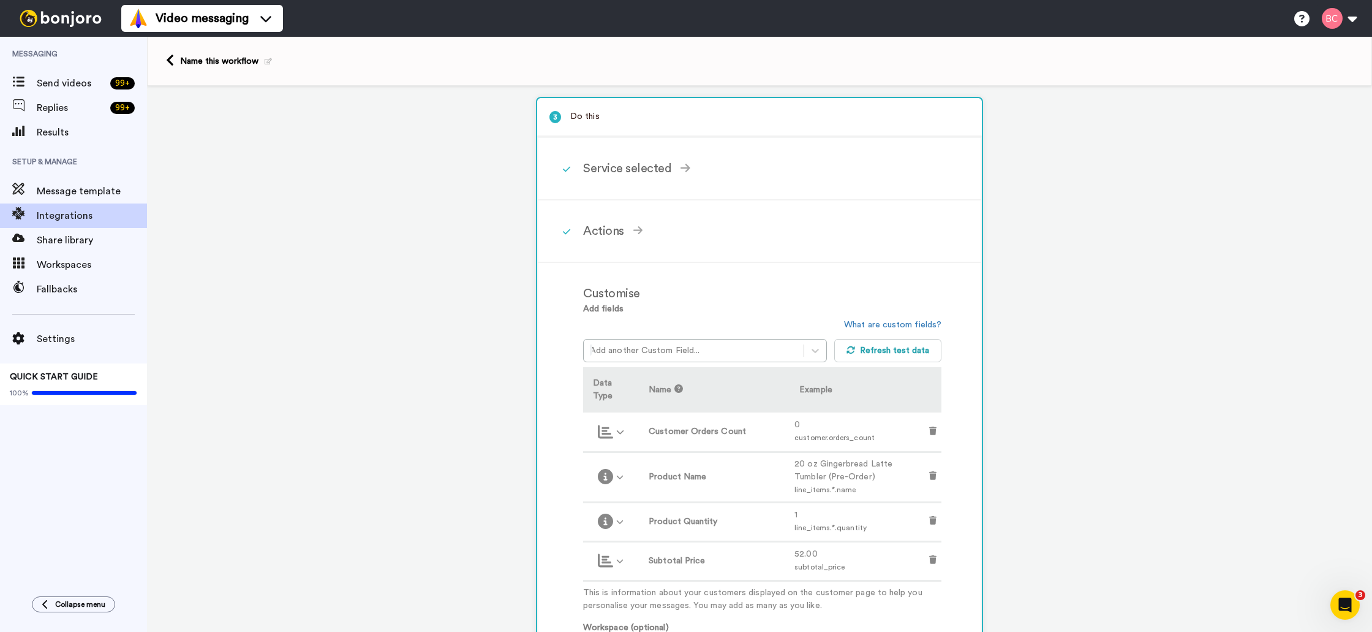
scroll to position [104, 0]
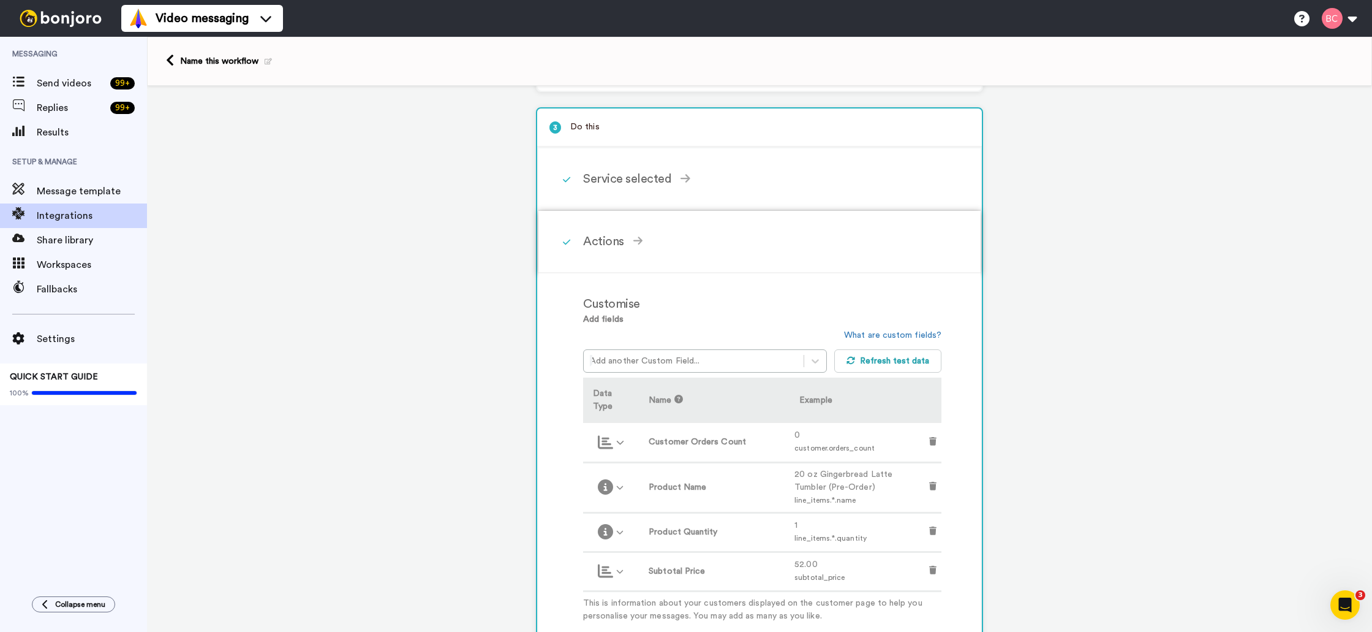
click at [789, 235] on div "Actions" at bounding box center [762, 241] width 358 height 18
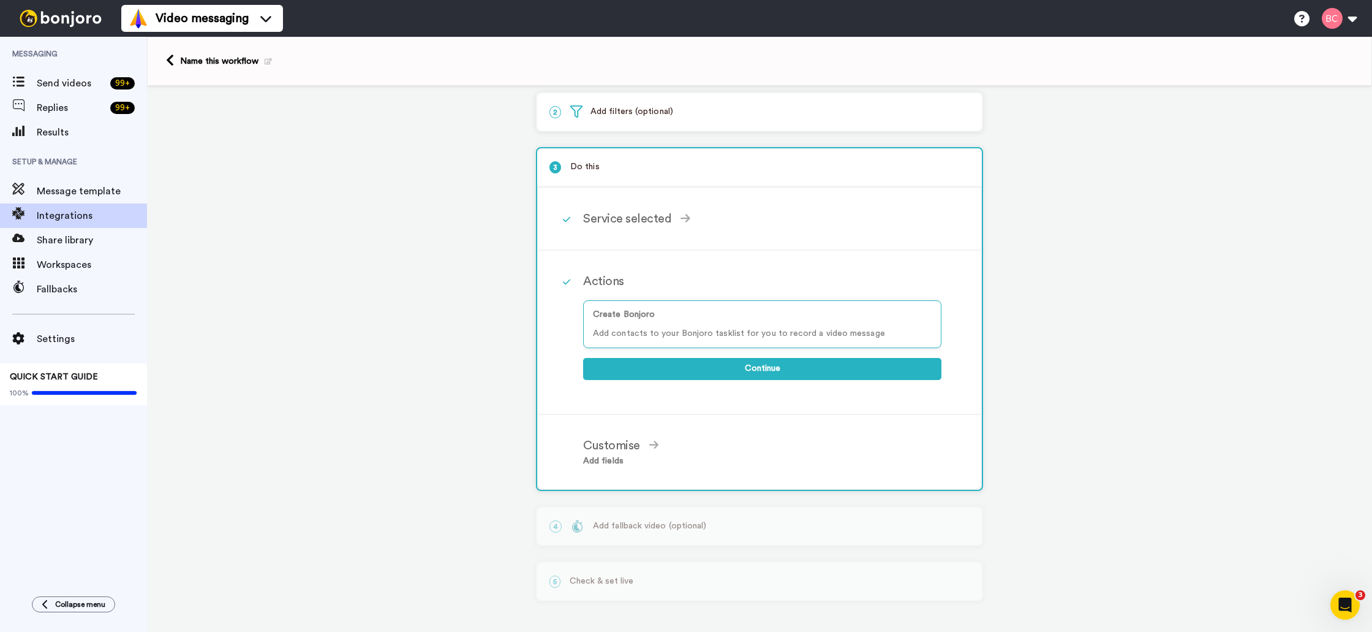
scroll to position [55, 0]
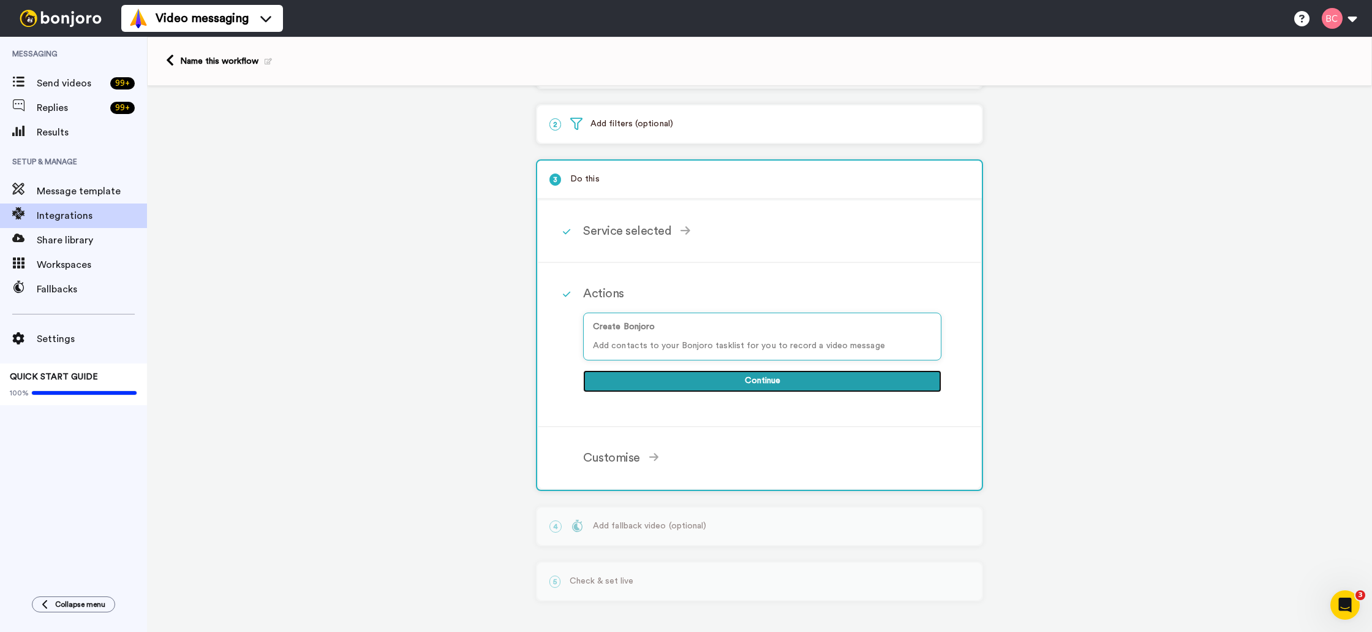
click at [751, 383] on button "Continue" at bounding box center [762, 381] width 358 height 22
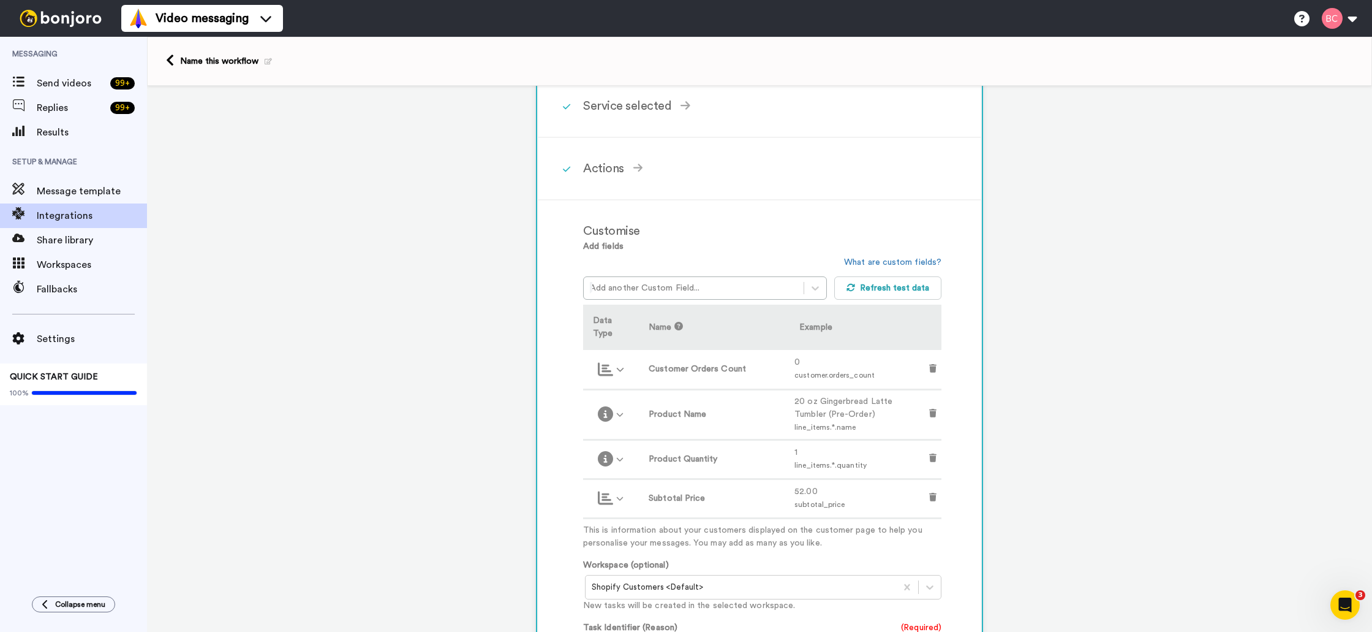
scroll to position [180, 0]
click at [744, 365] on label "Customer Orders Count" at bounding box center [714, 366] width 131 height 13
click at [806, 369] on td "0 customer.orders_count" at bounding box center [857, 366] width 135 height 39
click at [621, 368] on icon at bounding box center [620, 367] width 7 height 4
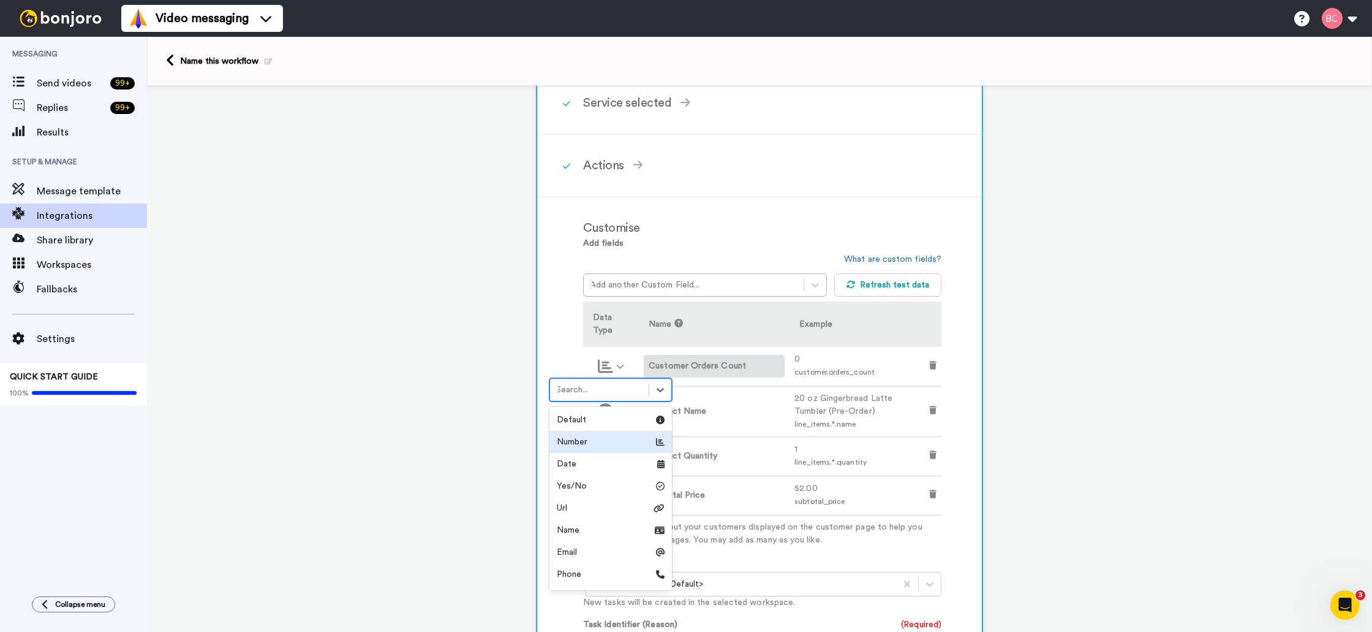
click at [596, 441] on div "Number" at bounding box center [611, 442] width 108 height 12
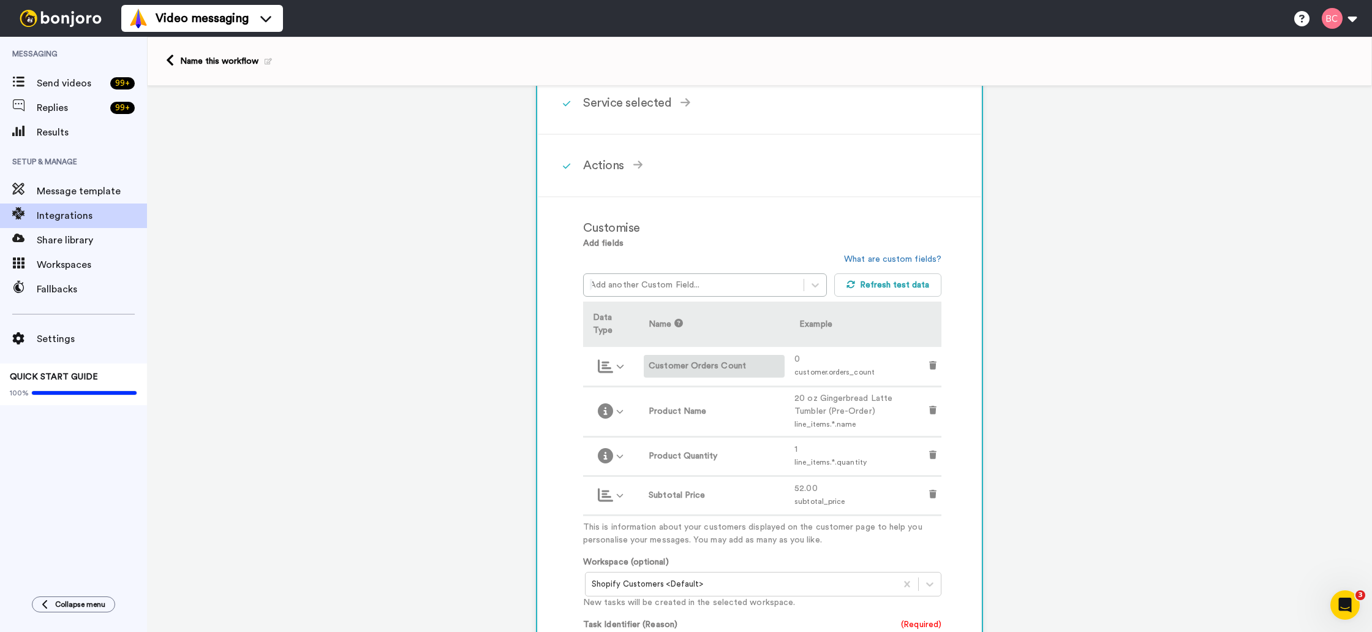
click at [806, 359] on div "0" at bounding box center [857, 359] width 125 height 13
click at [792, 364] on td "0 customer.orders_count" at bounding box center [857, 366] width 135 height 39
click at [795, 363] on span "0" at bounding box center [798, 359] width 6 height 9
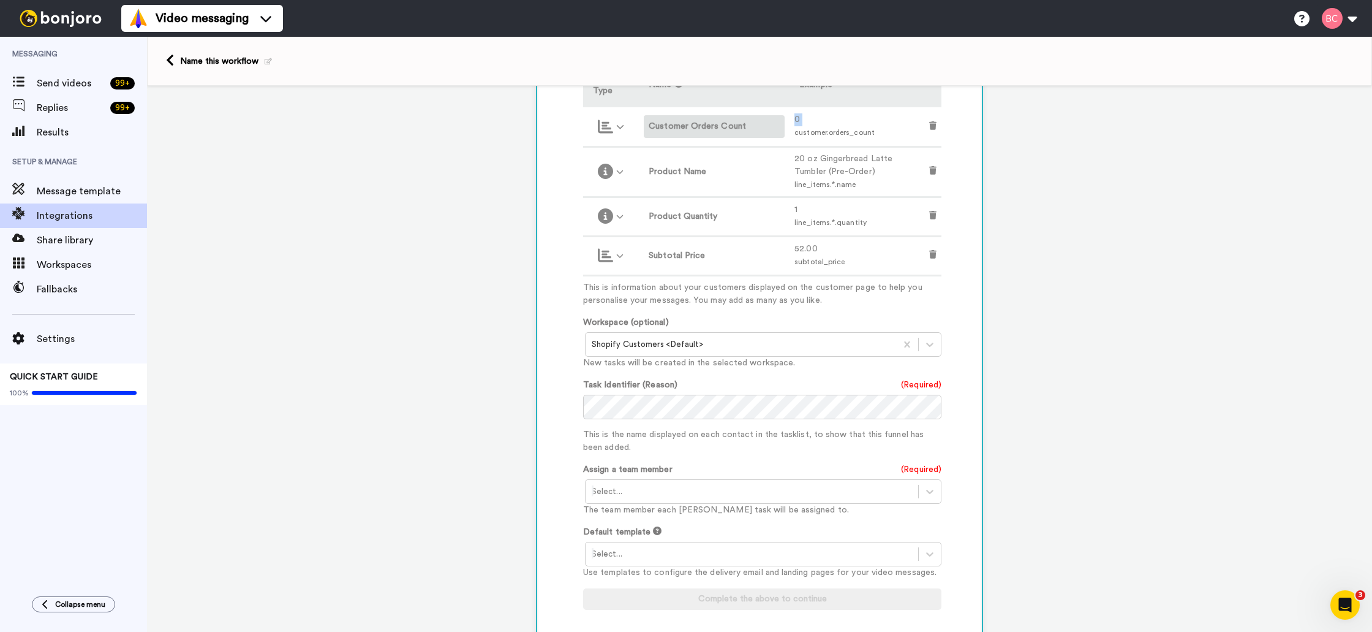
scroll to position [420, 0]
click at [676, 490] on div at bounding box center [752, 490] width 320 height 15
click at [657, 520] on div "Bonnie Cribbs <bonnie@mousemarketplace.com>" at bounding box center [764, 516] width 358 height 23
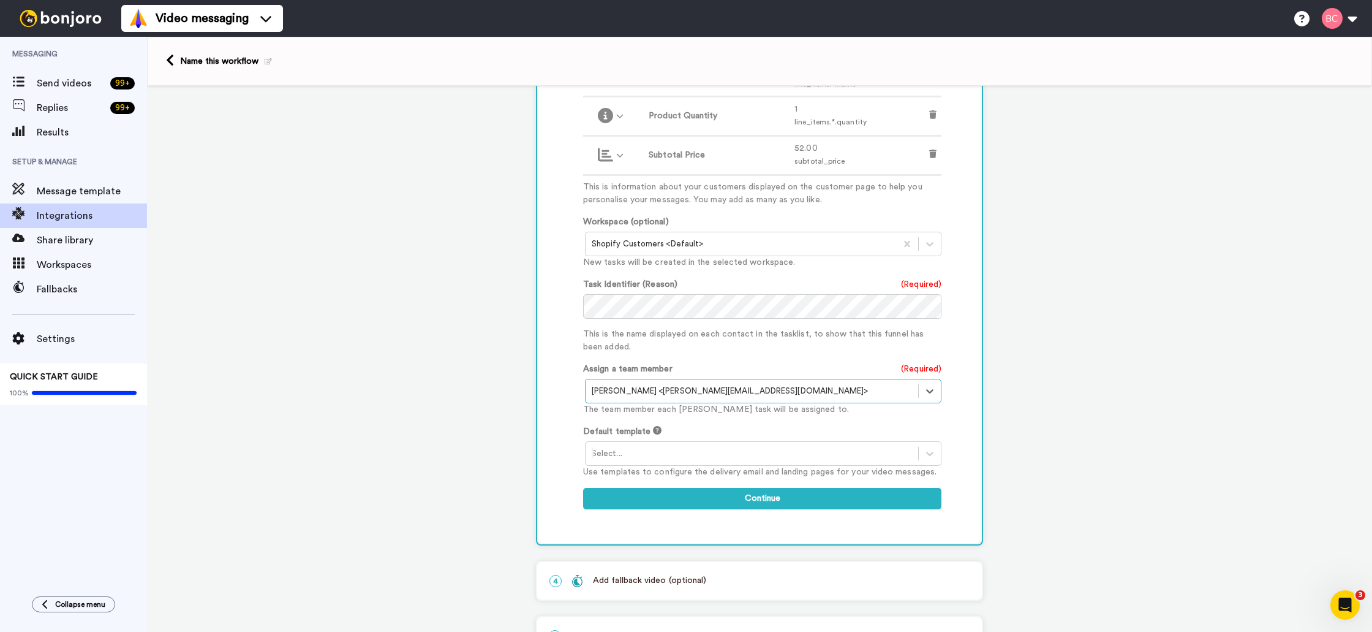
scroll to position [553, 0]
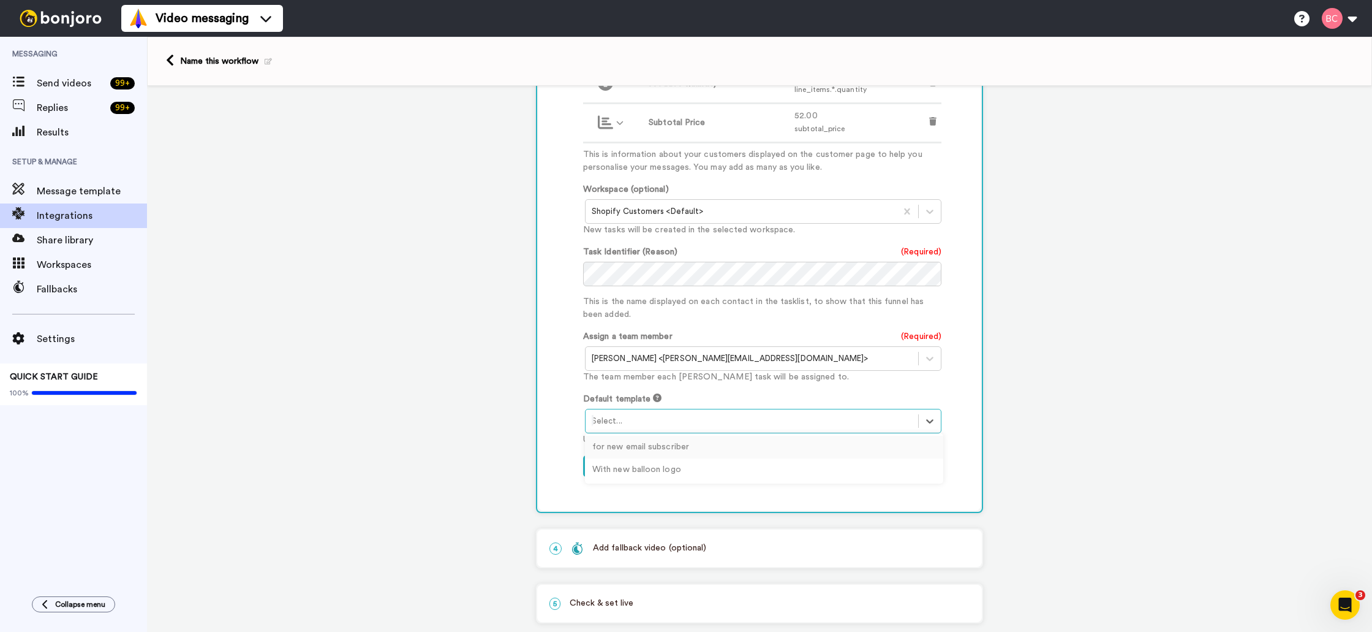
click at [714, 418] on div at bounding box center [752, 421] width 320 height 15
click at [662, 471] on div "With new balloon logo" at bounding box center [764, 469] width 358 height 23
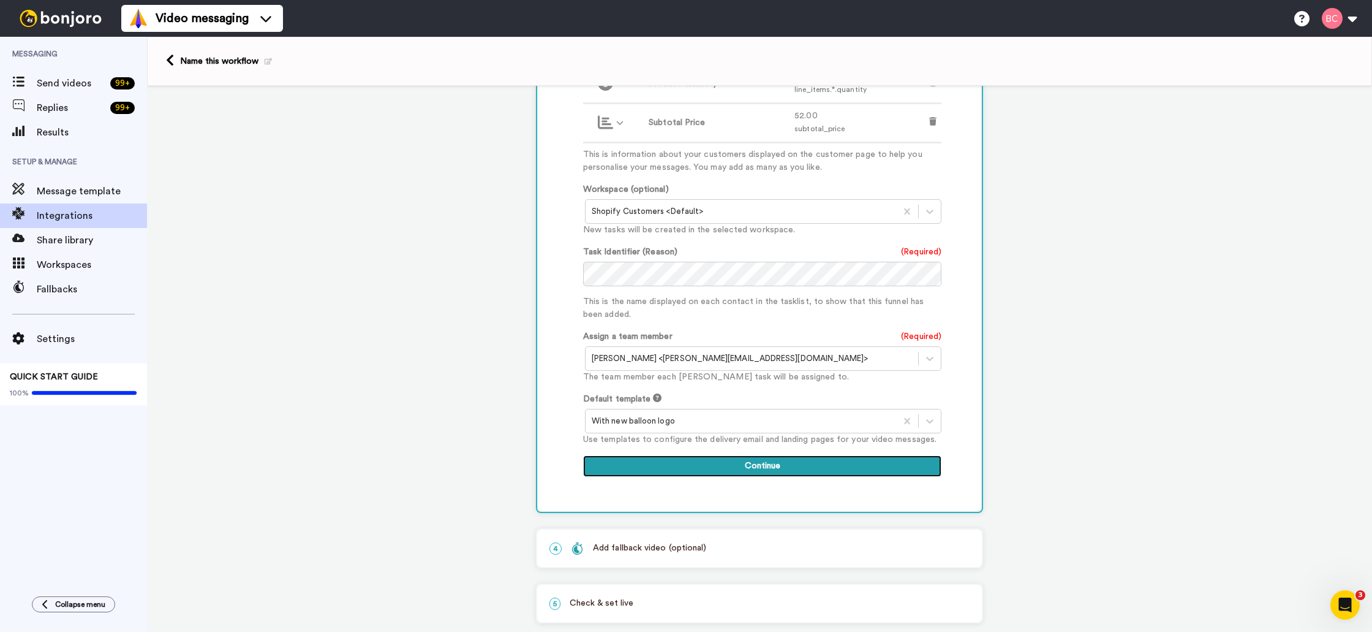
click at [791, 463] on button "Continue" at bounding box center [762, 466] width 358 height 22
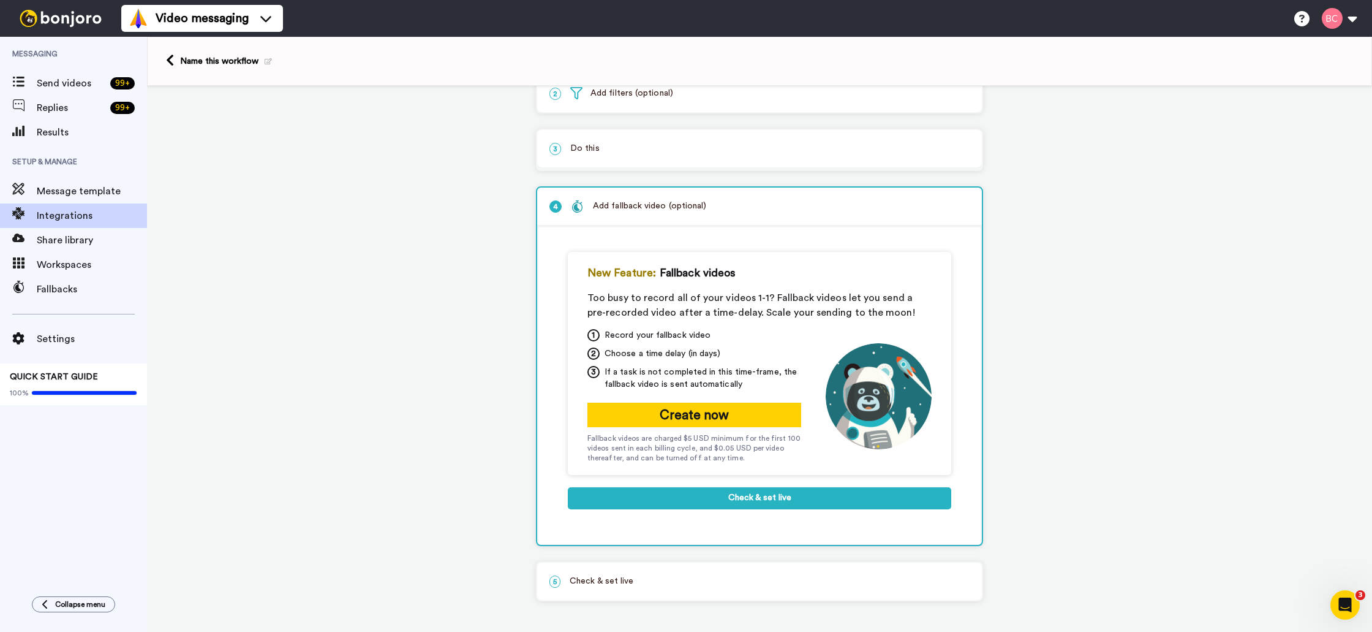
scroll to position [86, 0]
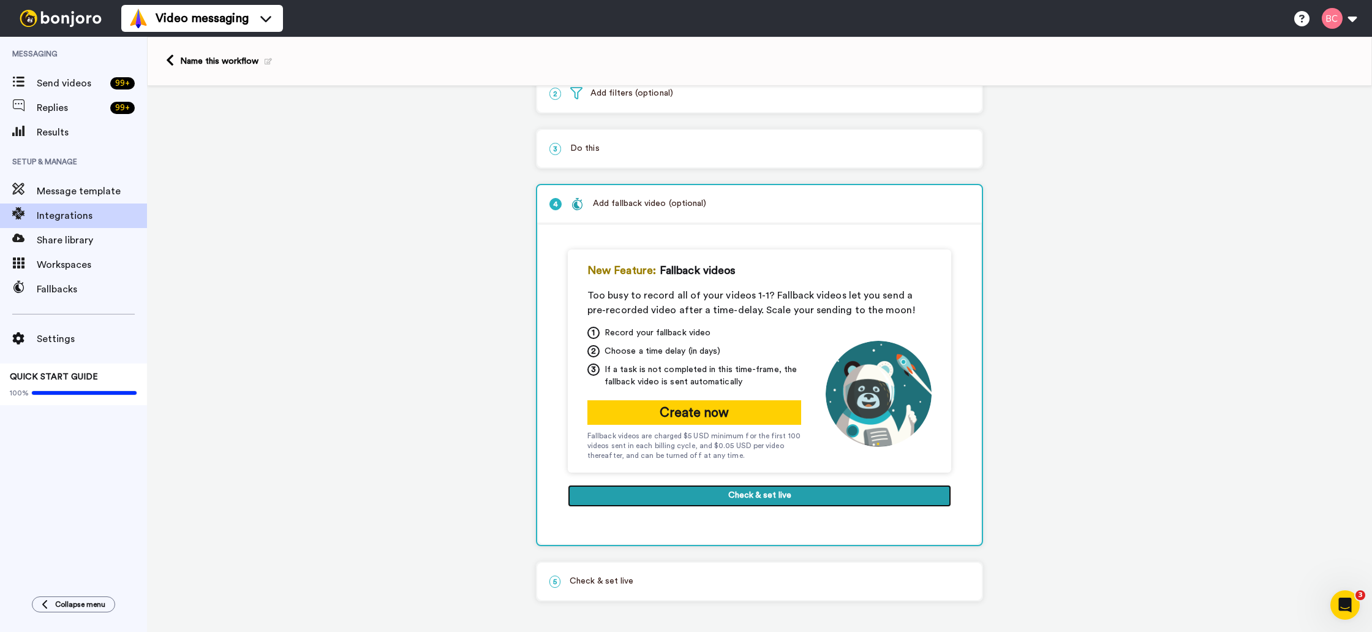
click at [752, 498] on button "Check & set live" at bounding box center [760, 496] width 384 height 22
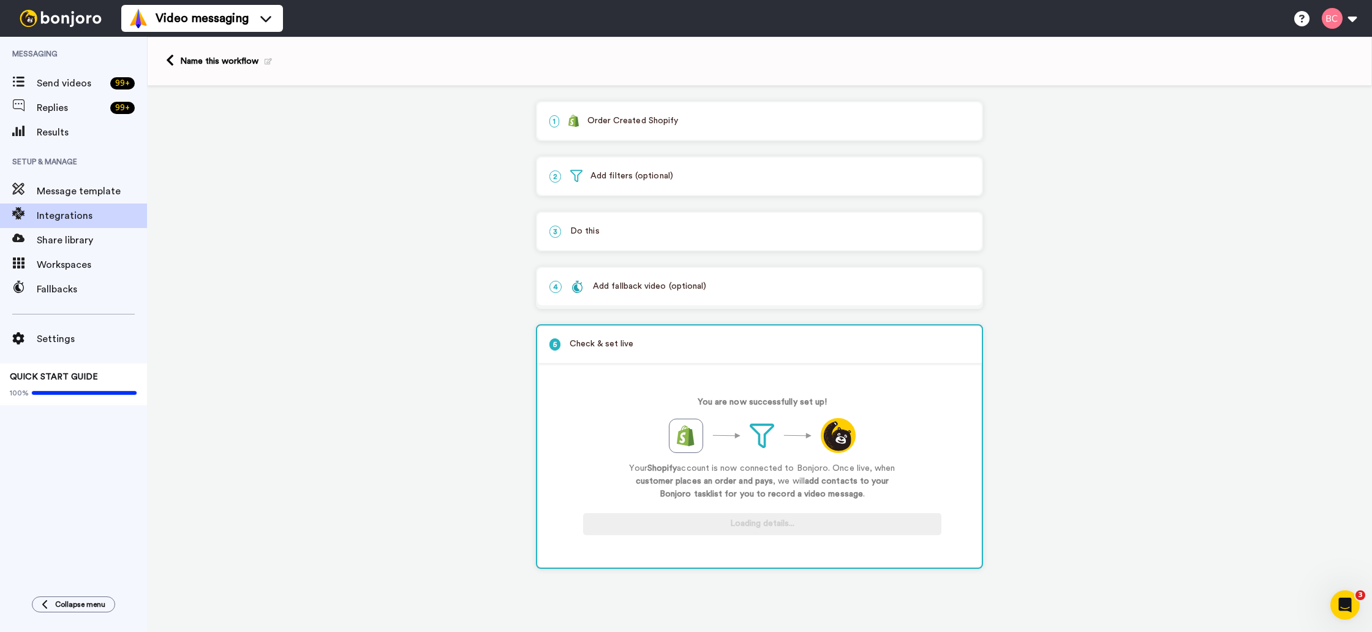
scroll to position [0, 0]
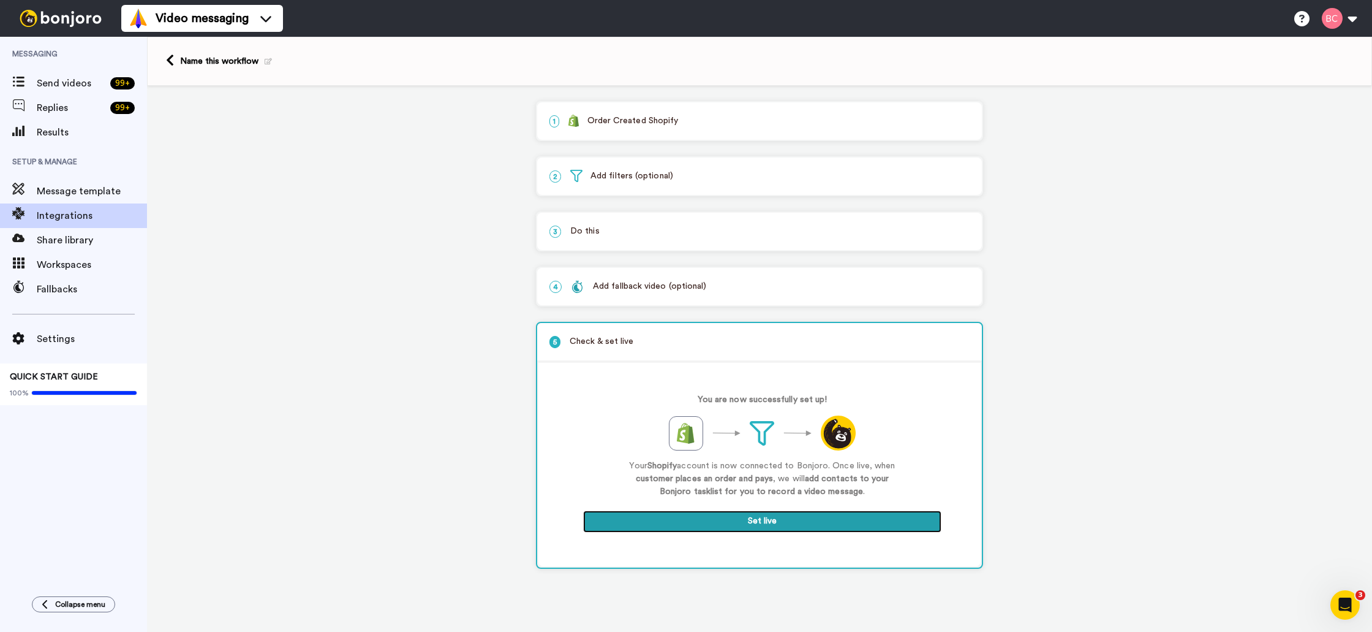
click at [774, 525] on button "Set live" at bounding box center [762, 521] width 358 height 22
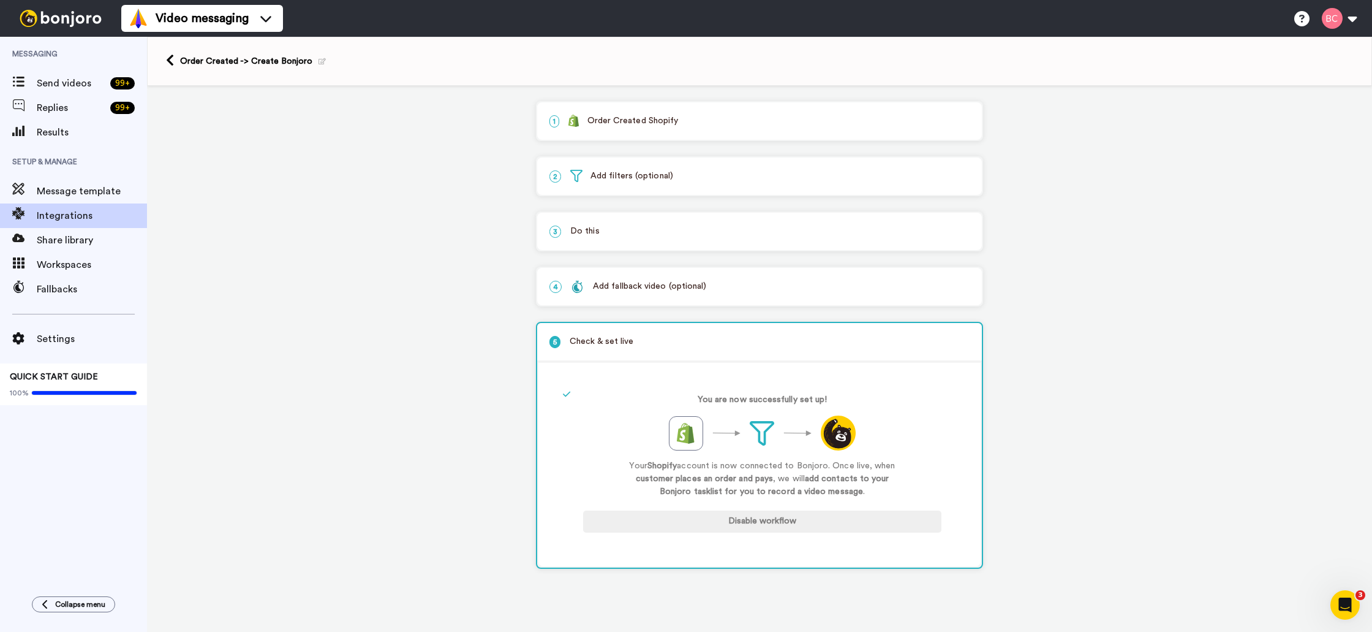
click at [64, 15] on img at bounding box center [61, 18] width 92 height 17
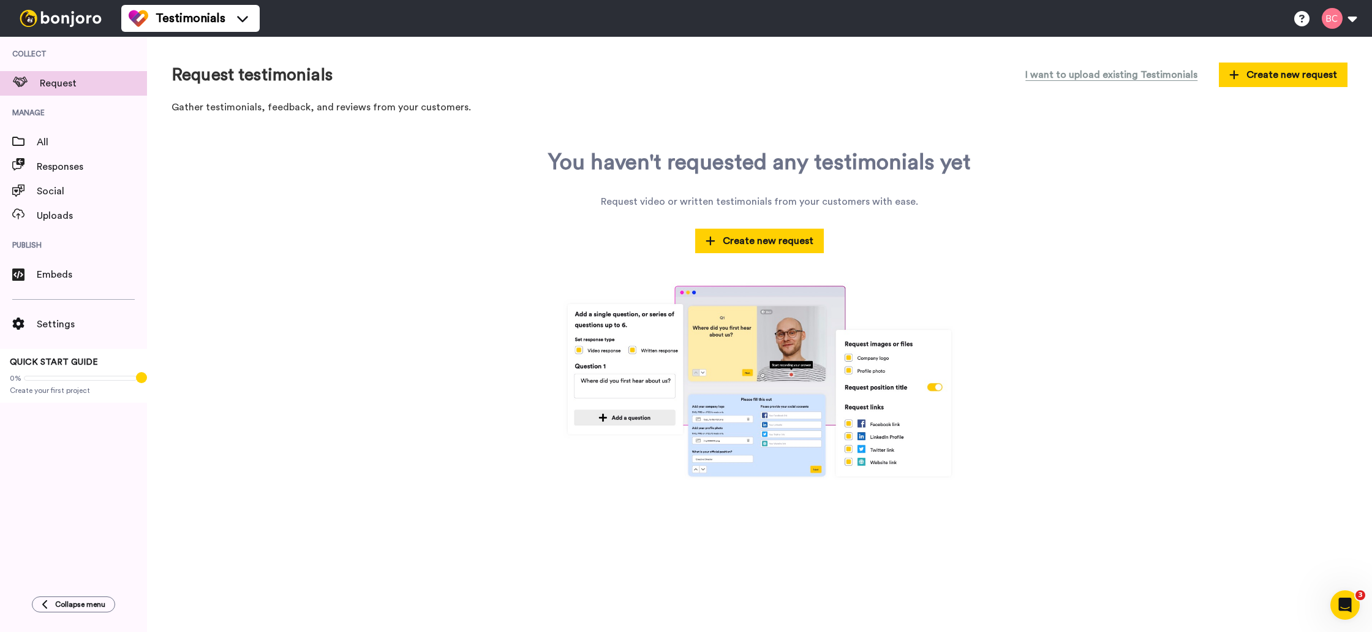
click at [25, 12] on img at bounding box center [61, 18] width 92 height 17
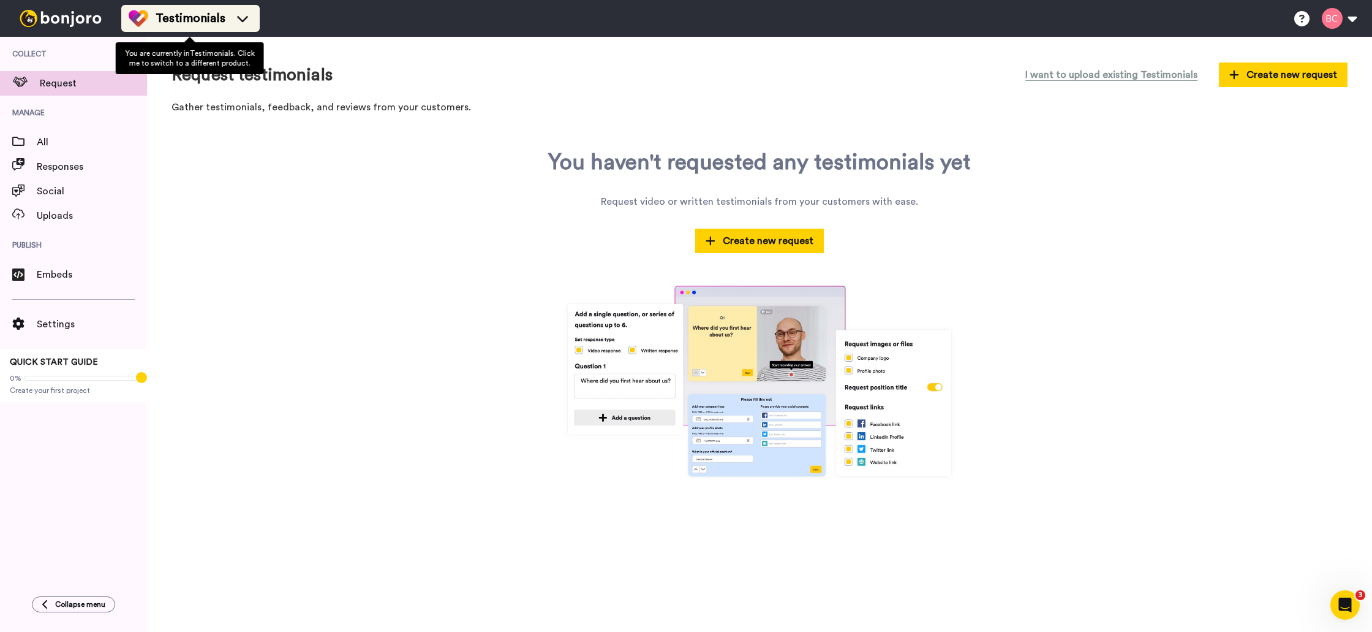
click at [243, 18] on icon at bounding box center [242, 19] width 11 height 6
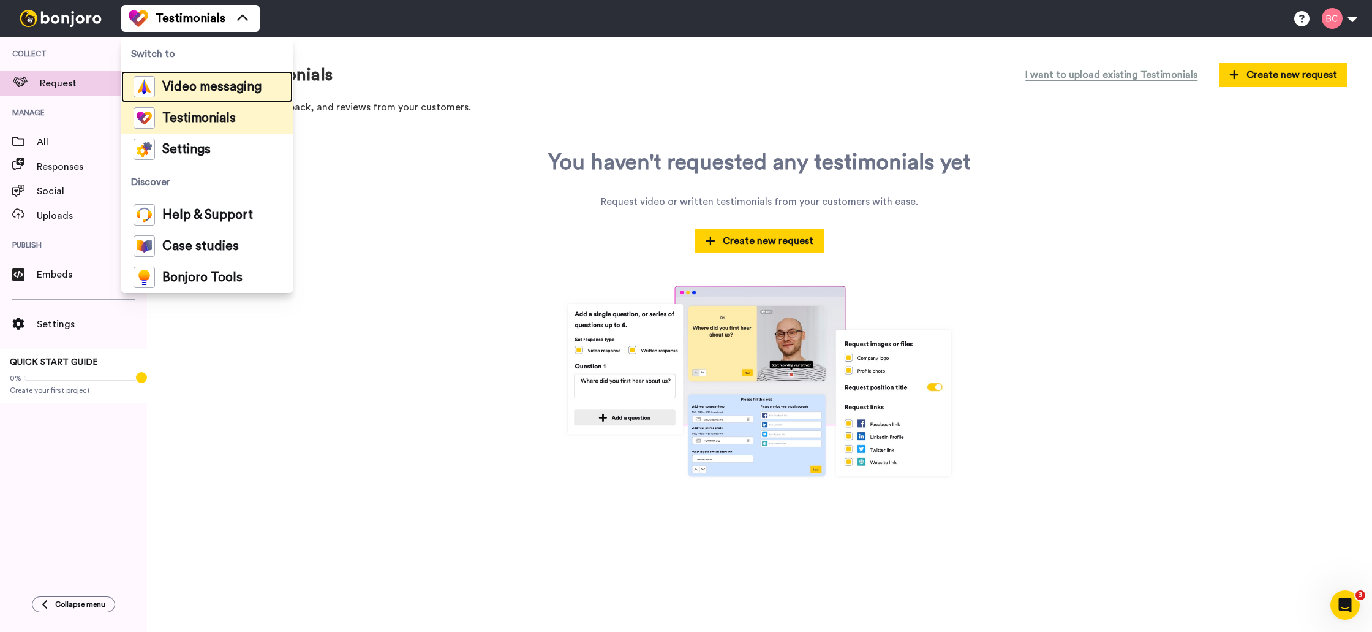
click at [230, 88] on span "Video messaging" at bounding box center [211, 87] width 99 height 12
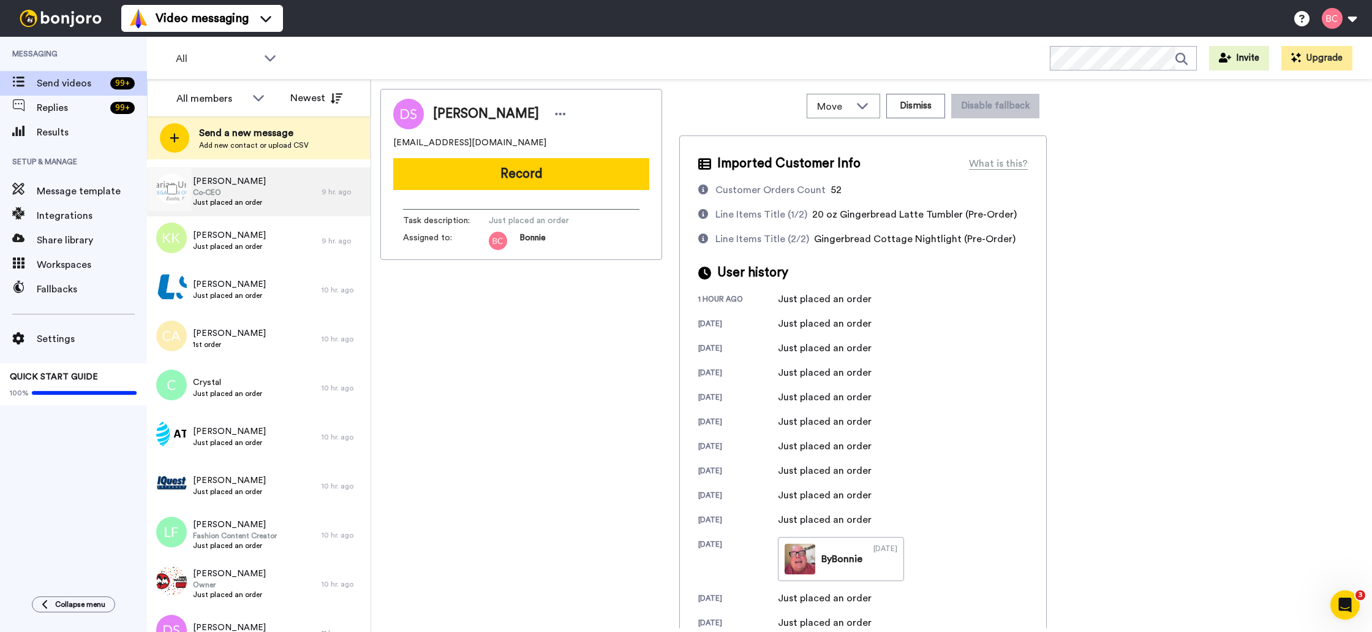
scroll to position [363, 0]
